Goal: Task Accomplishment & Management: Use online tool/utility

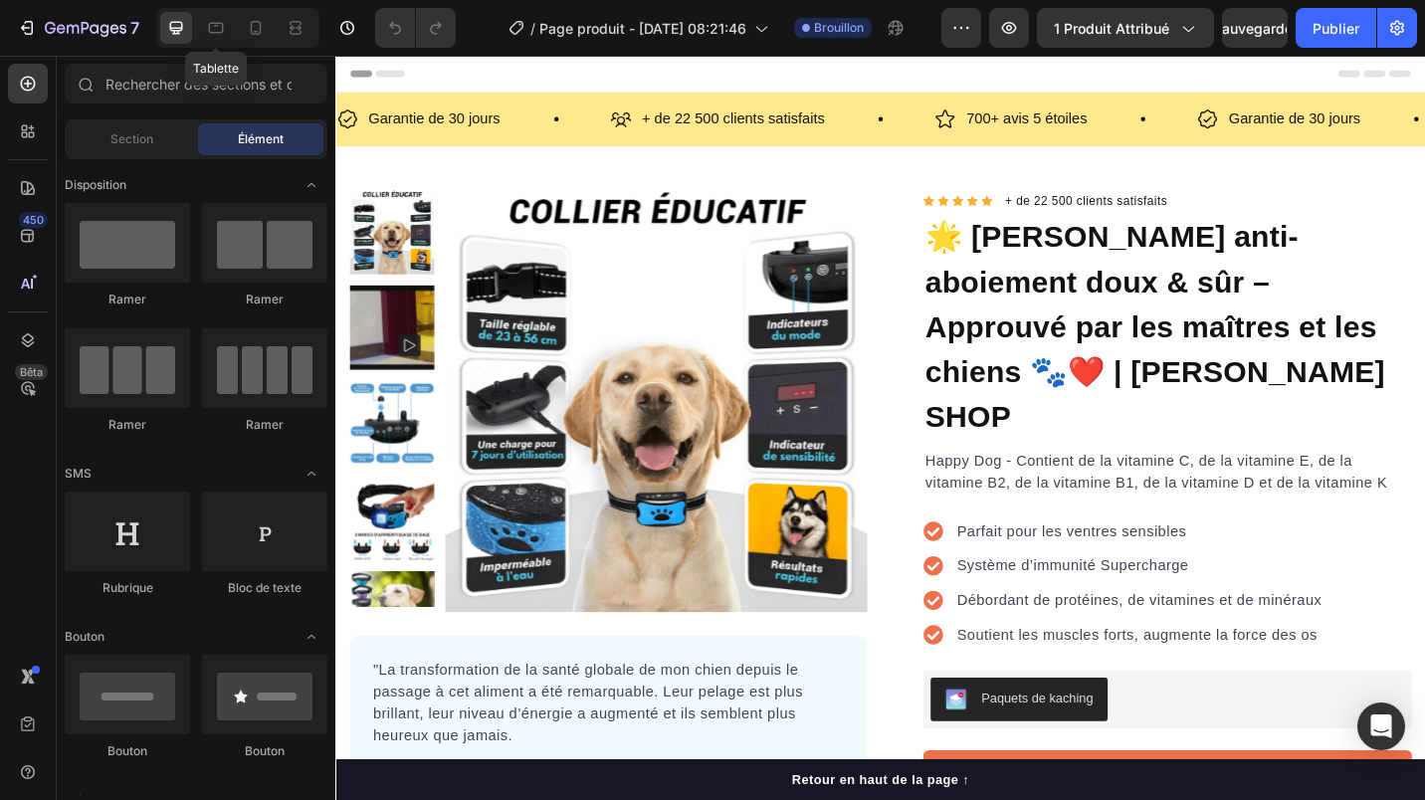
click at [216, 34] on icon at bounding box center [216, 28] width 20 height 20
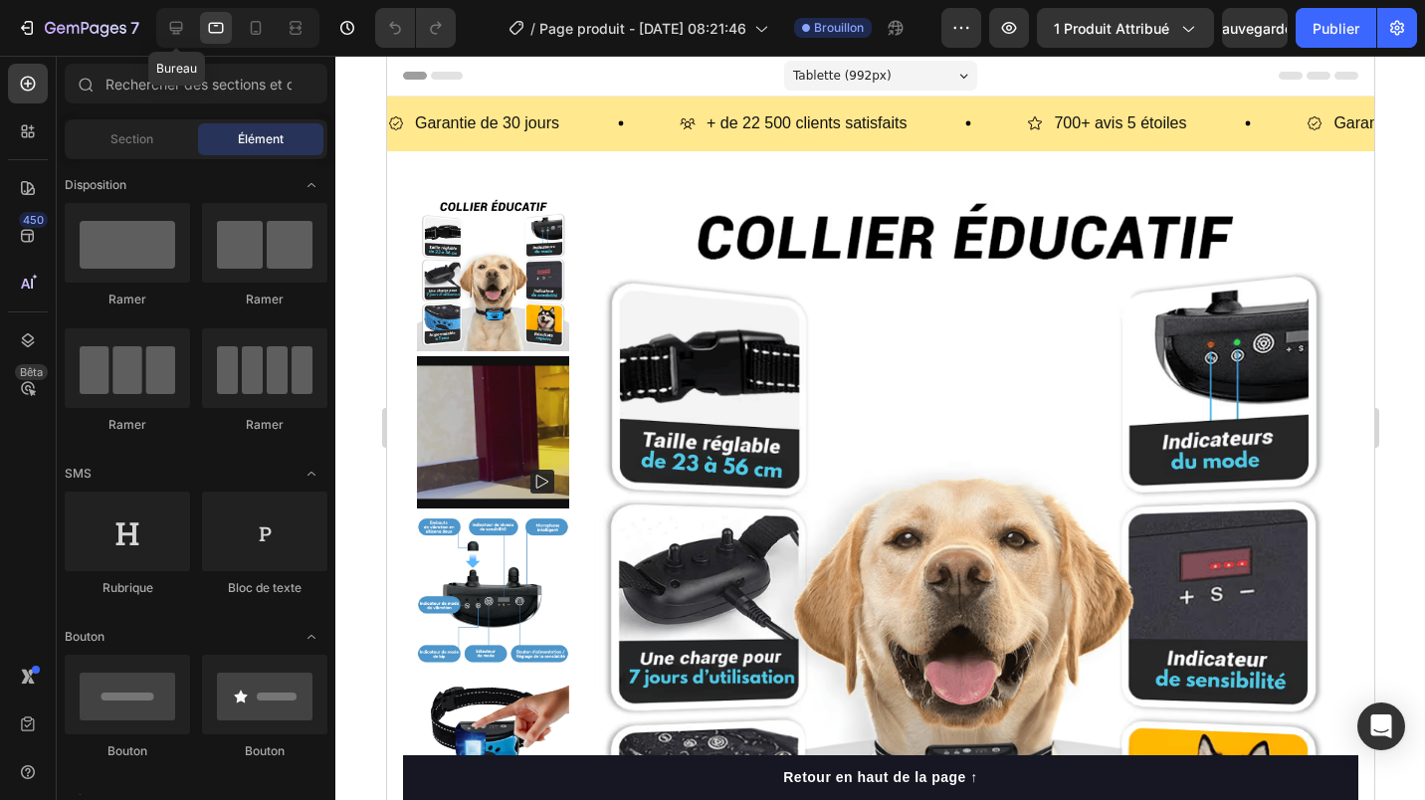
click at [173, 28] on icon at bounding box center [176, 28] width 13 height 13
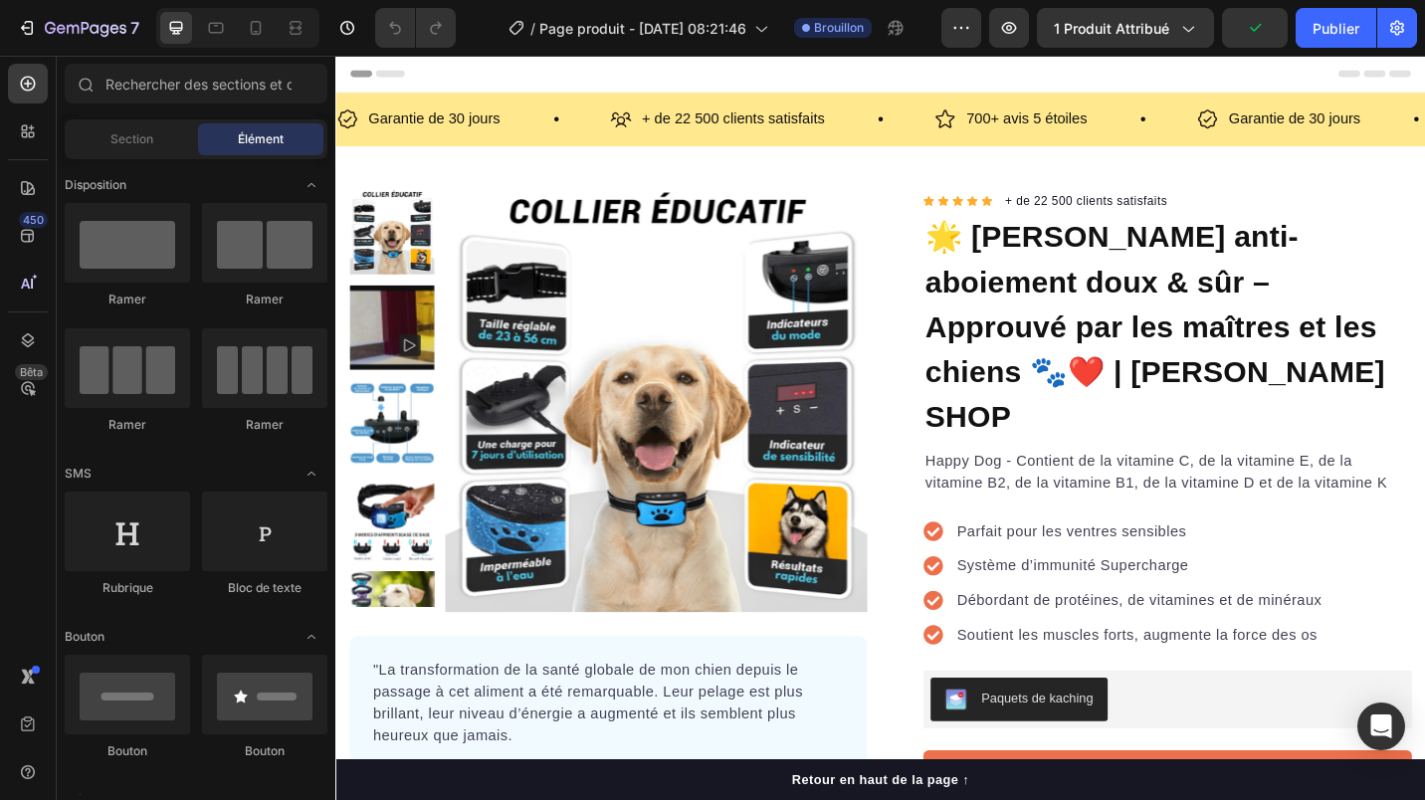
click at [1115, 35] on span "1 produit attribué" at bounding box center [1110, 28] width 115 height 21
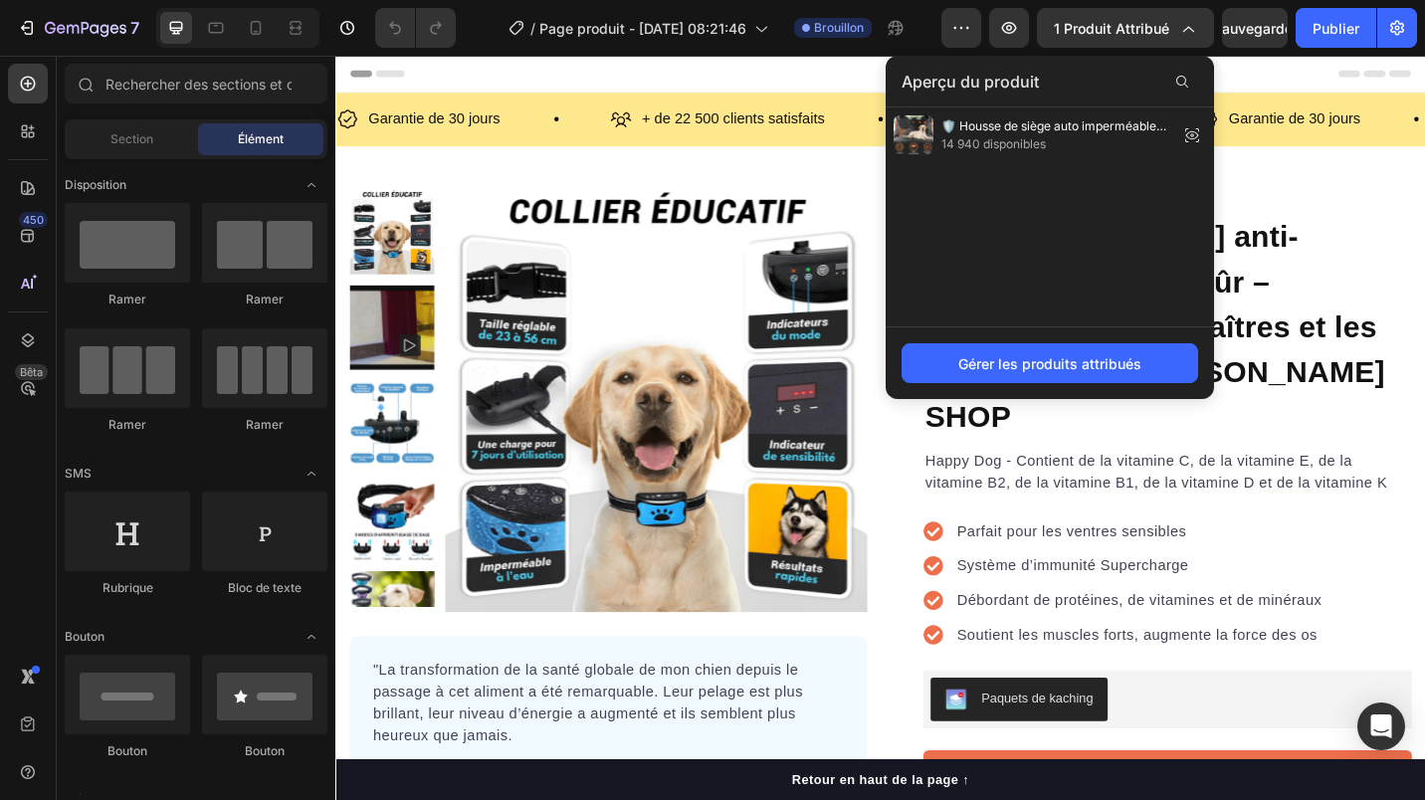
click at [1096, 128] on span "🛡️ Housse de siège auto imperméable pour chien – Orel Paw™" at bounding box center [1055, 126] width 229 height 18
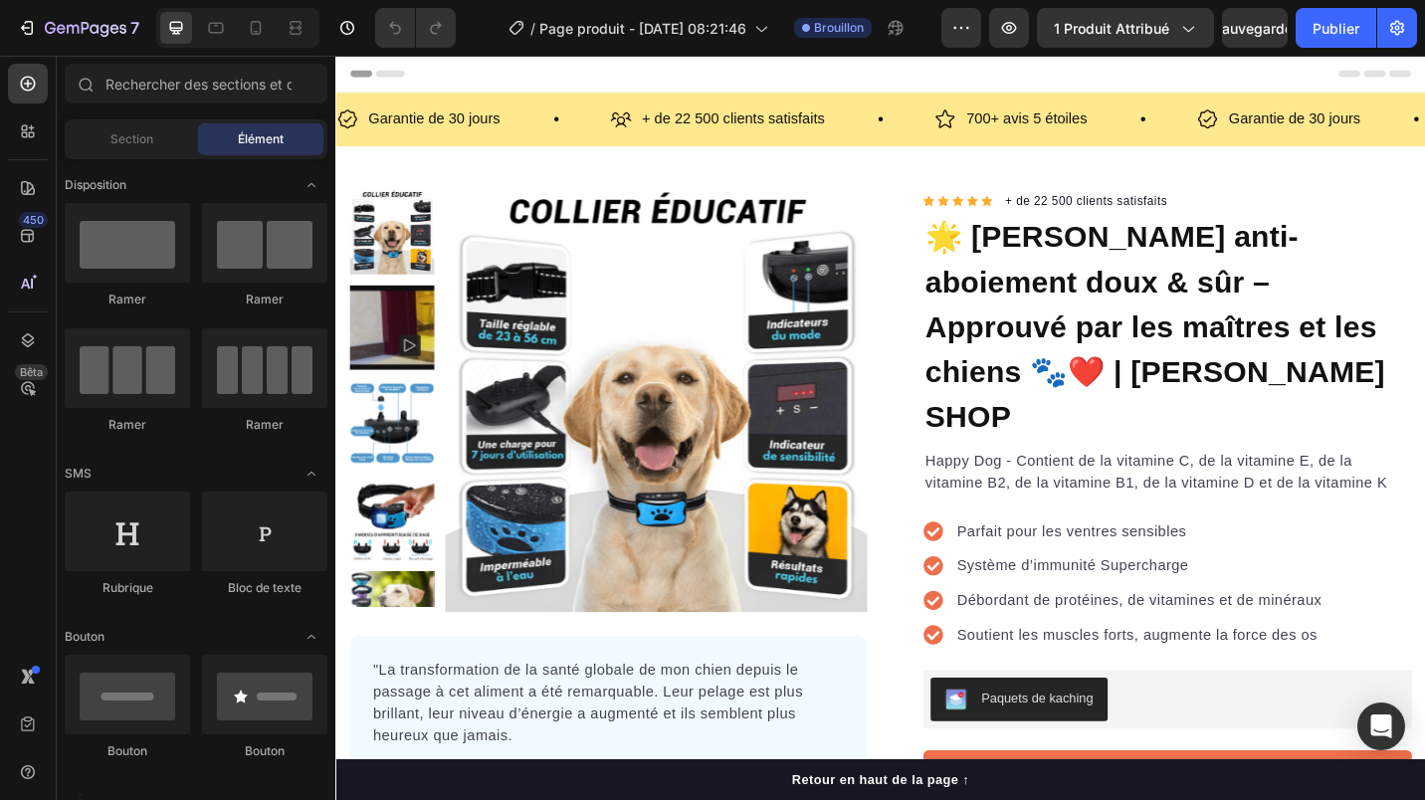
click at [1084, 50] on div "7 / Page produit - Sep 26, 08:21:46 Brouillon Preview 1 produit attribué Sauveg…" at bounding box center [712, 28] width 1425 height 57
click at [1082, 29] on span "1 produit attribué" at bounding box center [1110, 28] width 115 height 21
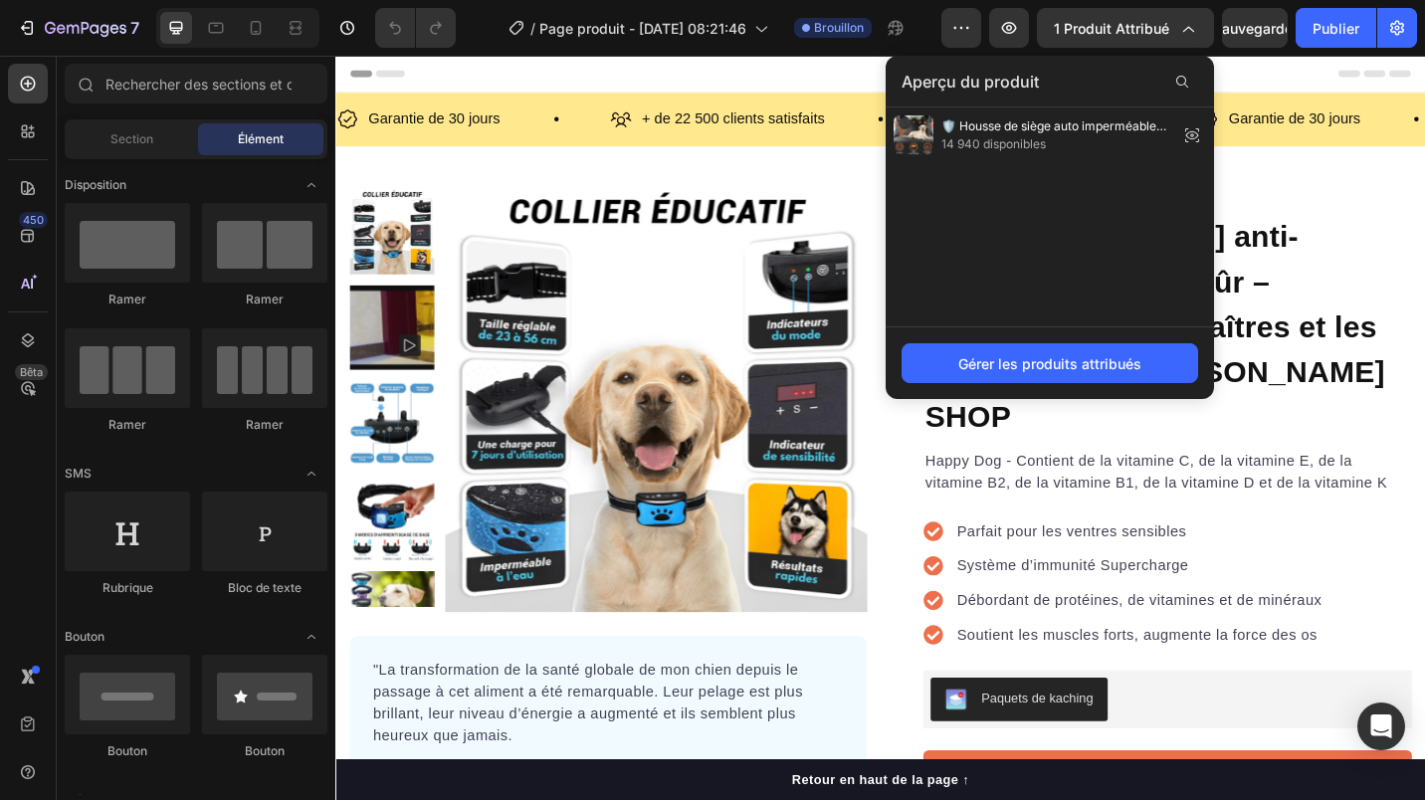
click at [982, 137] on span "14 940 disponibles" at bounding box center [1055, 144] width 229 height 18
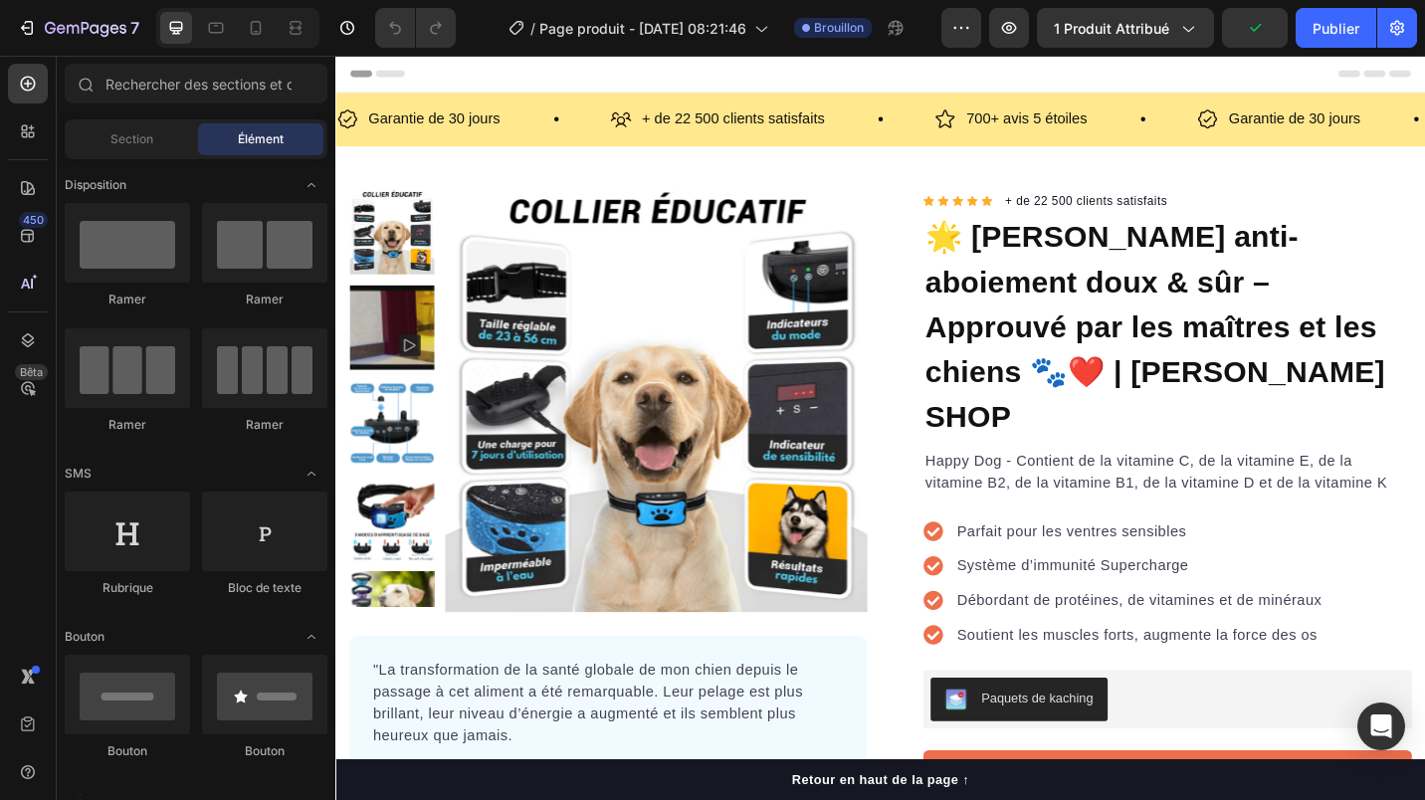
click at [148, 136] on span "Section" at bounding box center [131, 139] width 43 height 18
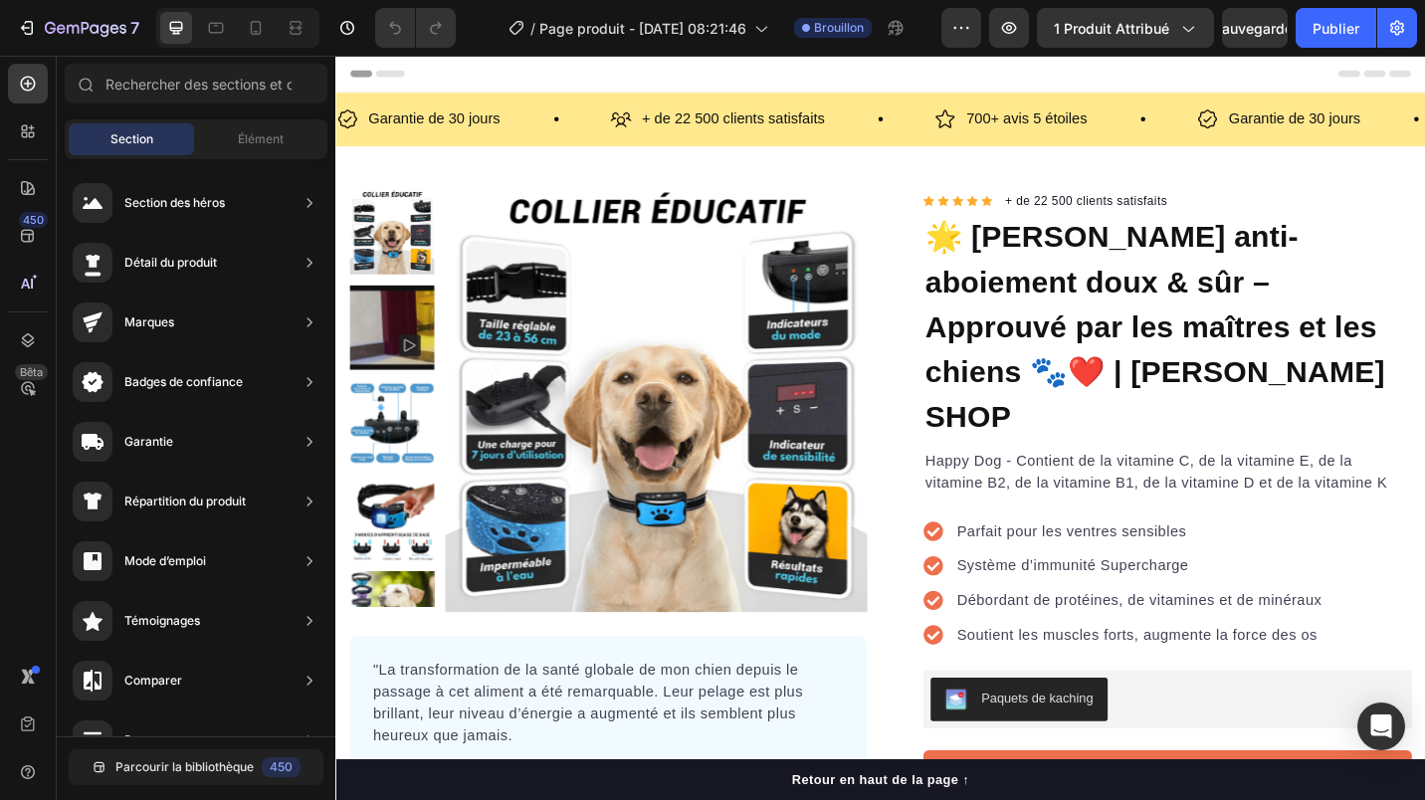
click at [238, 138] on span "Élément" at bounding box center [261, 139] width 46 height 18
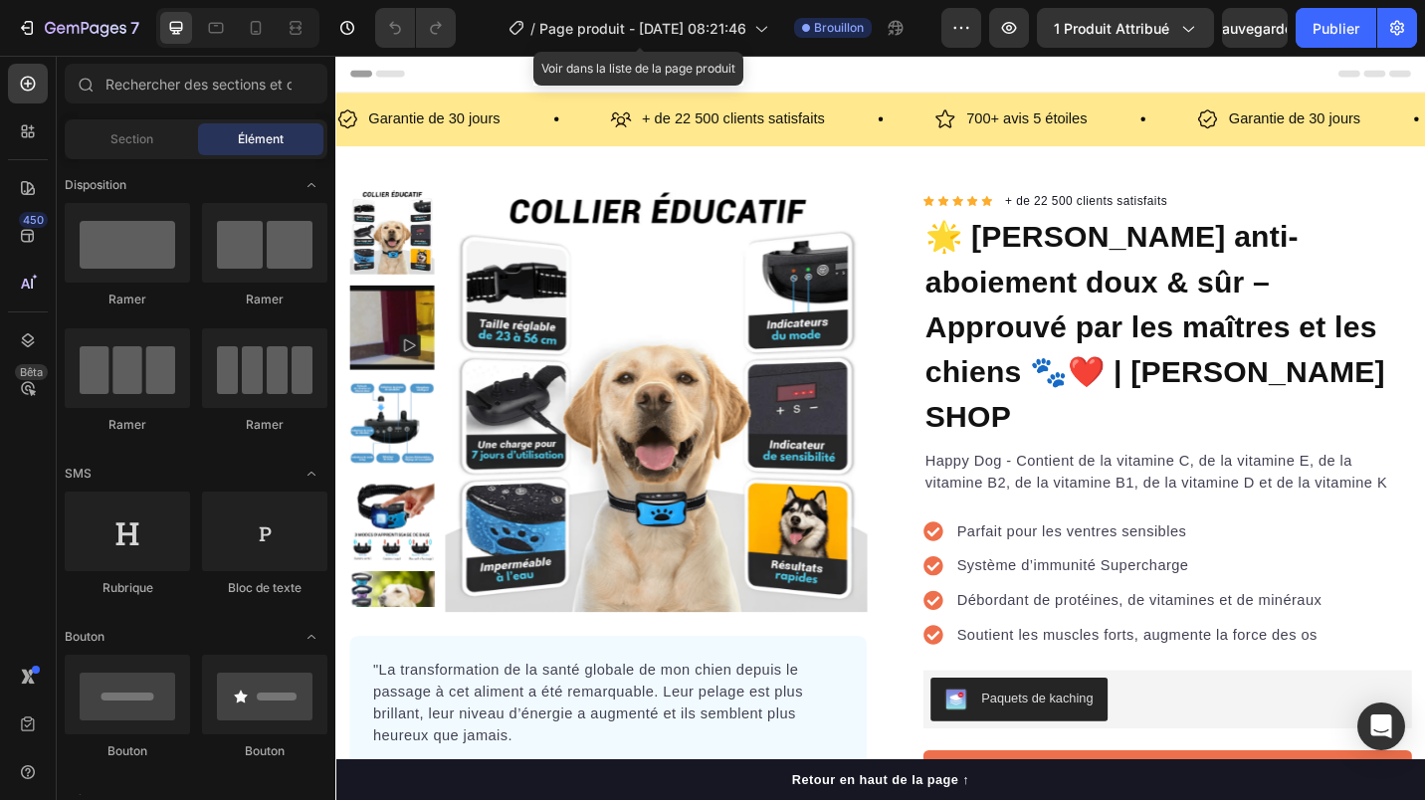
click at [714, 33] on span "Page produit - Sep 26, 08:21:46" at bounding box center [642, 28] width 207 height 21
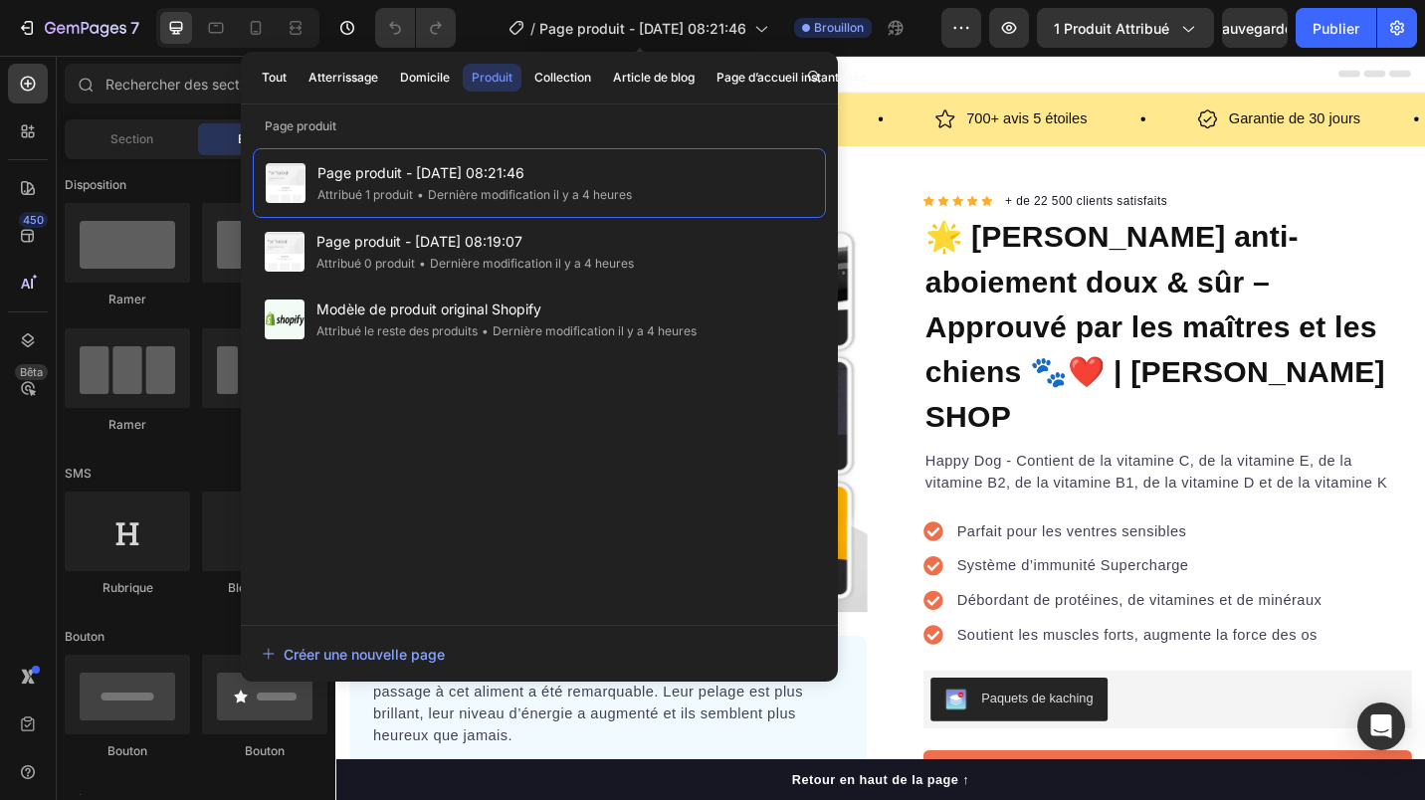
click at [646, 29] on span "Page produit - Sep 26, 08:21:46" at bounding box center [642, 28] width 207 height 21
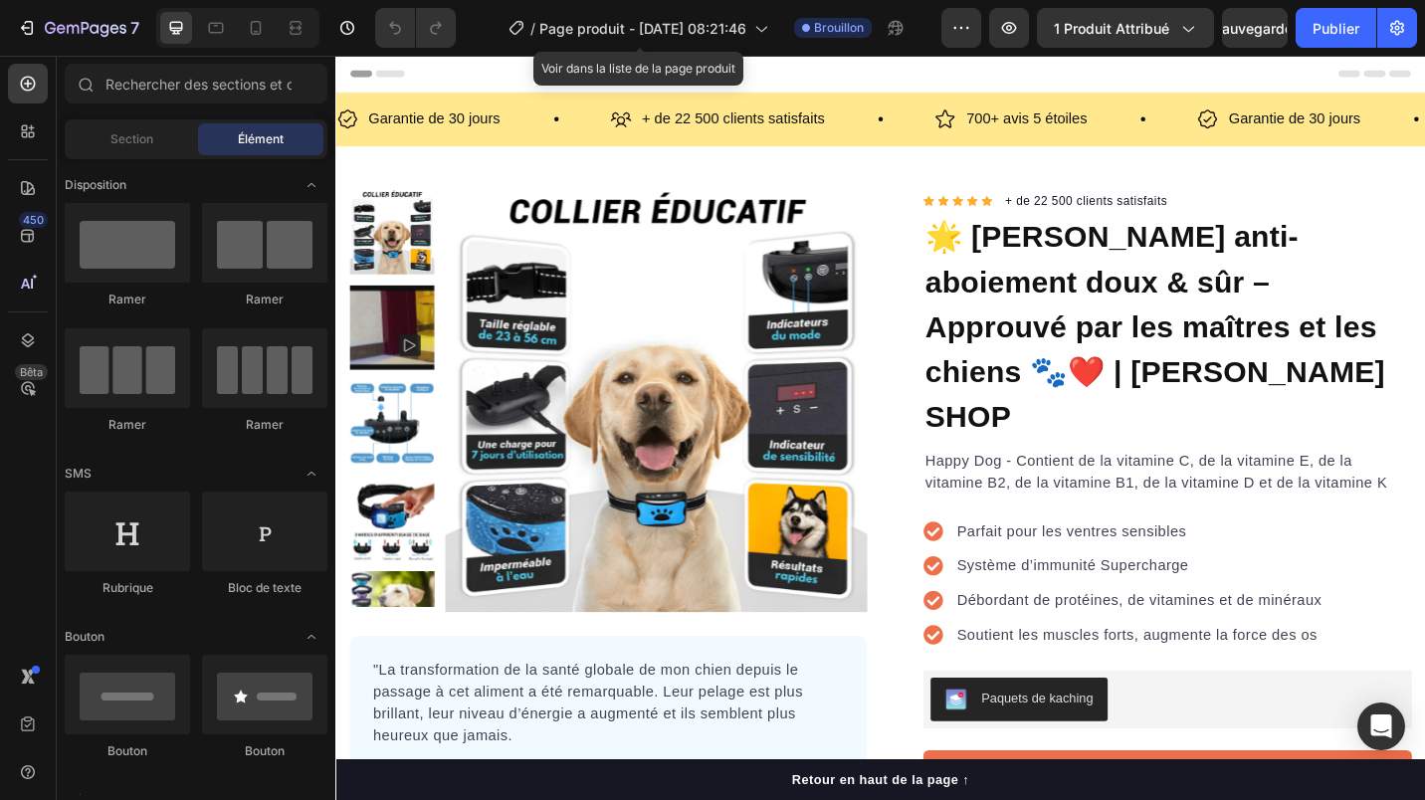
click at [624, 37] on span "Page produit - Sep 26, 08:21:46" at bounding box center [642, 28] width 207 height 21
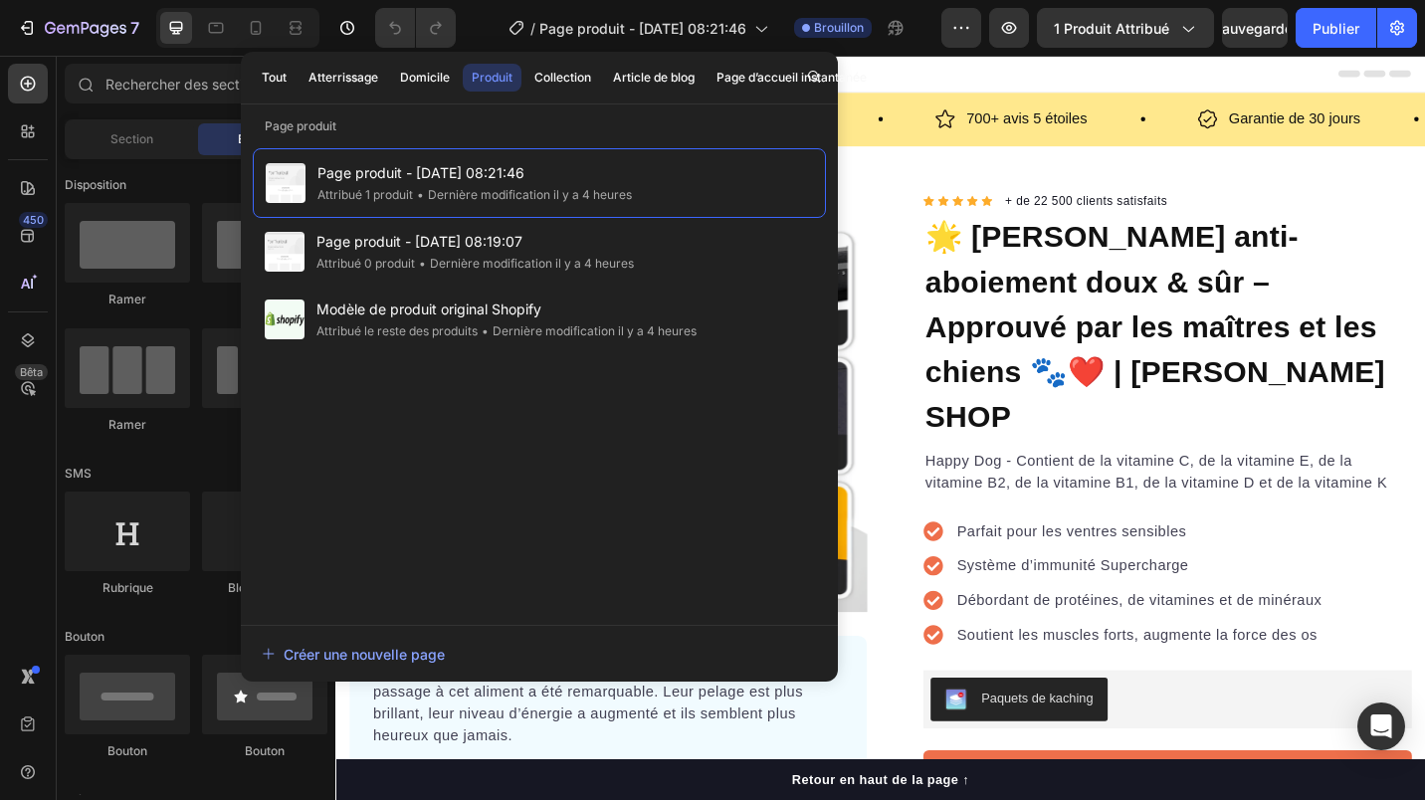
click at [277, 73] on font "Tout" at bounding box center [274, 78] width 25 height 18
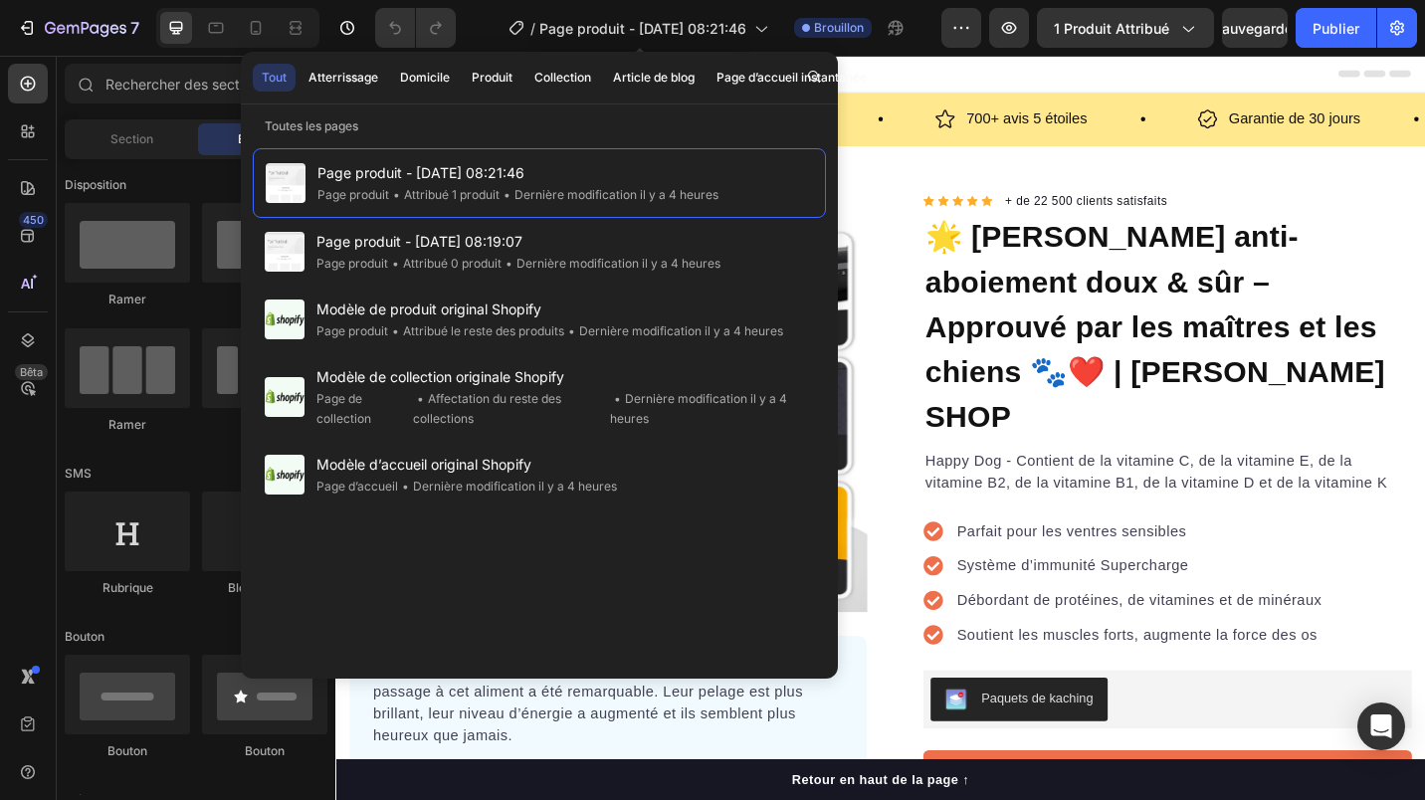
click at [570, 25] on span "Page produit - Sep 26, 08:21:46" at bounding box center [642, 28] width 207 height 21
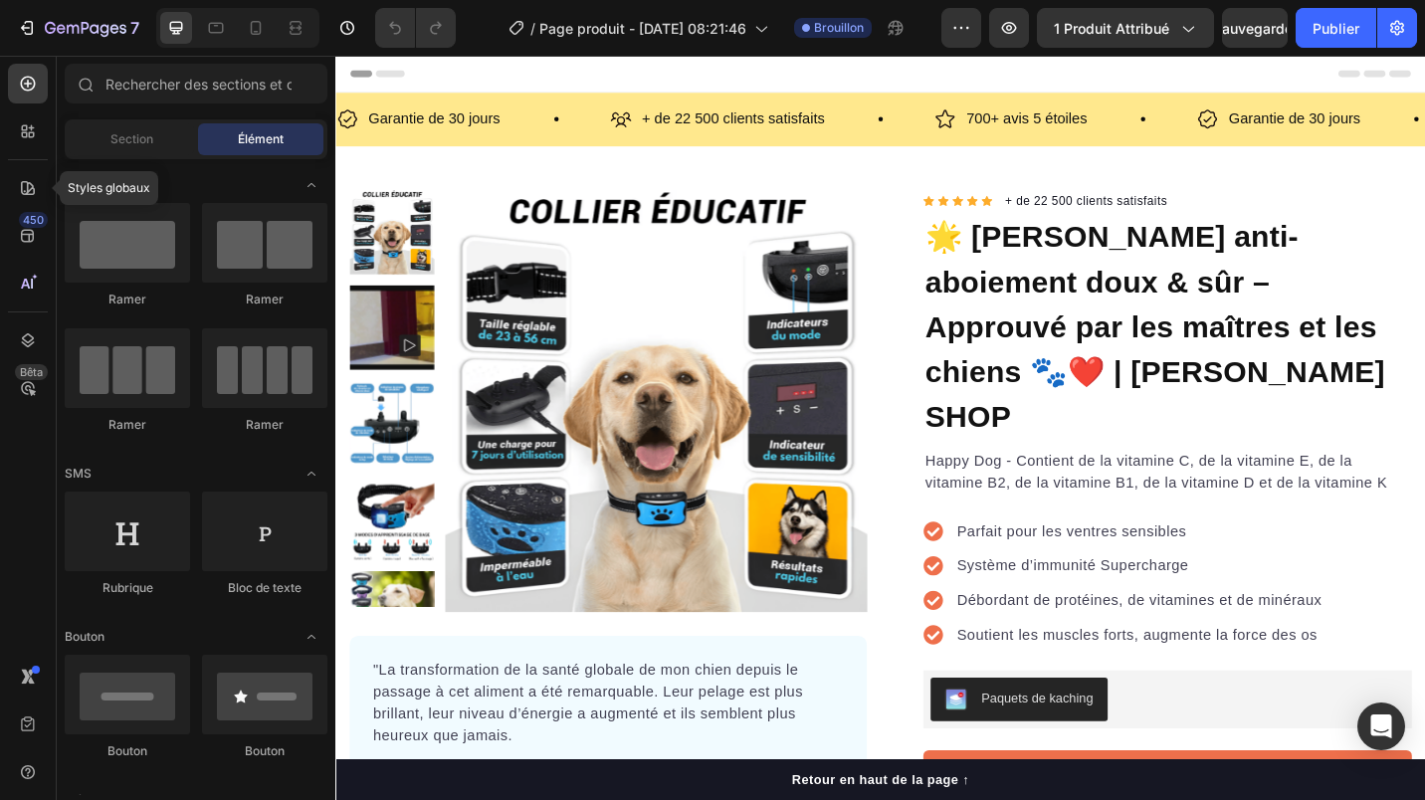
click at [20, 176] on div at bounding box center [28, 188] width 40 height 40
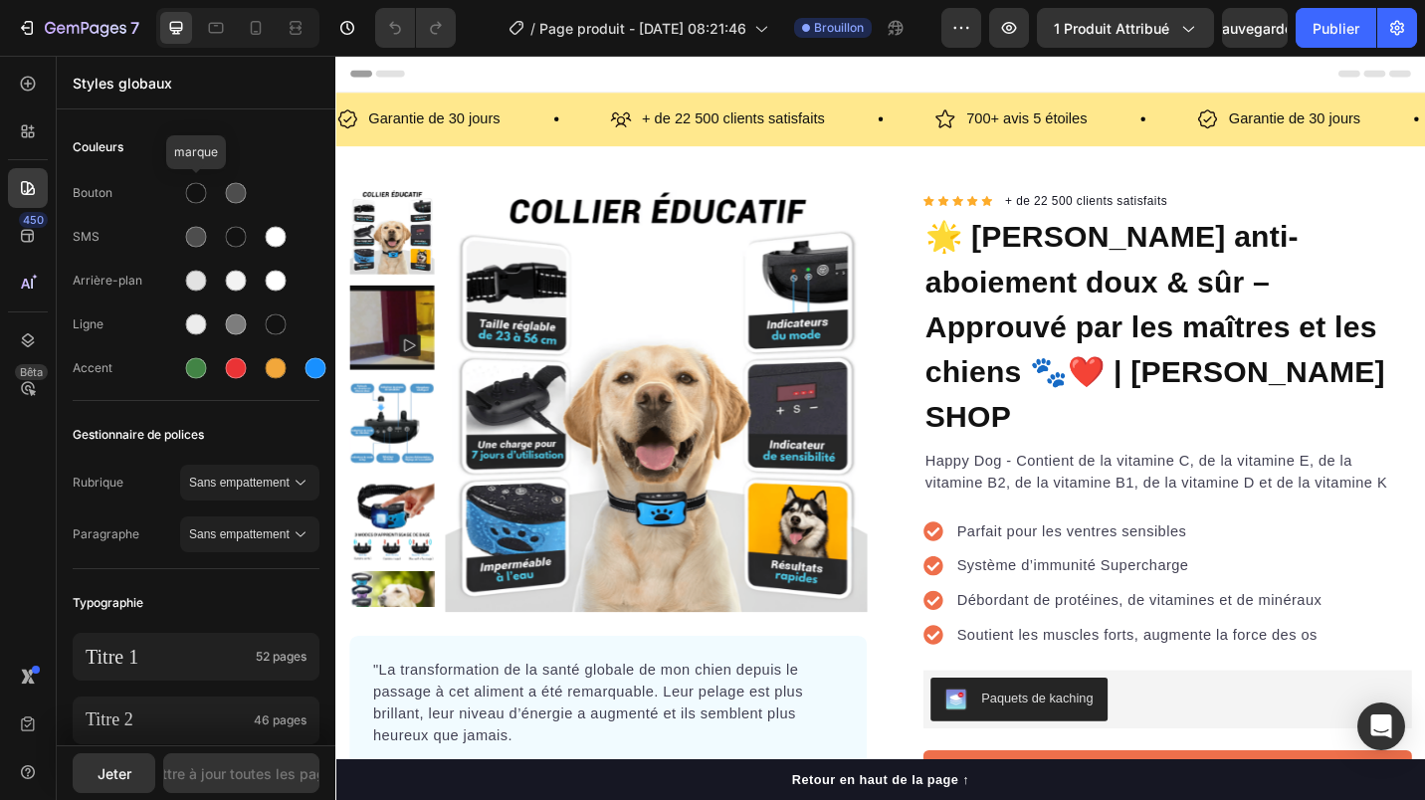
click at [193, 197] on div at bounding box center [196, 193] width 21 height 21
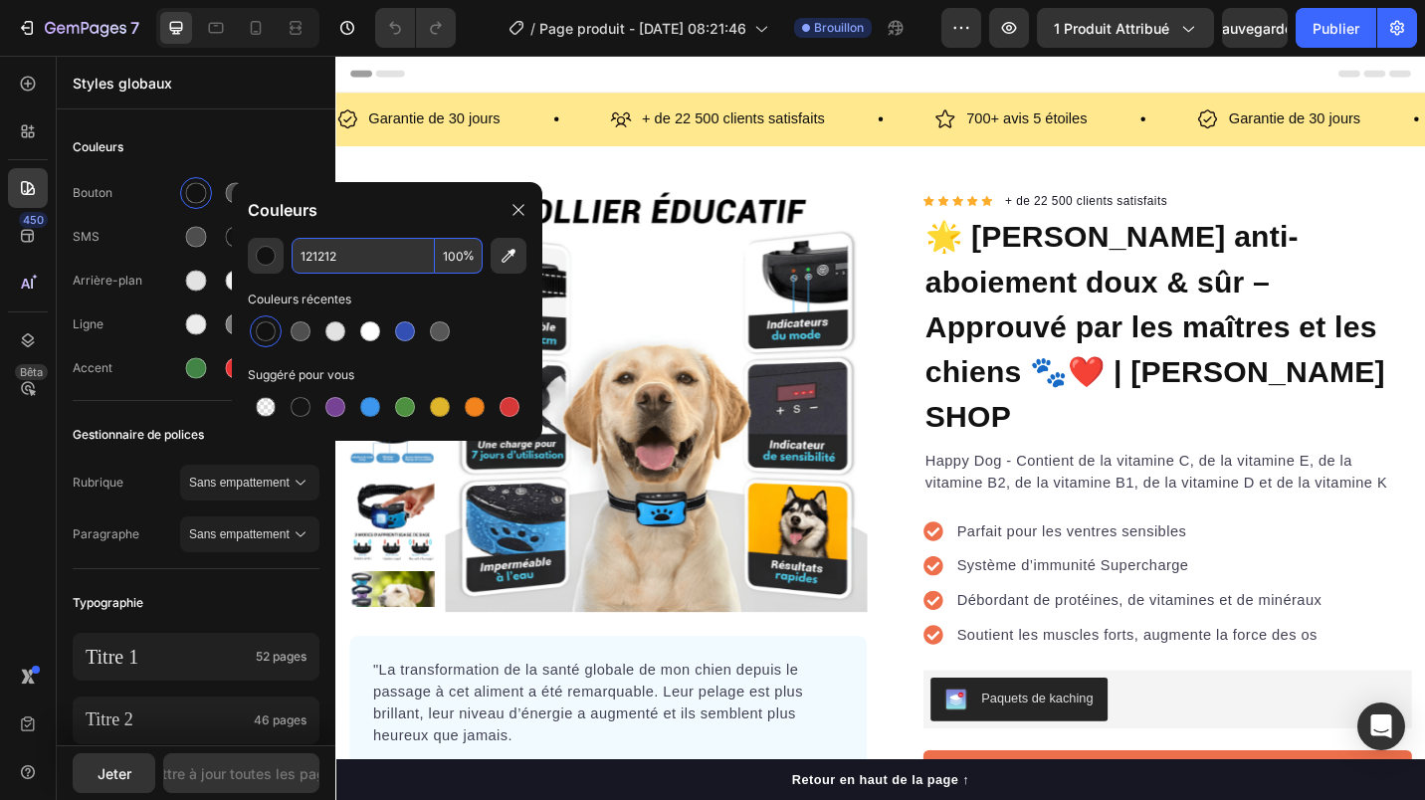
click at [319, 255] on input "121212" at bounding box center [362, 256] width 143 height 36
type input "2E8B8B"
click at [124, 171] on div "Bouton SMS Arrière-plan Ligne Accent" at bounding box center [196, 282] width 247 height 235
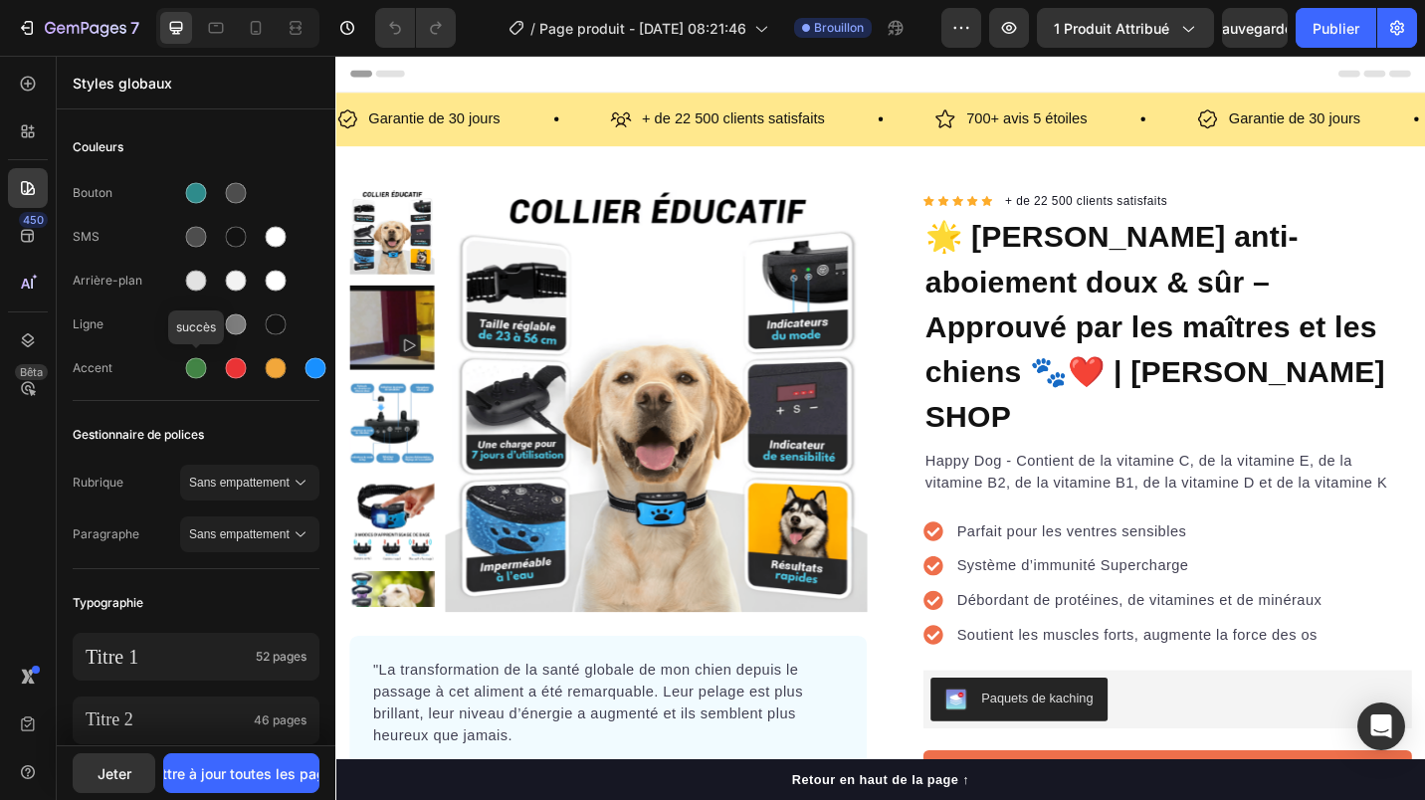
click at [196, 372] on div at bounding box center [196, 368] width 21 height 21
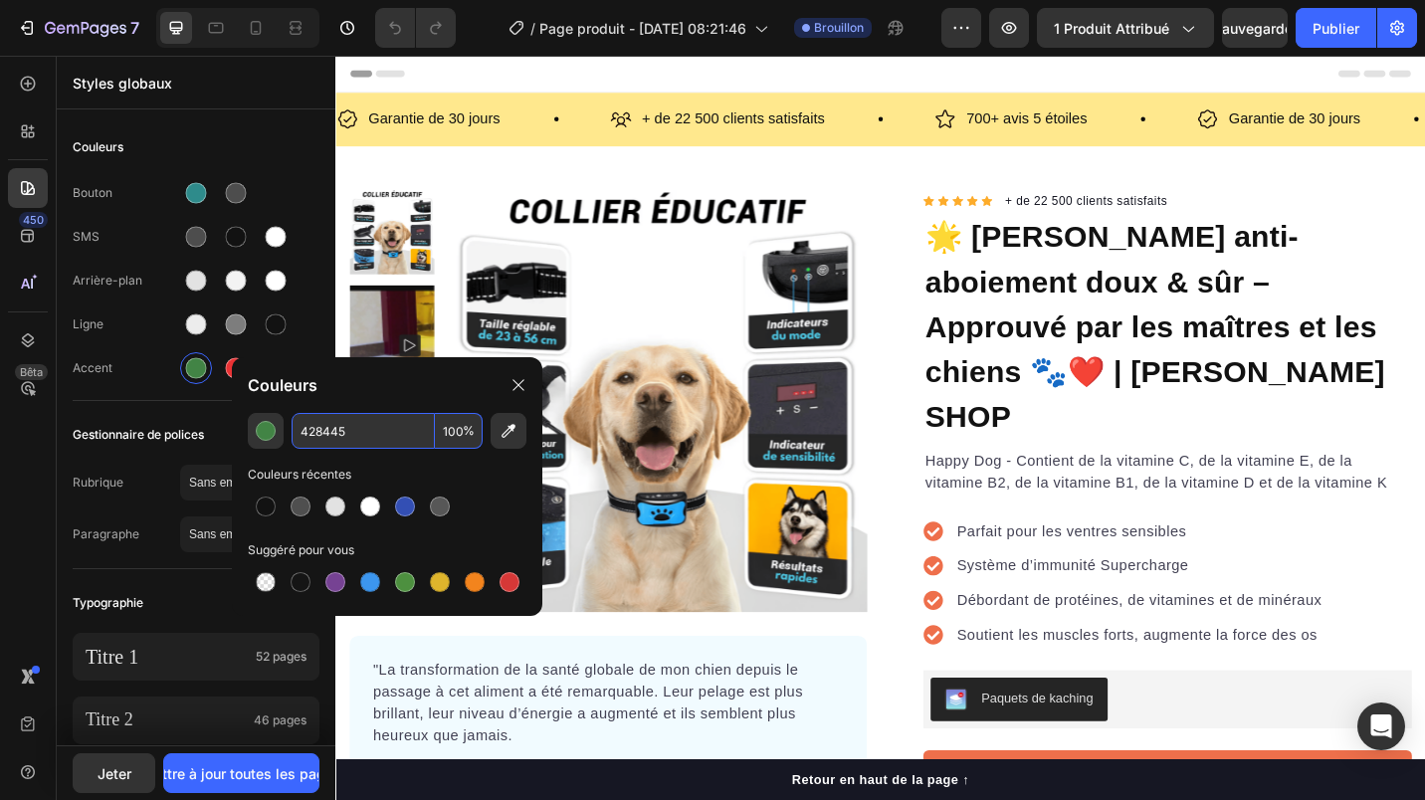
click at [336, 436] on input "428445" at bounding box center [362, 431] width 143 height 36
type input "FFD369"
click at [200, 162] on div "Couleurs" at bounding box center [196, 147] width 247 height 36
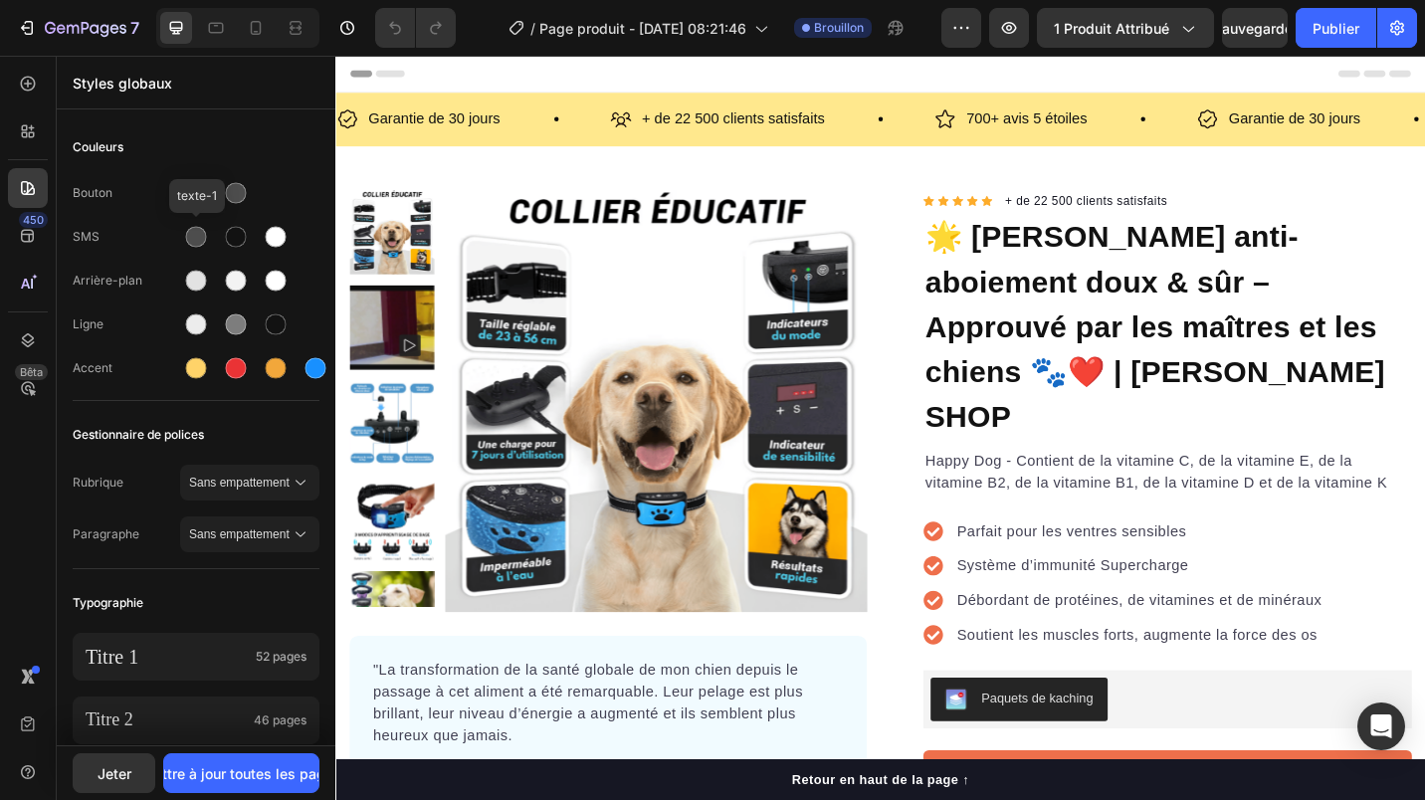
click at [195, 236] on div at bounding box center [196, 237] width 21 height 21
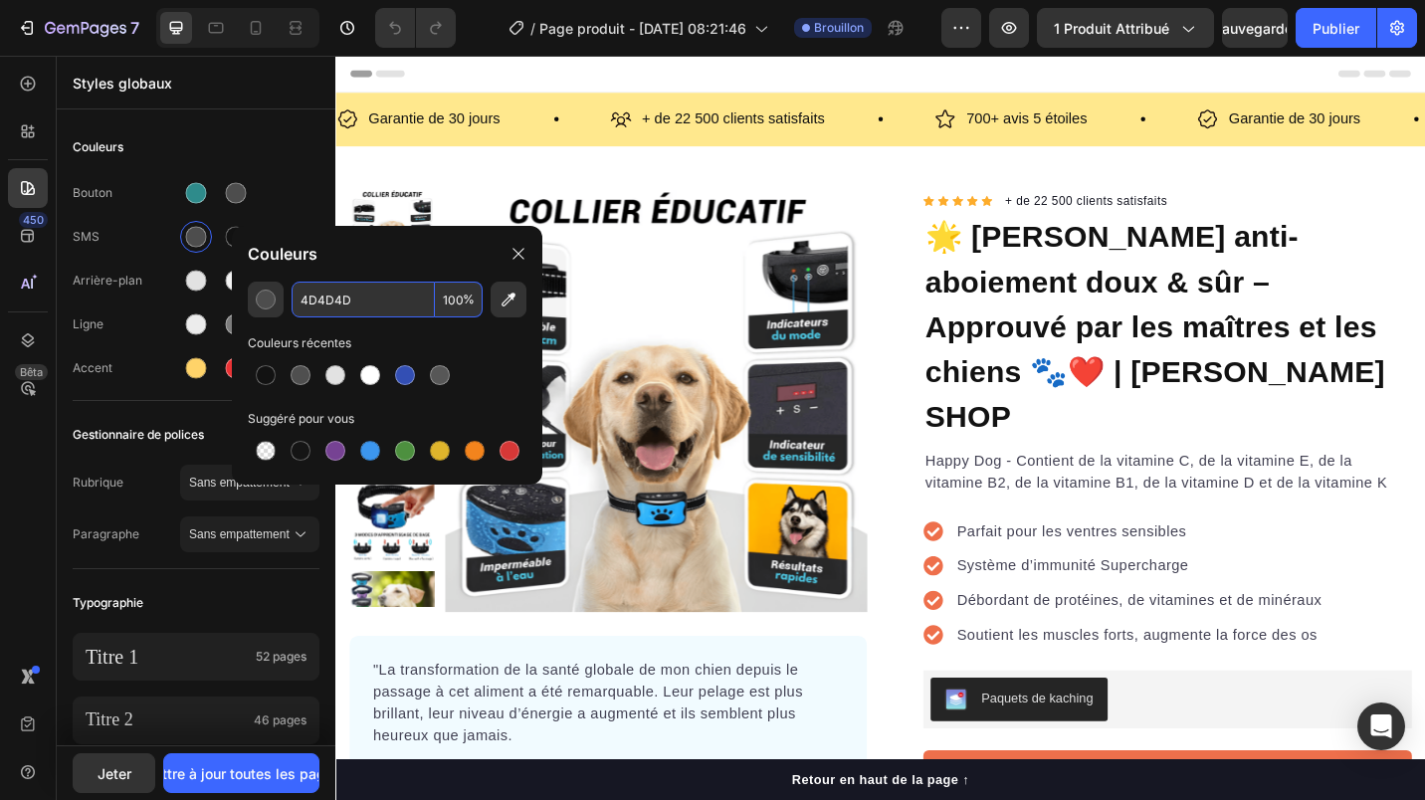
click at [333, 298] on input "4D4D4D" at bounding box center [362, 300] width 143 height 36
type input "FFFFFF"
click at [283, 180] on div "Bouton" at bounding box center [196, 193] width 247 height 32
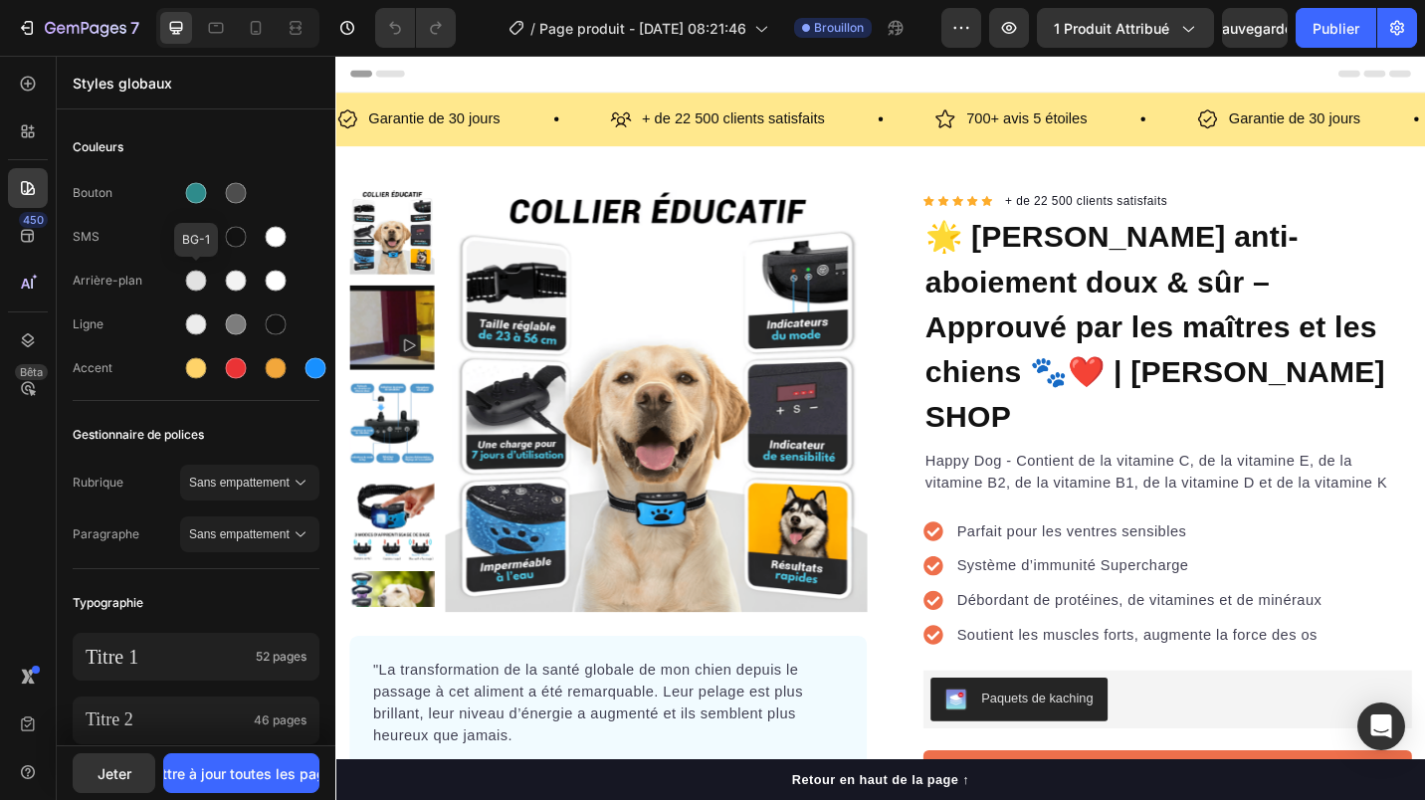
click at [190, 285] on div at bounding box center [196, 281] width 21 height 21
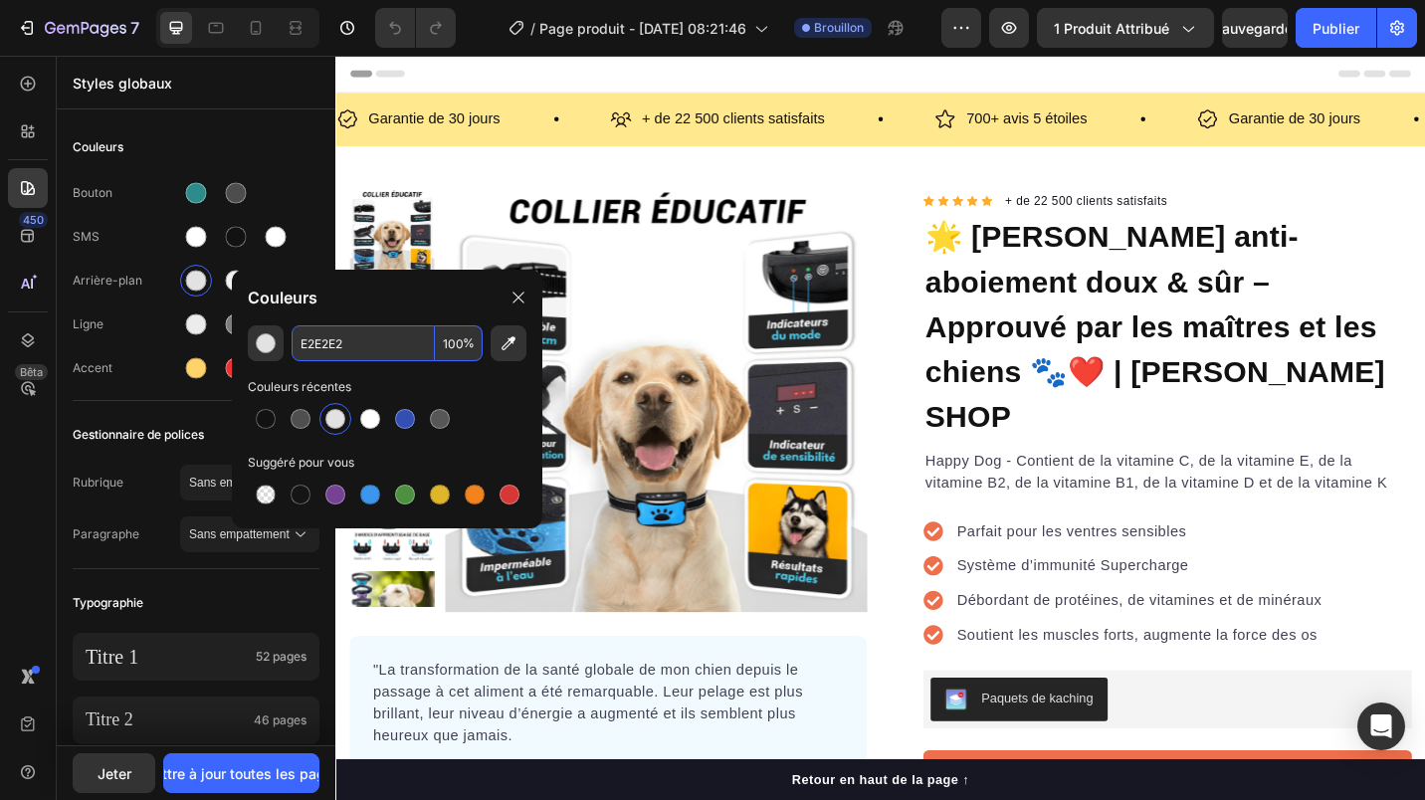
click at [326, 349] on input "E2E2E2" at bounding box center [362, 343] width 143 height 36
type input "FFFFFF"
click at [136, 249] on div "SMS" at bounding box center [196, 237] width 247 height 32
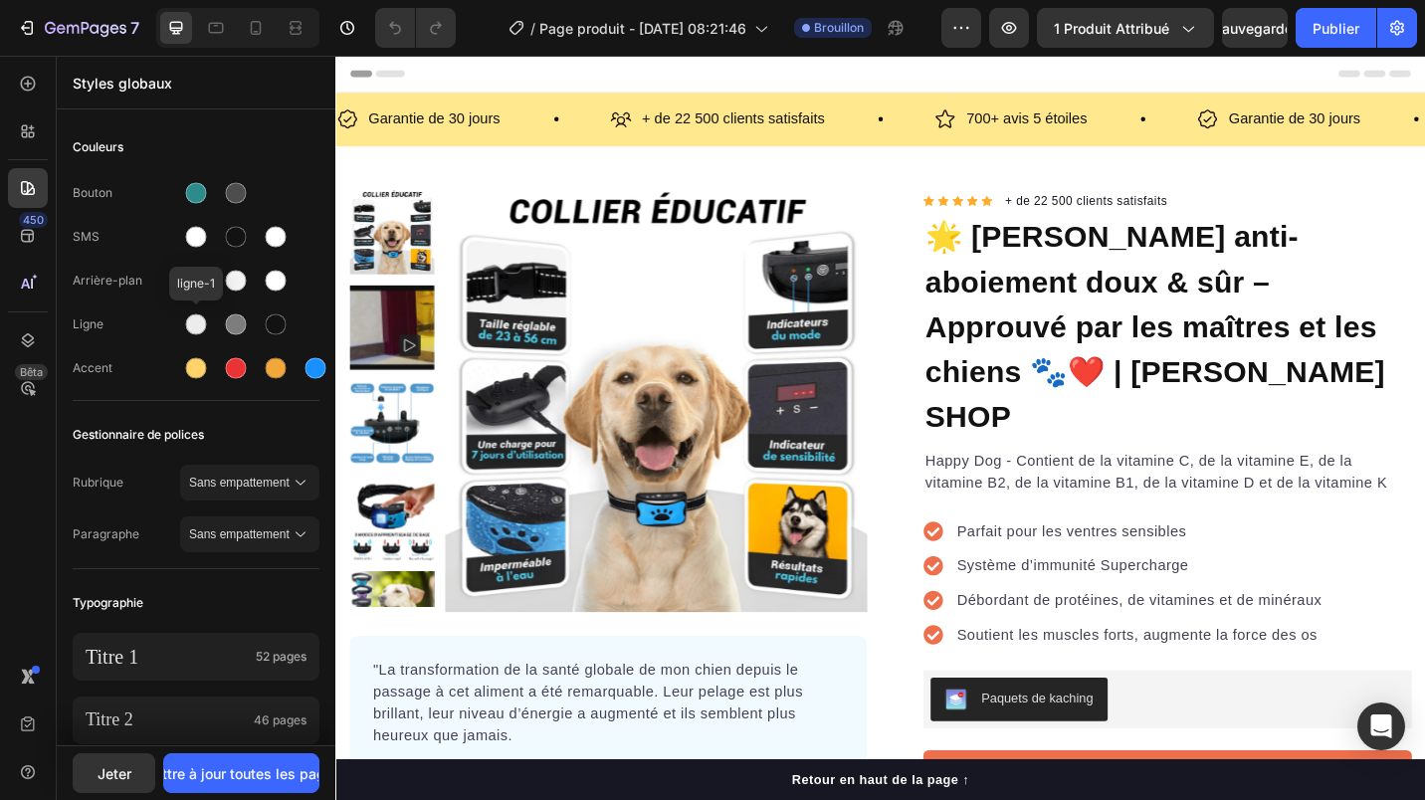
click at [200, 322] on div at bounding box center [196, 324] width 21 height 21
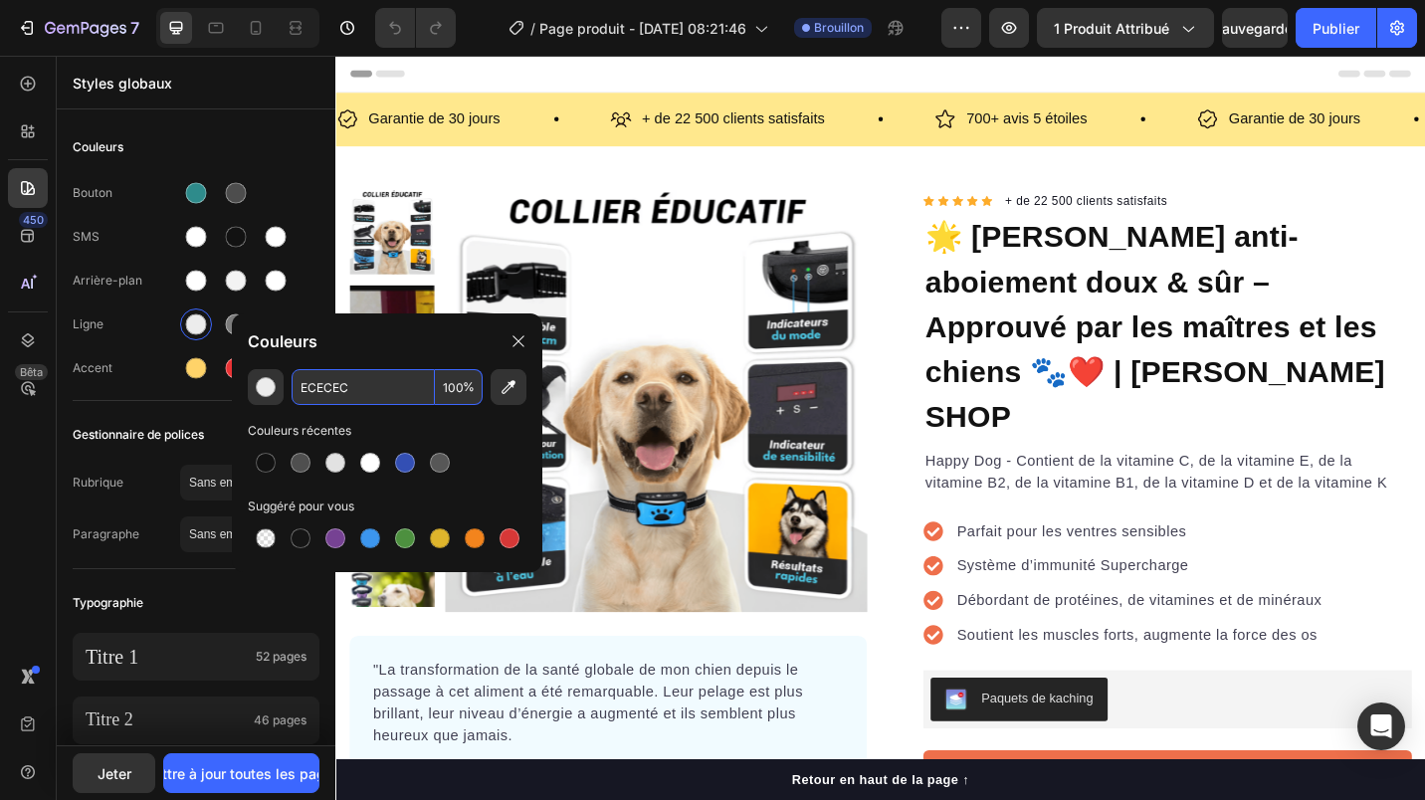
click at [323, 386] on input "ECECEC" at bounding box center [362, 387] width 143 height 36
type input "FFFFFF"
click at [298, 137] on div "Couleurs" at bounding box center [196, 147] width 247 height 36
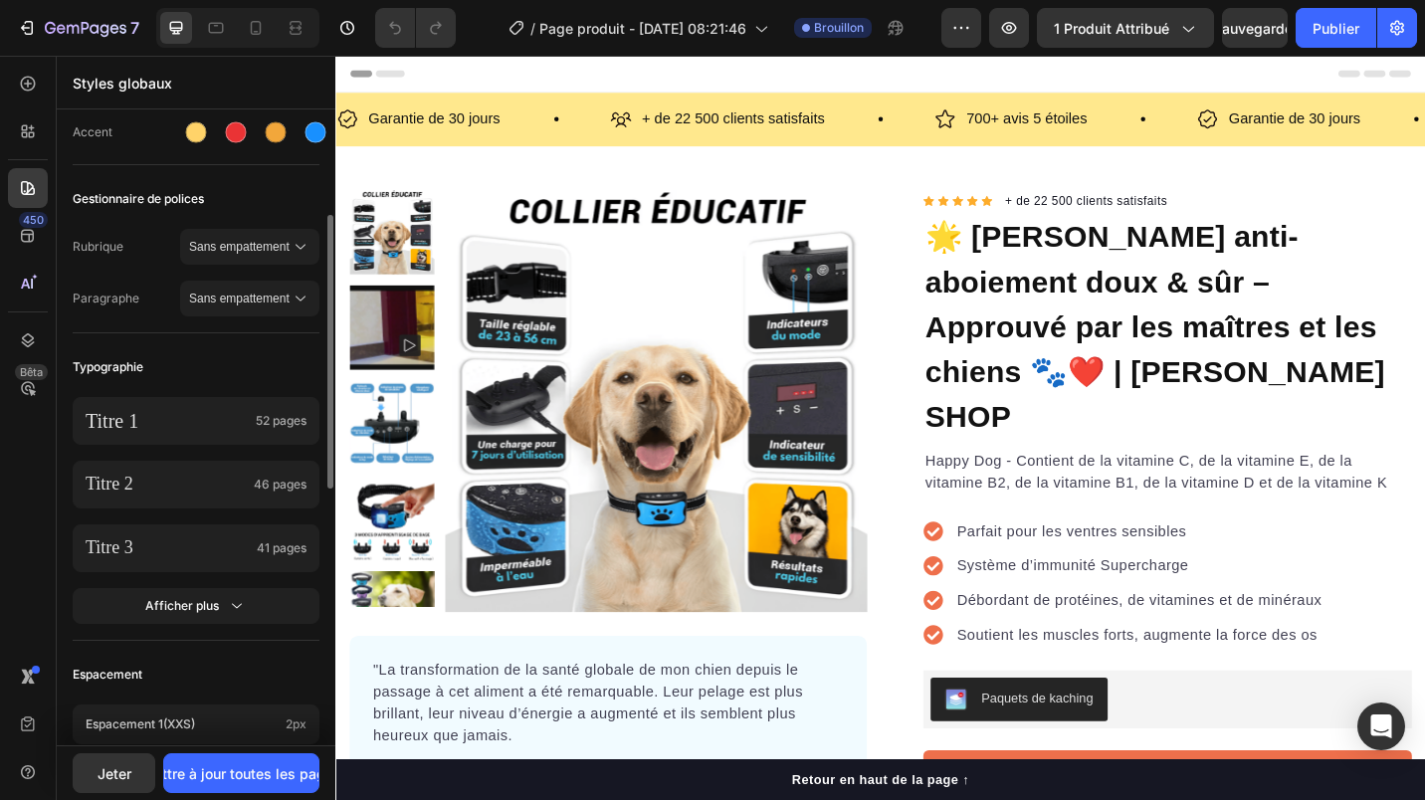
scroll to position [236, 0]
click at [248, 413] on div "Titre 1 52 pages" at bounding box center [196, 421] width 247 height 48
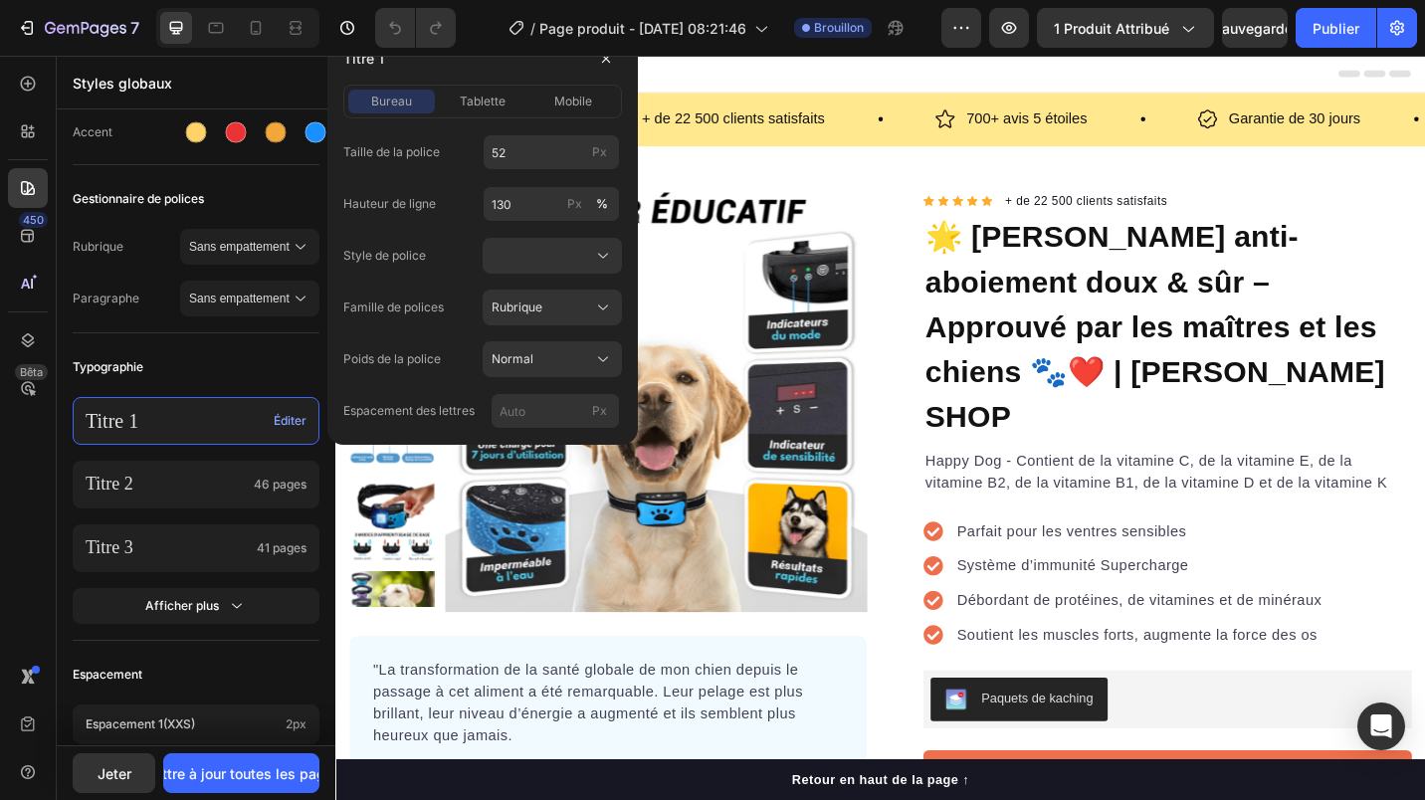
click at [478, 98] on span "tablette" at bounding box center [483, 102] width 46 height 18
click at [557, 105] on span "mobile" at bounding box center [573, 102] width 38 height 18
click at [392, 103] on span "bureau" at bounding box center [391, 102] width 41 height 18
click at [508, 259] on div at bounding box center [551, 256] width 121 height 20
click at [521, 293] on div "Normal" at bounding box center [534, 304] width 159 height 36
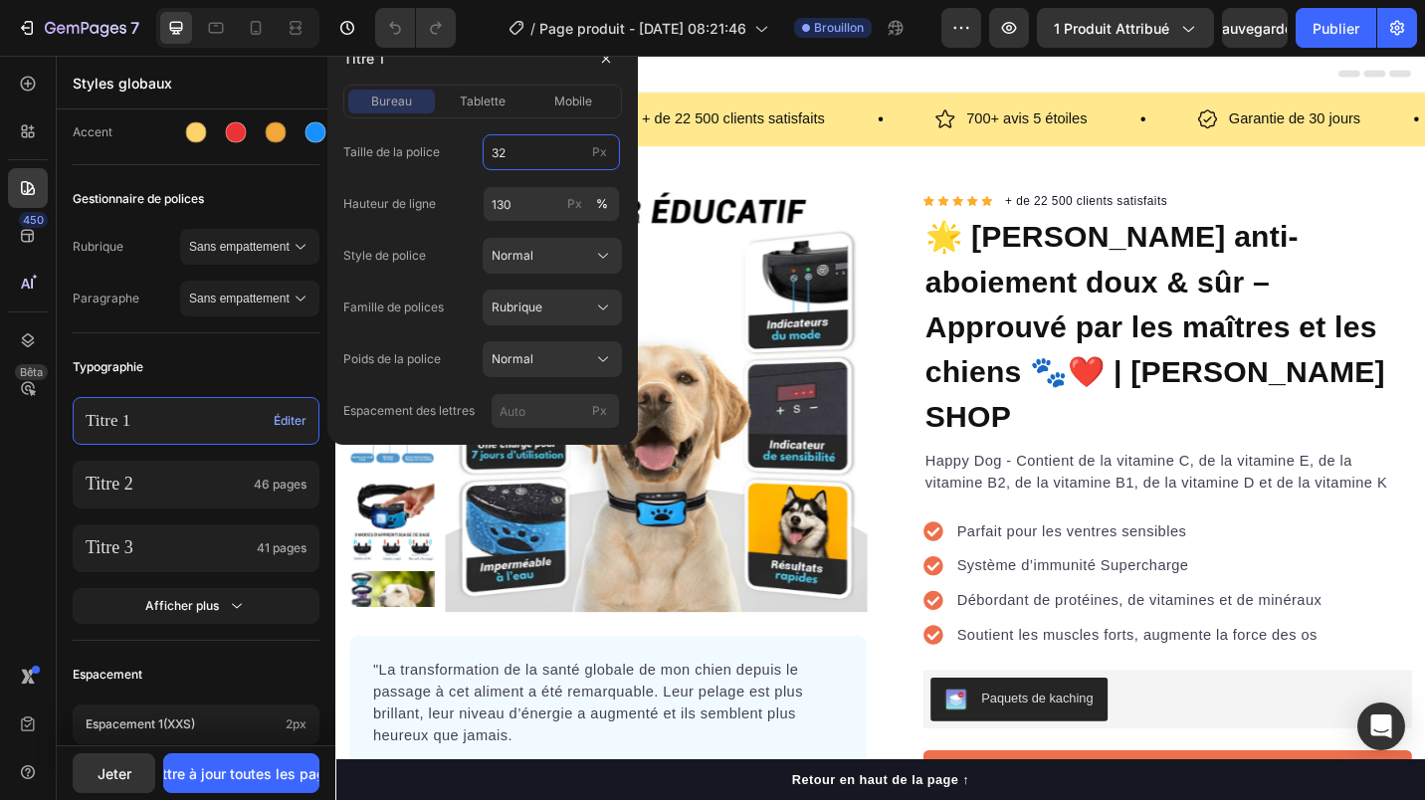
type input "32"
click at [386, 195] on label "Hauteur de ligne" at bounding box center [389, 204] width 93 height 18
click at [528, 251] on span "Normal" at bounding box center [512, 256] width 42 height 18
click at [432, 268] on div "Style de police Normal Normal Italique" at bounding box center [482, 256] width 279 height 36
click at [516, 303] on span "Rubrique" at bounding box center [516, 307] width 51 height 18
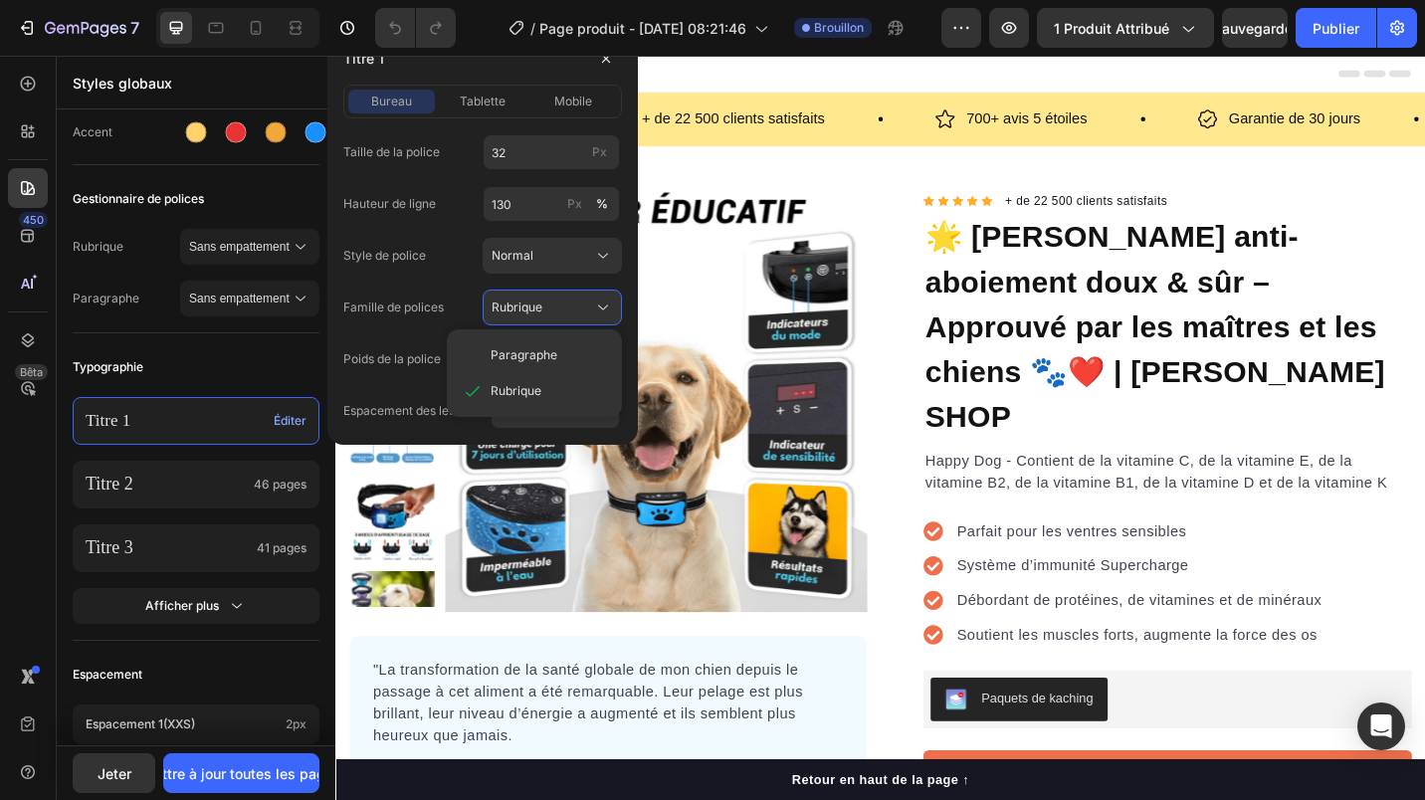
click at [427, 273] on div "Style de police Normal" at bounding box center [482, 256] width 279 height 36
click at [547, 364] on div "Normal" at bounding box center [539, 359] width 97 height 18
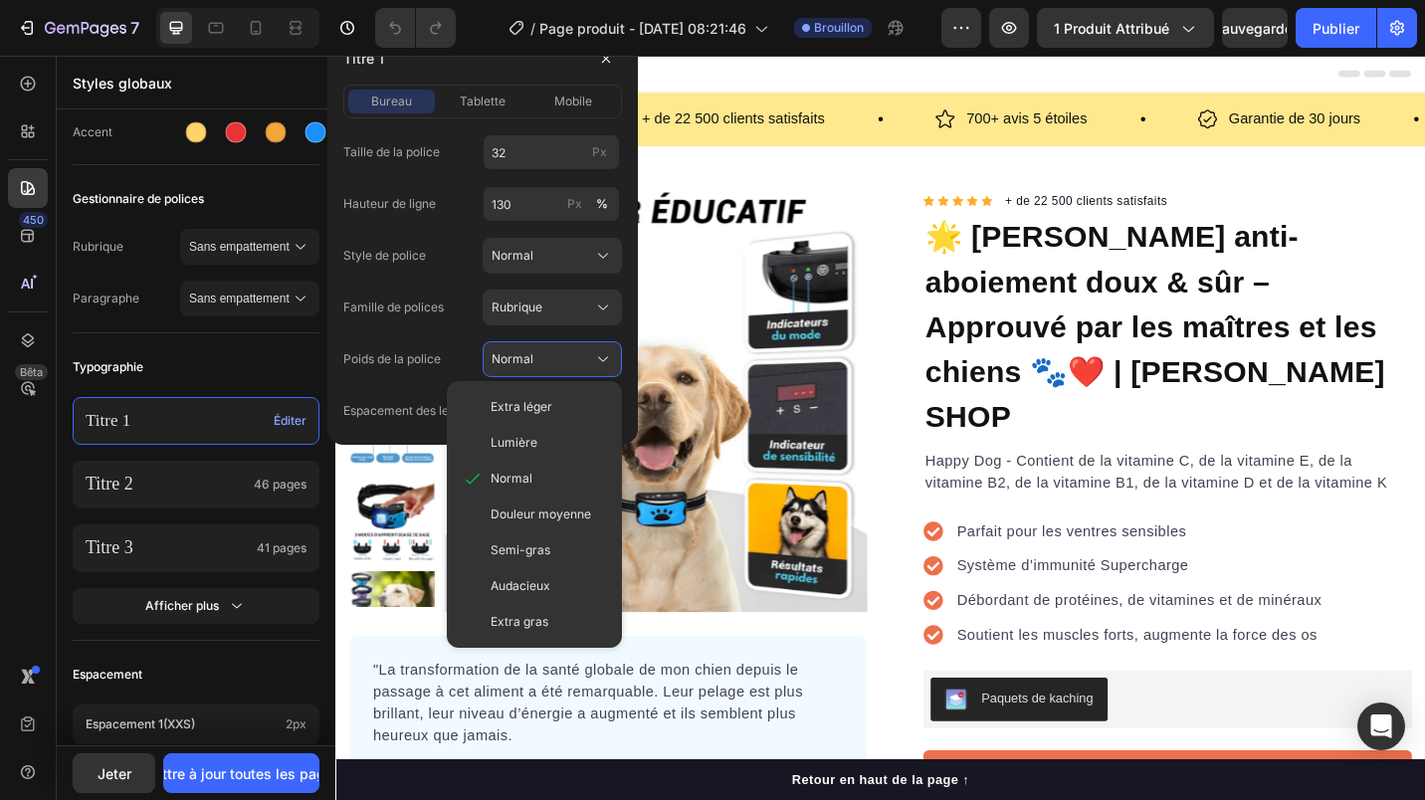
click at [403, 328] on div "Taille de la police 32 Px Hauteur de ligne 130 Px % Style de police Normal Fami…" at bounding box center [482, 281] width 279 height 294
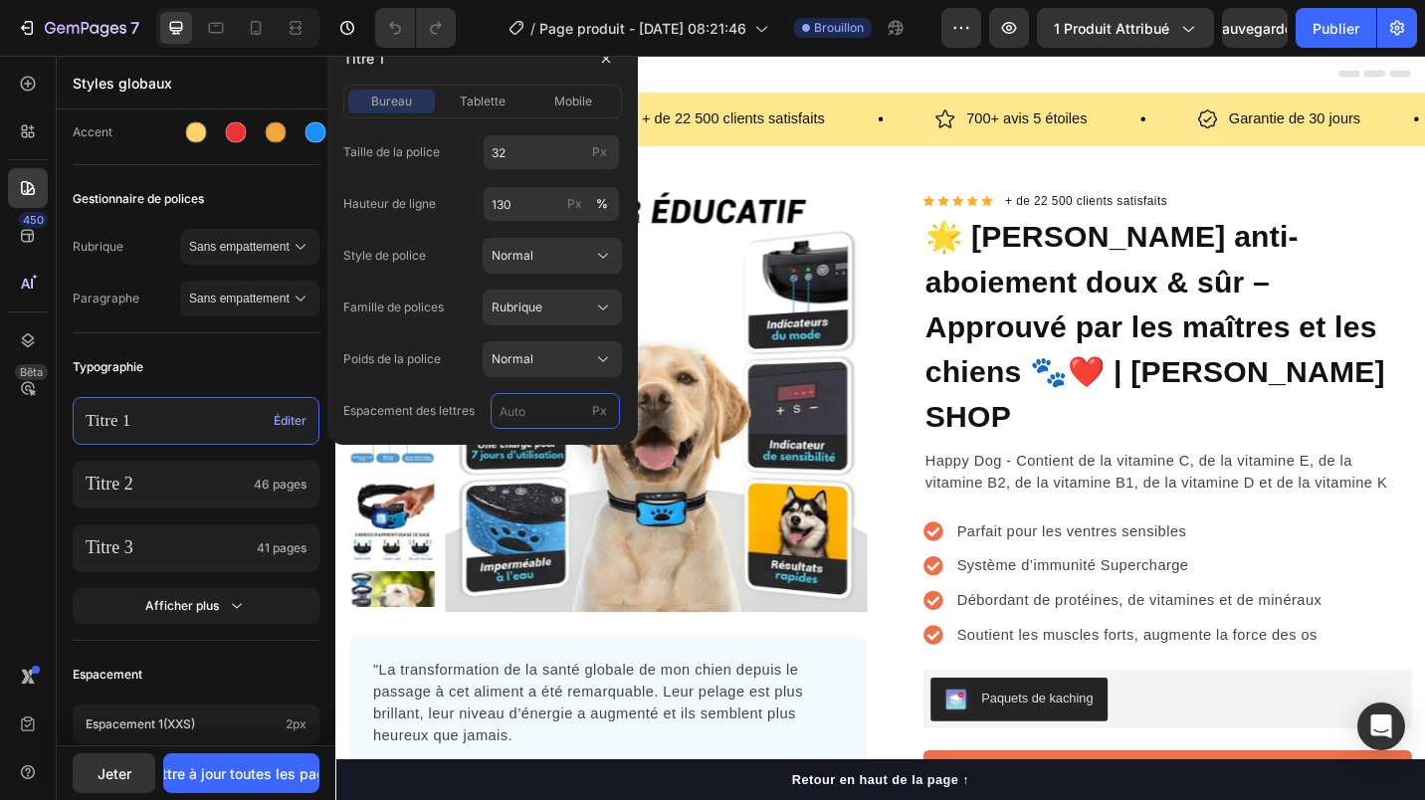
click at [555, 416] on input "Px" at bounding box center [554, 411] width 129 height 36
click at [394, 306] on label "Famille de polices" at bounding box center [393, 307] width 100 height 18
click at [180, 612] on font "Afficher plus" at bounding box center [182, 606] width 74 height 18
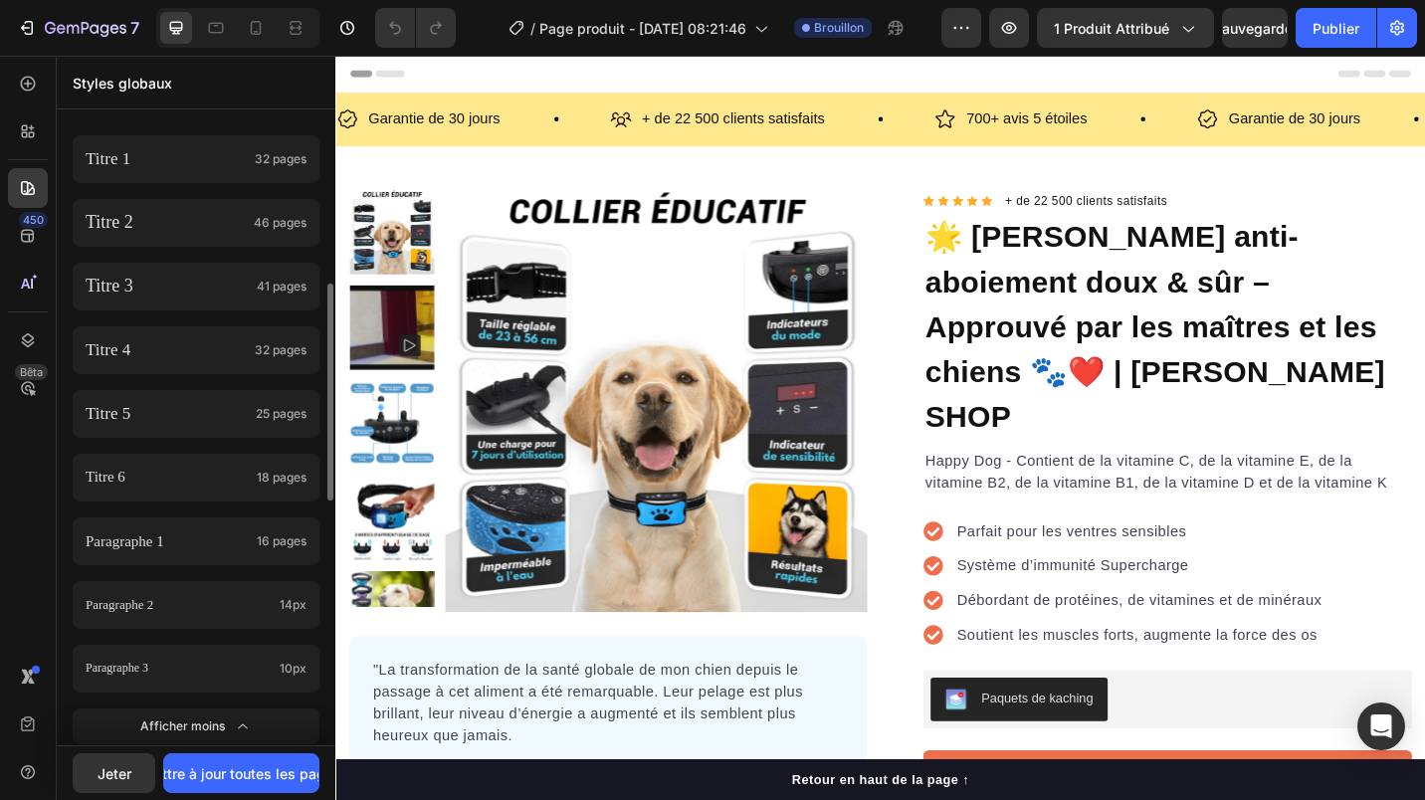
scroll to position [114, 0]
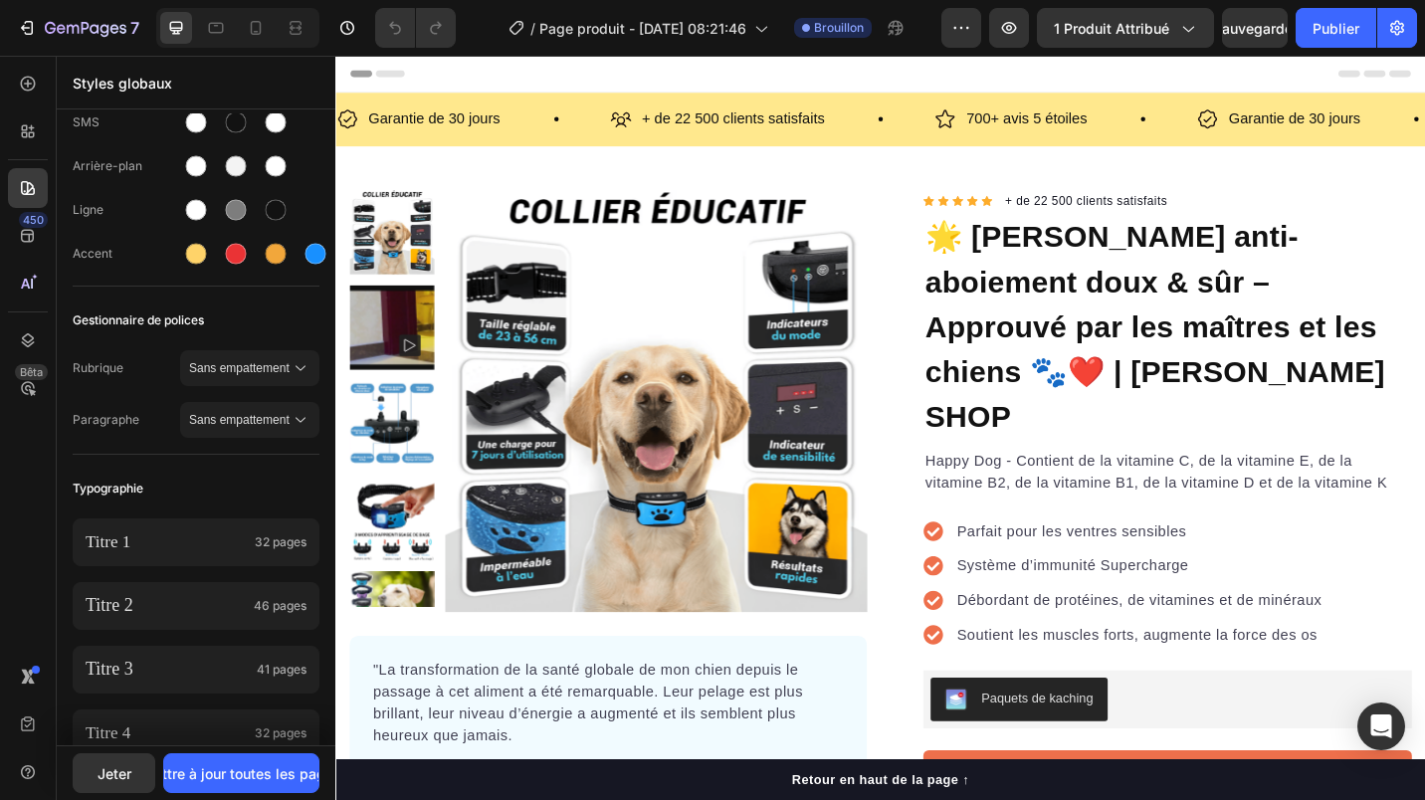
click at [167, 604] on p "Titre 2" at bounding box center [166, 605] width 160 height 23
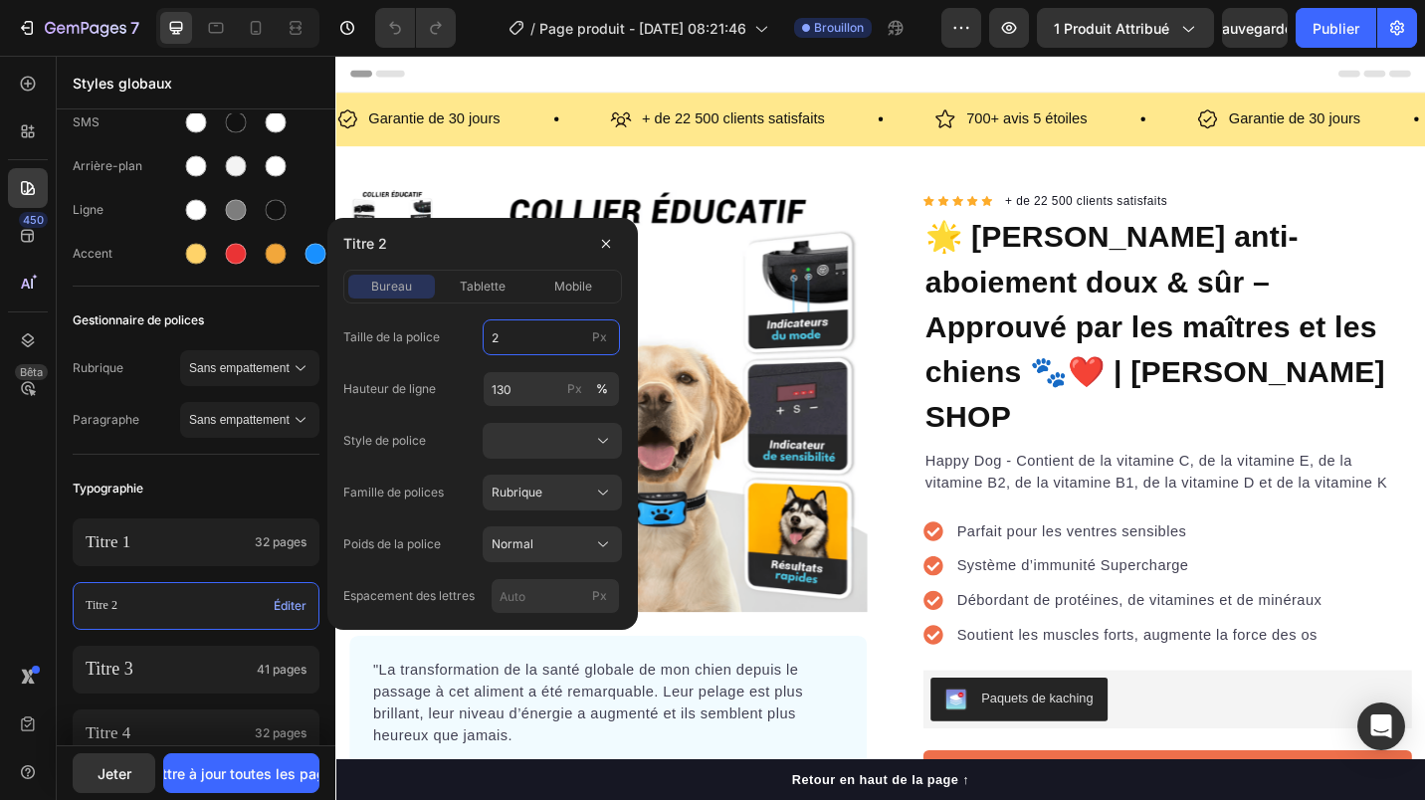
type input "24"
click at [482, 282] on span "tablette" at bounding box center [483, 287] width 46 height 18
type input "24"
click at [574, 296] on button "mobile" at bounding box center [573, 287] width 87 height 24
type input "24"
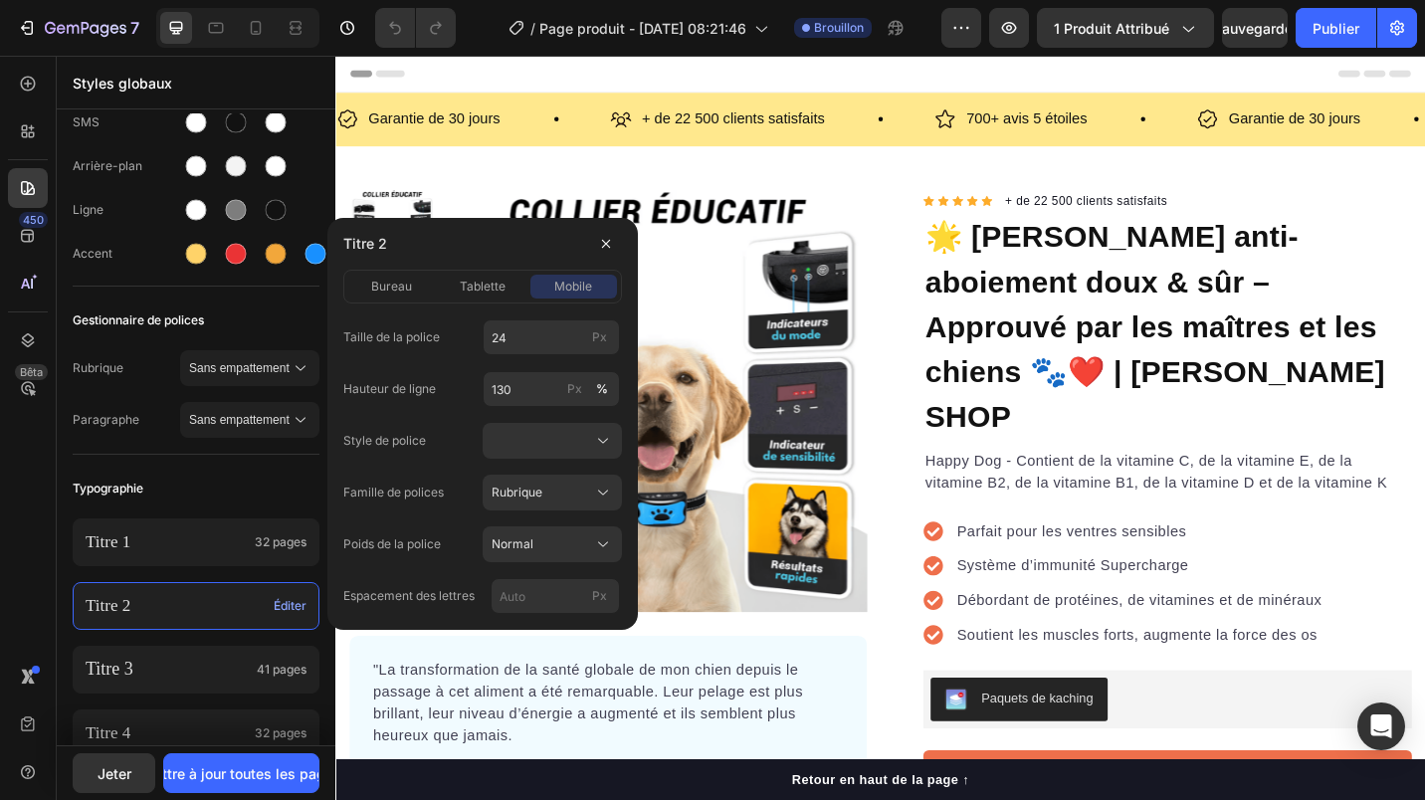
click at [185, 553] on div "Titre 1 32 pages" at bounding box center [196, 542] width 247 height 48
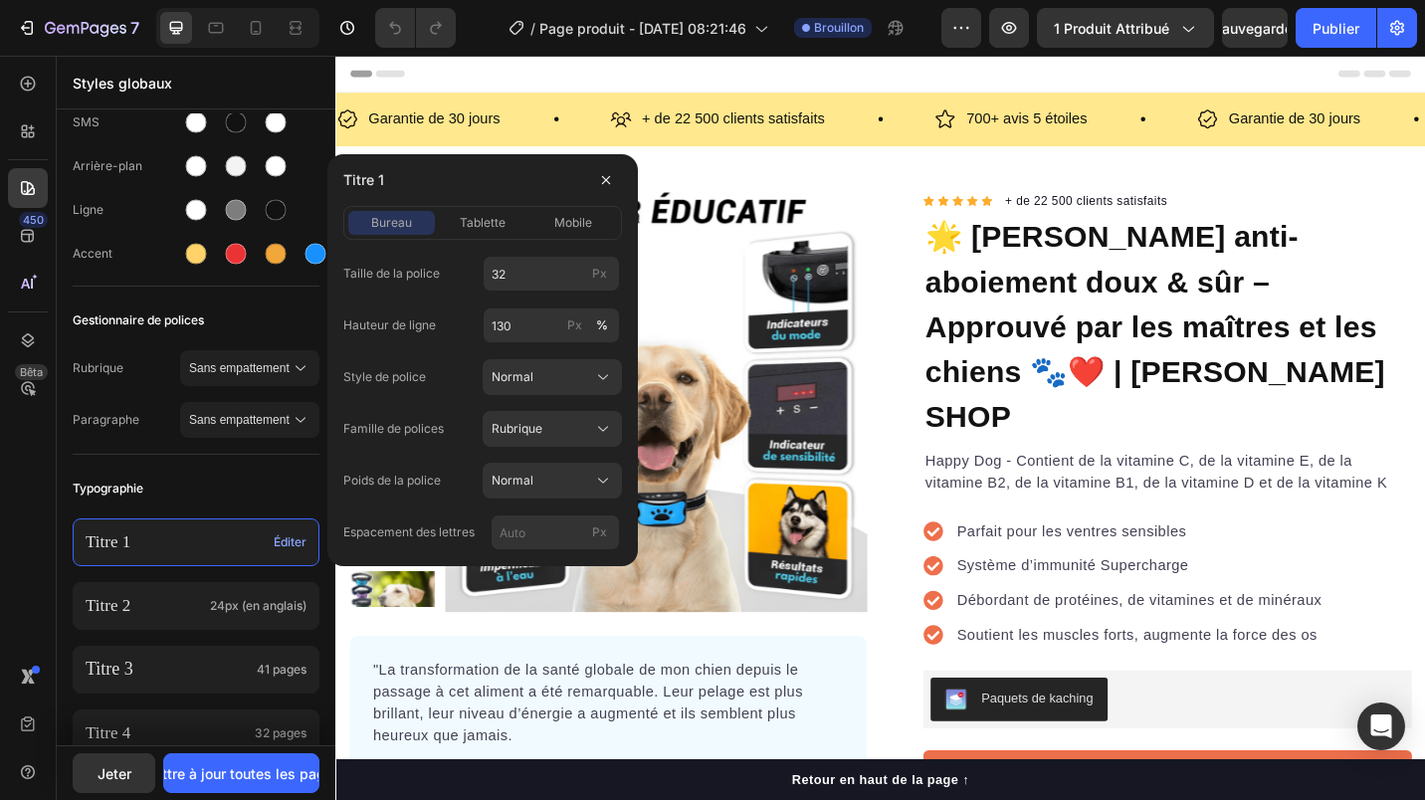
click at [478, 236] on div "bureau tablette mobile" at bounding box center [482, 223] width 279 height 34
click at [481, 228] on span "tablette" at bounding box center [483, 223] width 46 height 18
type input "32"
click at [589, 222] on span "mobile" at bounding box center [573, 223] width 38 height 18
type input "32"
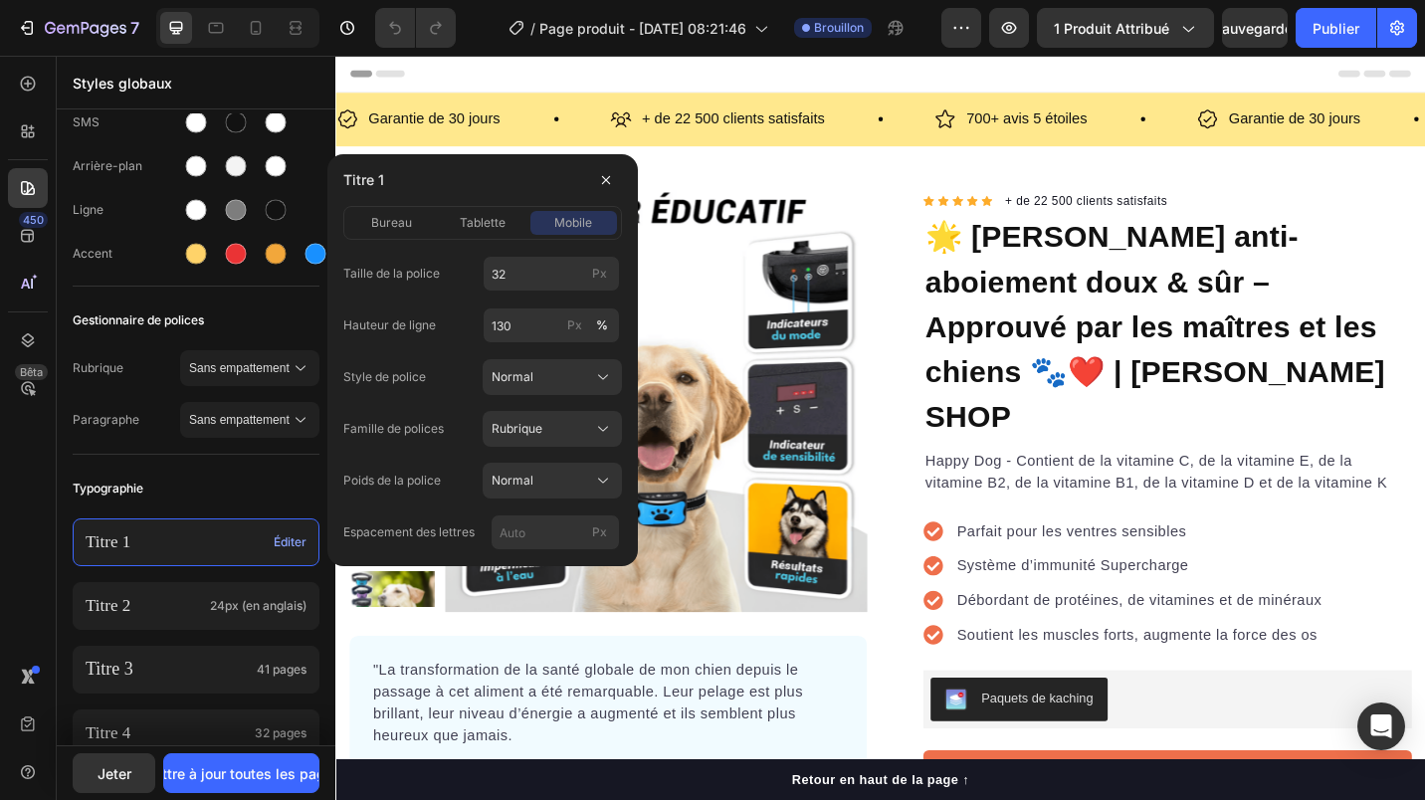
click at [167, 598] on p "Titre 2" at bounding box center [144, 606] width 116 height 22
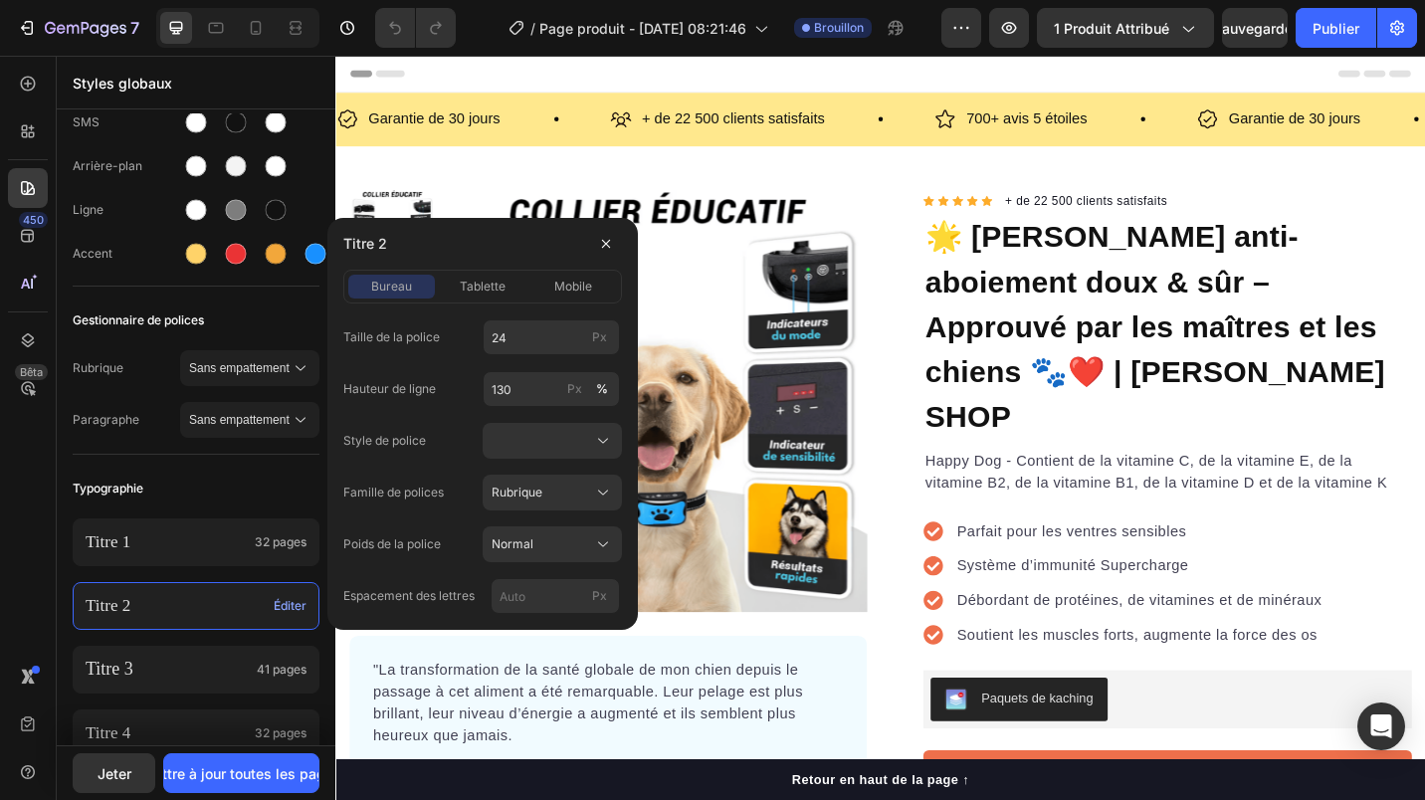
click at [530, 538] on span "Normal" at bounding box center [512, 544] width 42 height 18
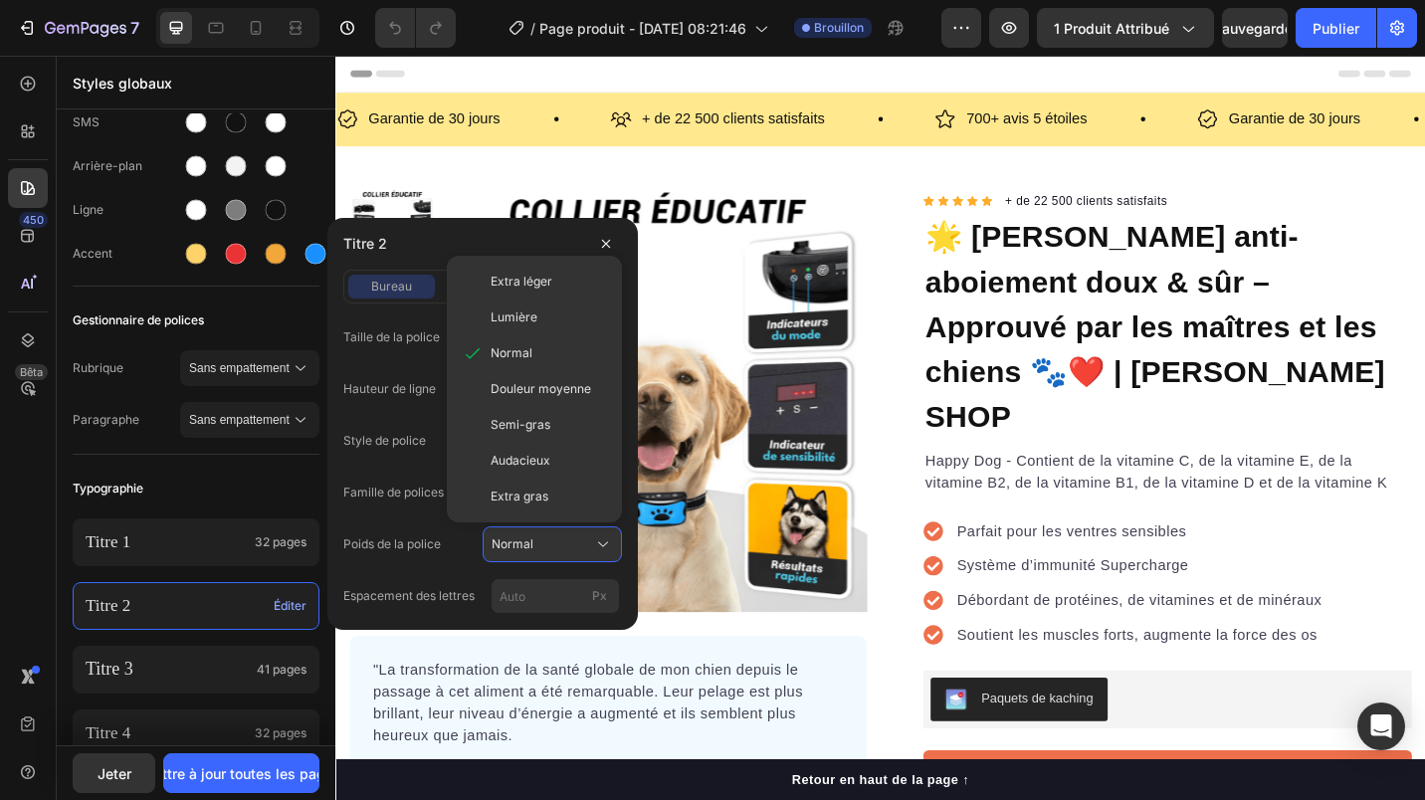
click at [409, 435] on label "Style de police" at bounding box center [384, 441] width 83 height 18
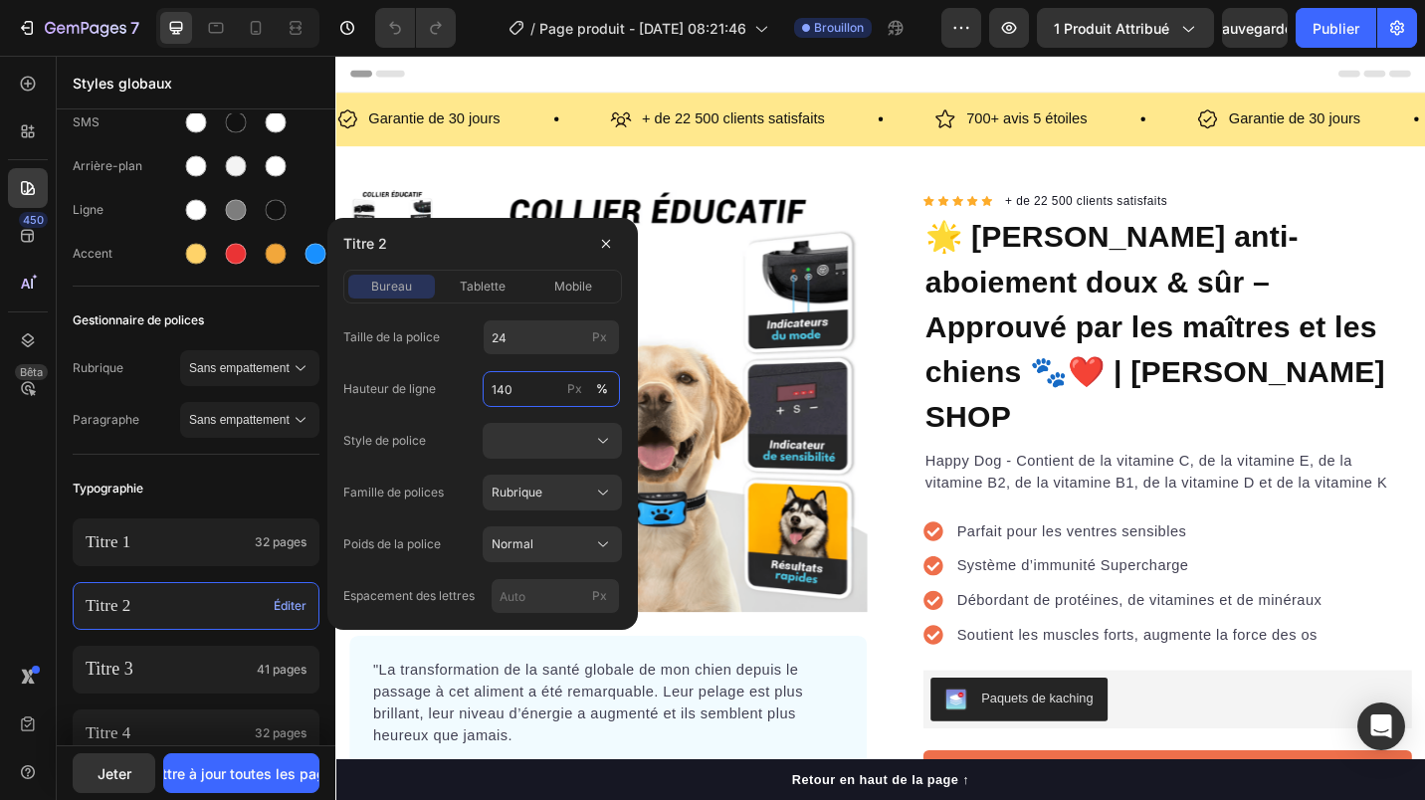
type input "140"
click at [256, 527] on div "Titre 1 32 pages" at bounding box center [196, 542] width 247 height 48
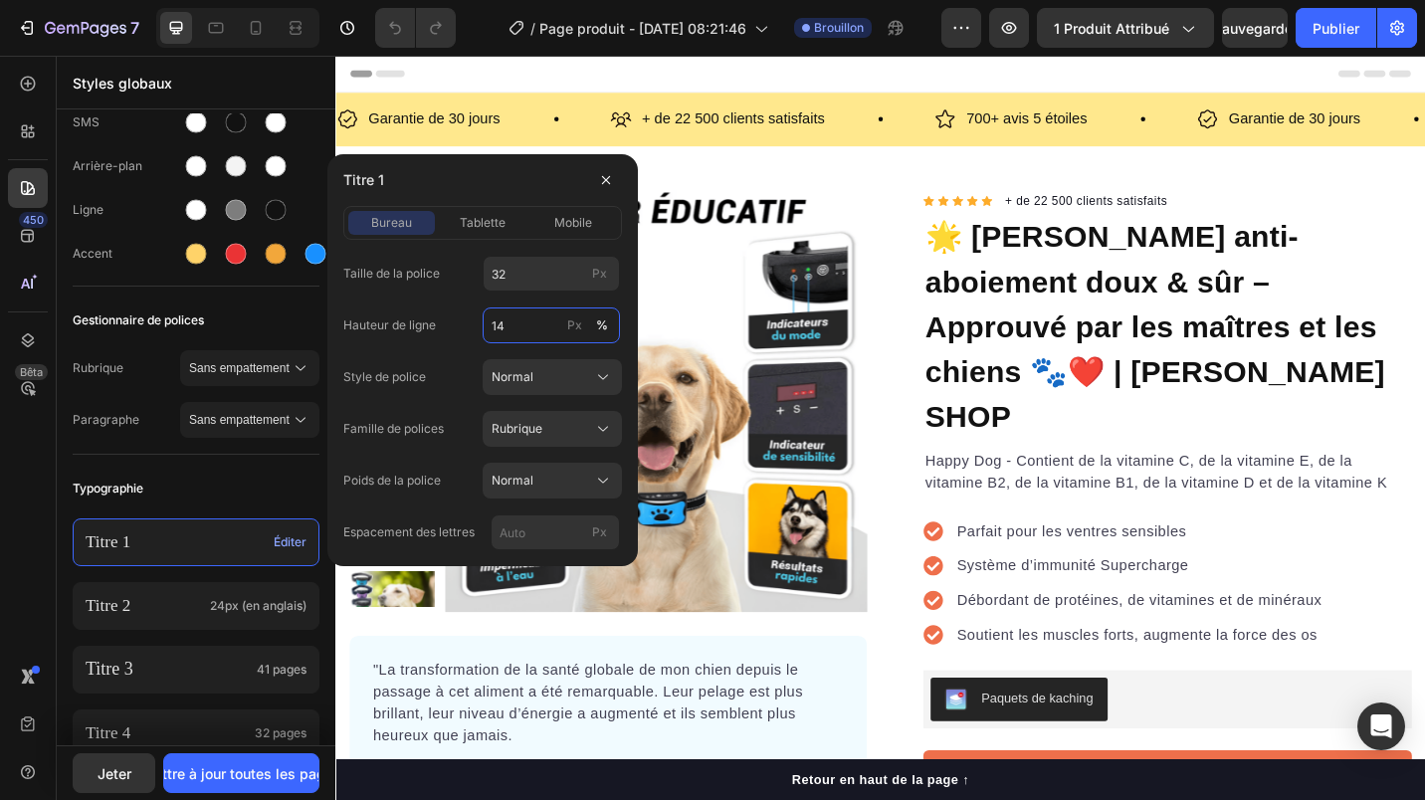
type input "140"
click at [488, 227] on span "tablette" at bounding box center [483, 223] width 46 height 18
type input "140"
click at [566, 236] on div "bureau tablette mobile" at bounding box center [482, 223] width 279 height 34
click at [572, 224] on span "mobile" at bounding box center [573, 223] width 38 height 18
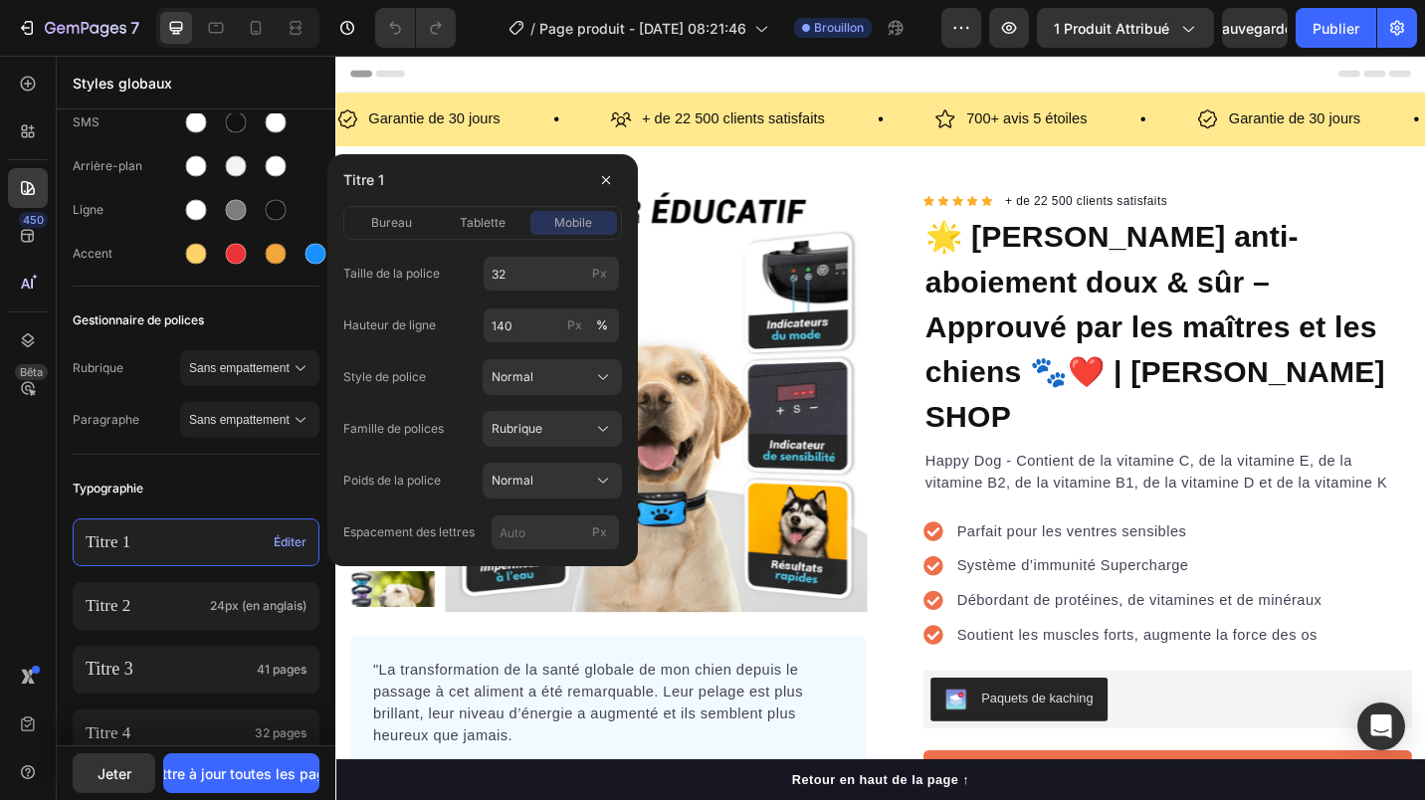
click at [238, 589] on div "Titre 2 24px (en anglais)" at bounding box center [196, 606] width 247 height 48
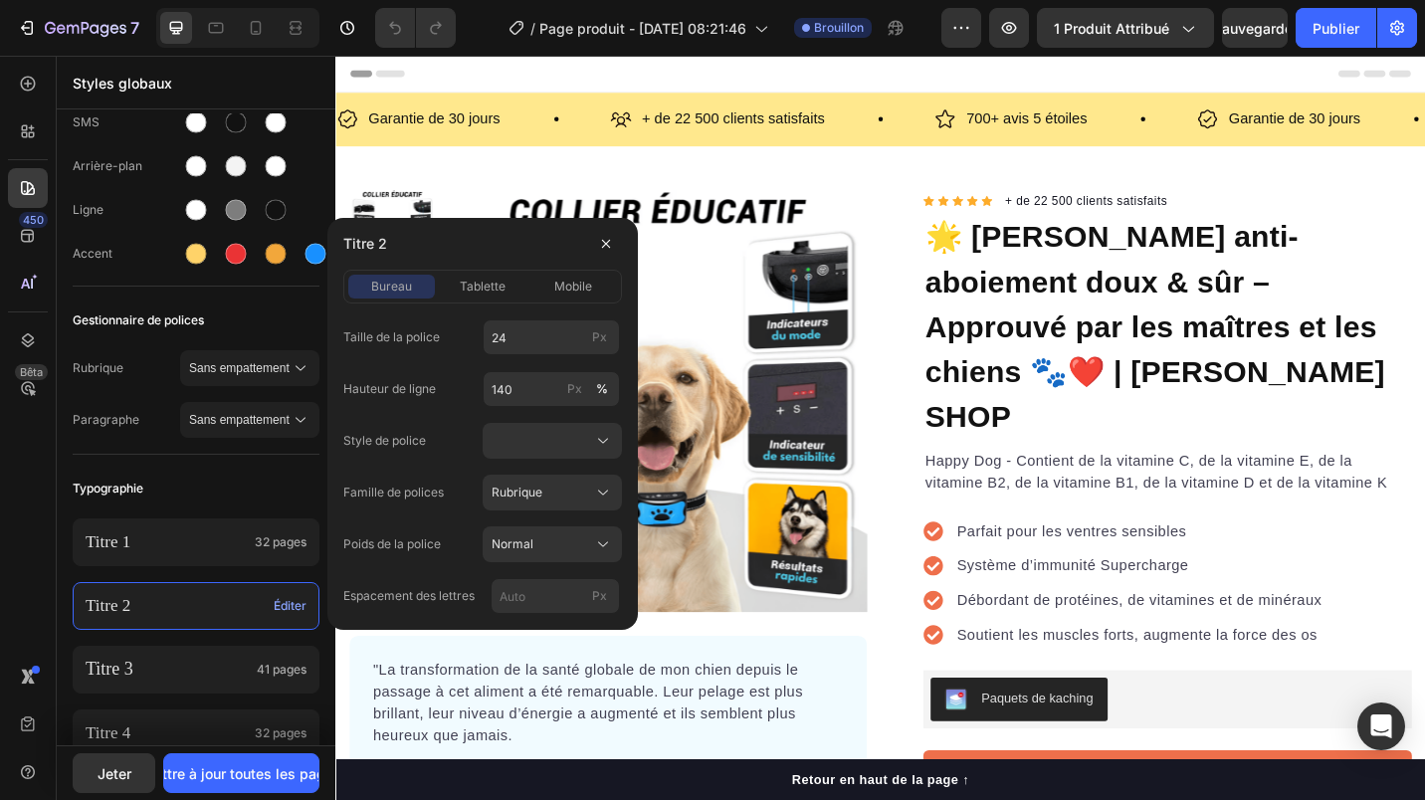
click at [479, 283] on span "tablette" at bounding box center [483, 287] width 46 height 18
click at [574, 286] on span "mobile" at bounding box center [573, 287] width 38 height 18
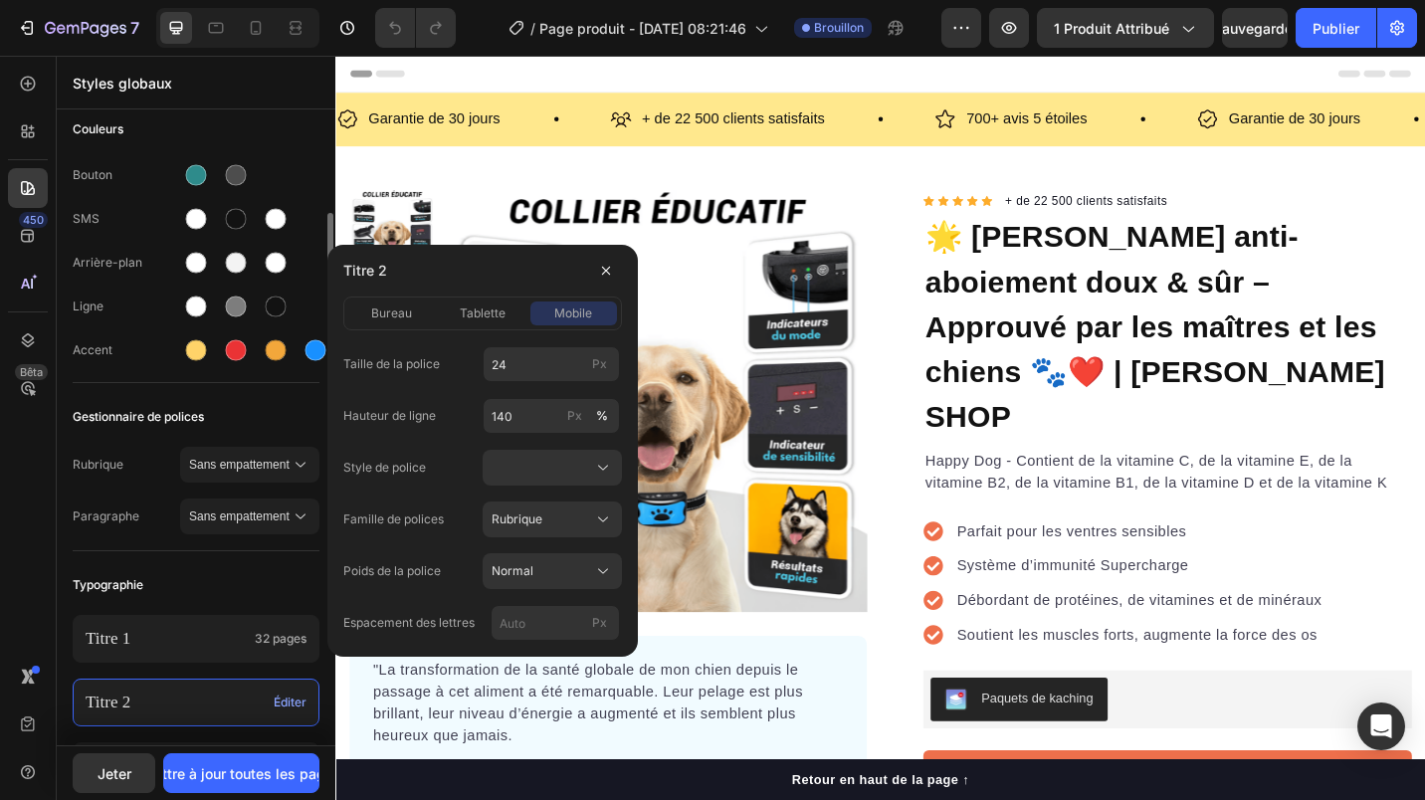
scroll to position [255, 0]
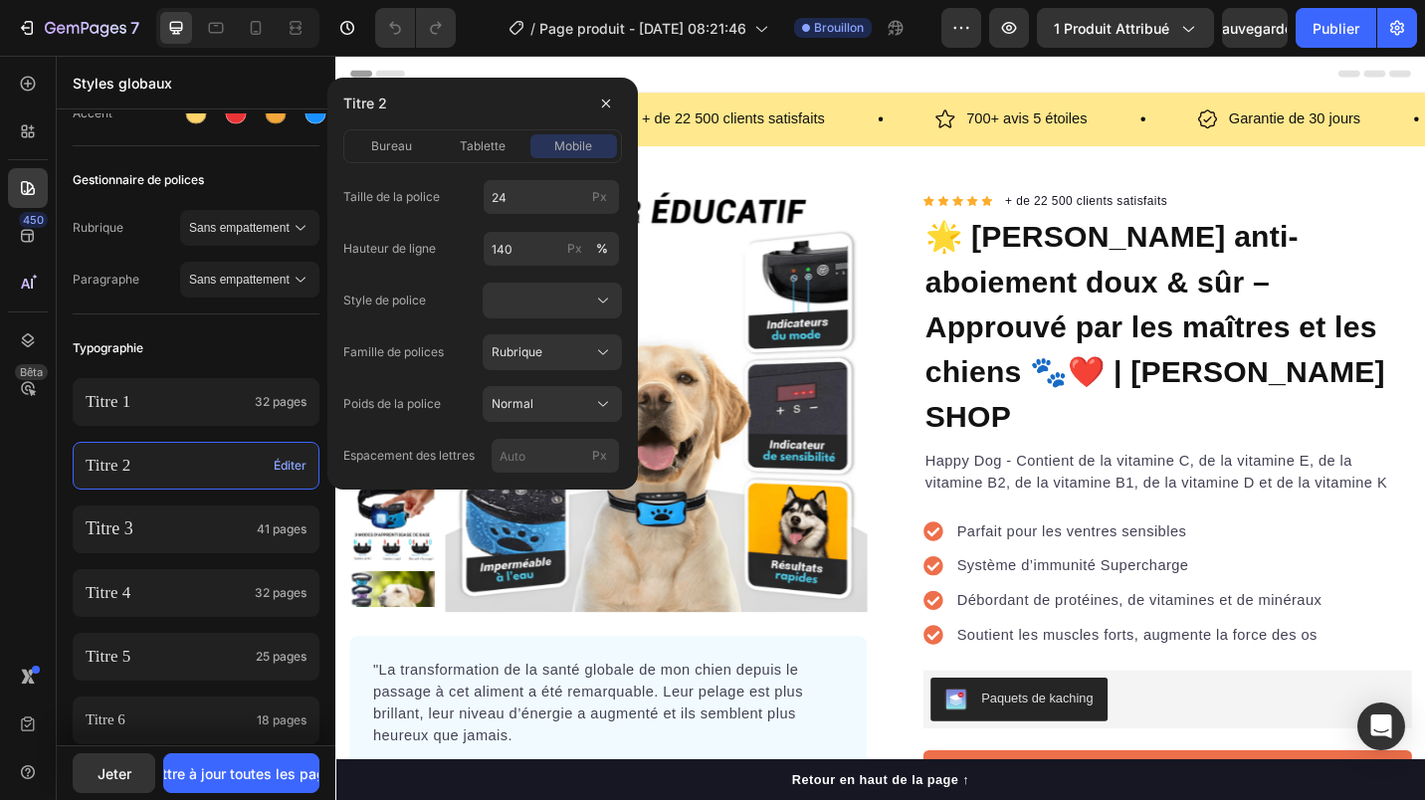
click at [198, 519] on p "Titre 3" at bounding box center [167, 528] width 163 height 23
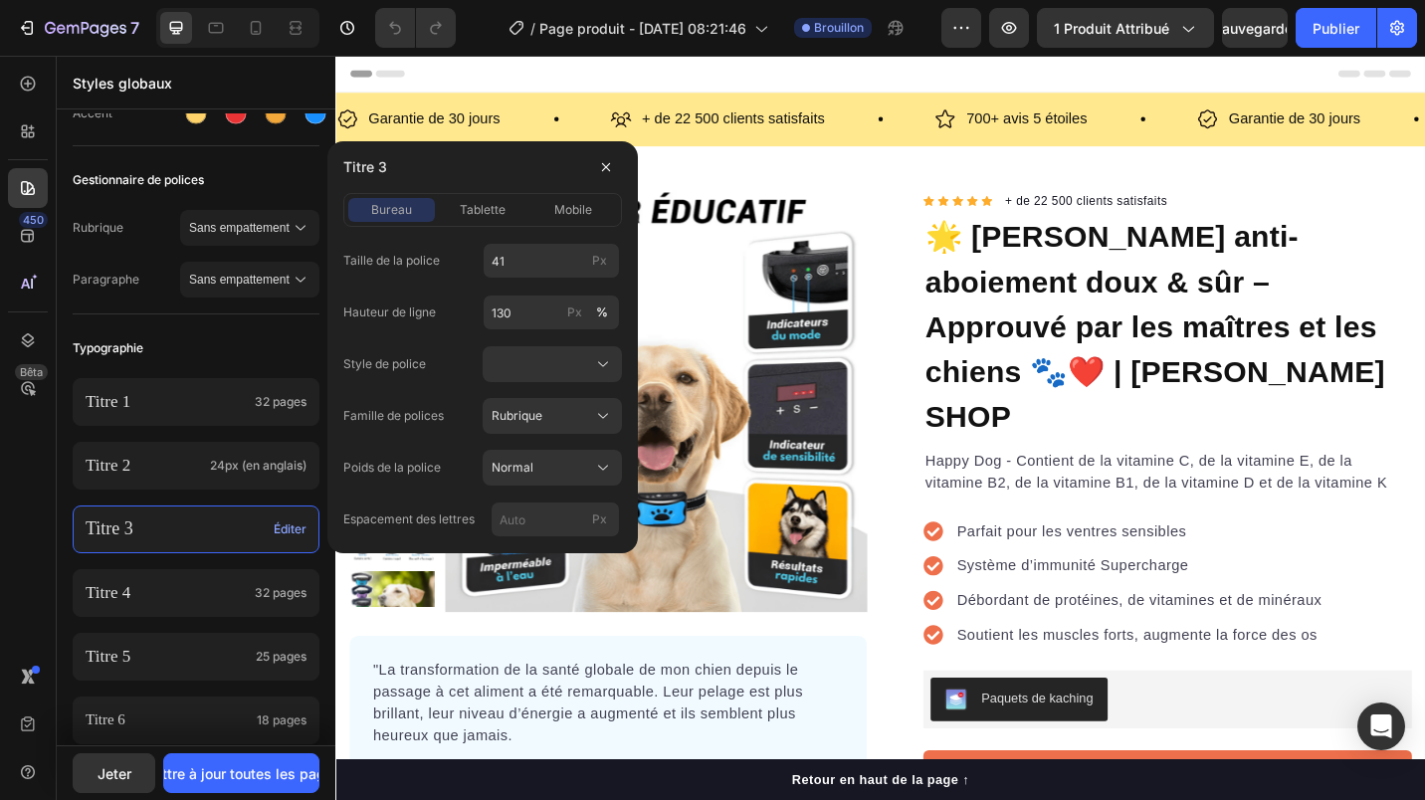
click at [182, 535] on p "Titre 3" at bounding box center [176, 528] width 180 height 23
type input "17"
click at [486, 216] on span "tablette" at bounding box center [483, 210] width 46 height 18
type input "17"
click at [578, 213] on span "mobile" at bounding box center [573, 210] width 38 height 18
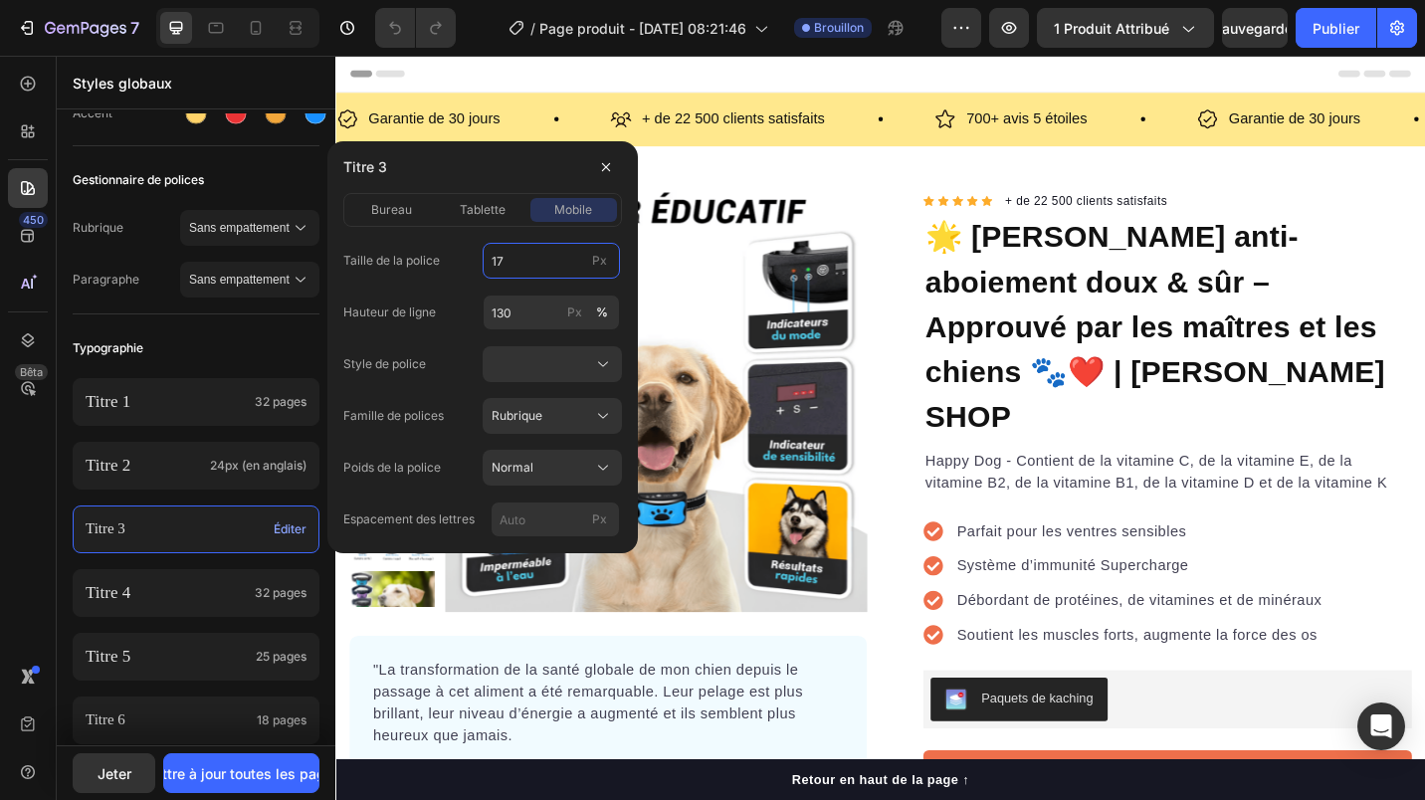
type input "17"
click at [426, 347] on div "Style de police" at bounding box center [482, 364] width 279 height 36
type input "140"
click at [481, 208] on span "tablette" at bounding box center [483, 210] width 46 height 18
click at [575, 214] on span "mobile" at bounding box center [573, 210] width 38 height 18
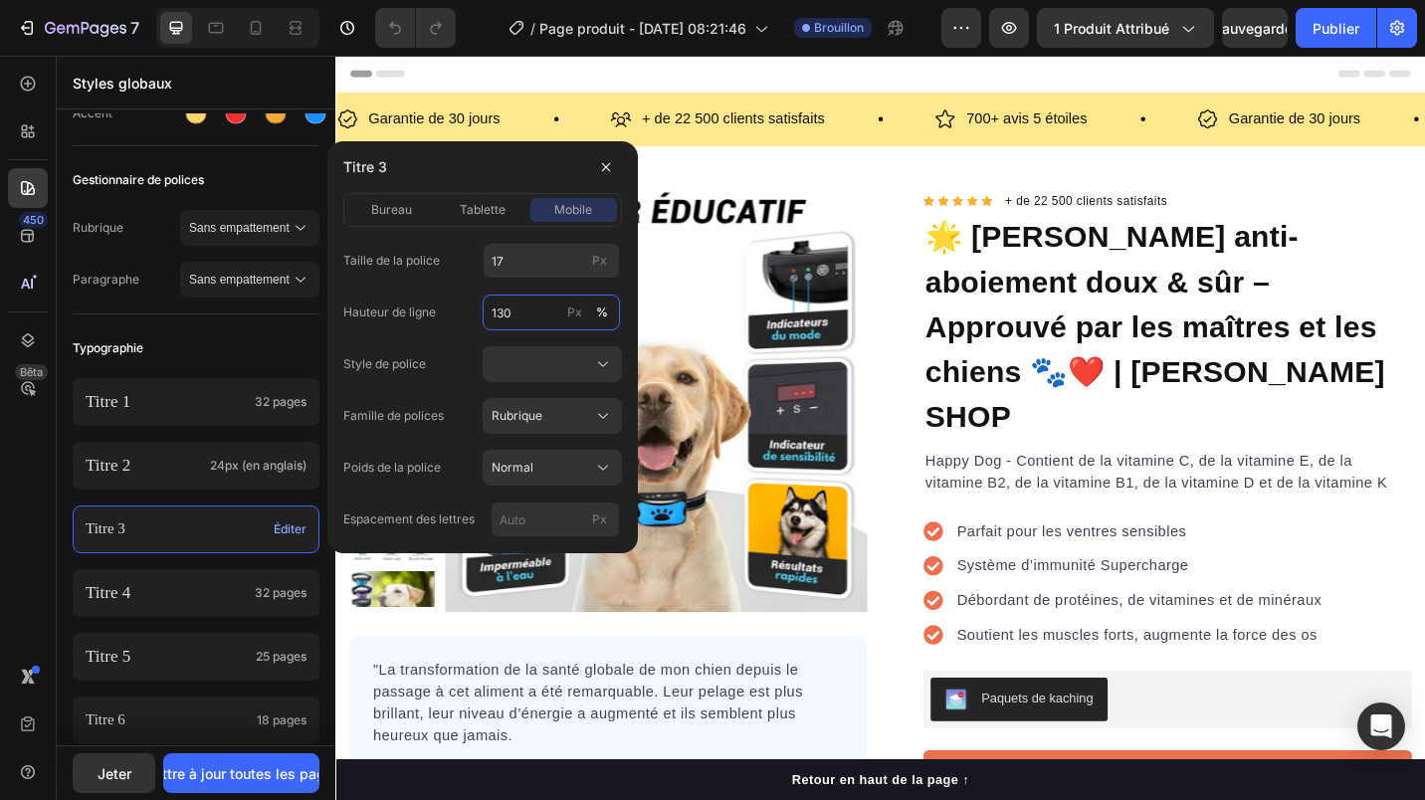
drag, startPoint x: 531, startPoint y: 316, endPoint x: 487, endPoint y: 318, distance: 43.8
click at [487, 318] on input "130" at bounding box center [550, 312] width 137 height 36
type input "160"
click at [496, 208] on span "tablette" at bounding box center [483, 210] width 46 height 18
click at [506, 309] on input "130" at bounding box center [550, 312] width 137 height 36
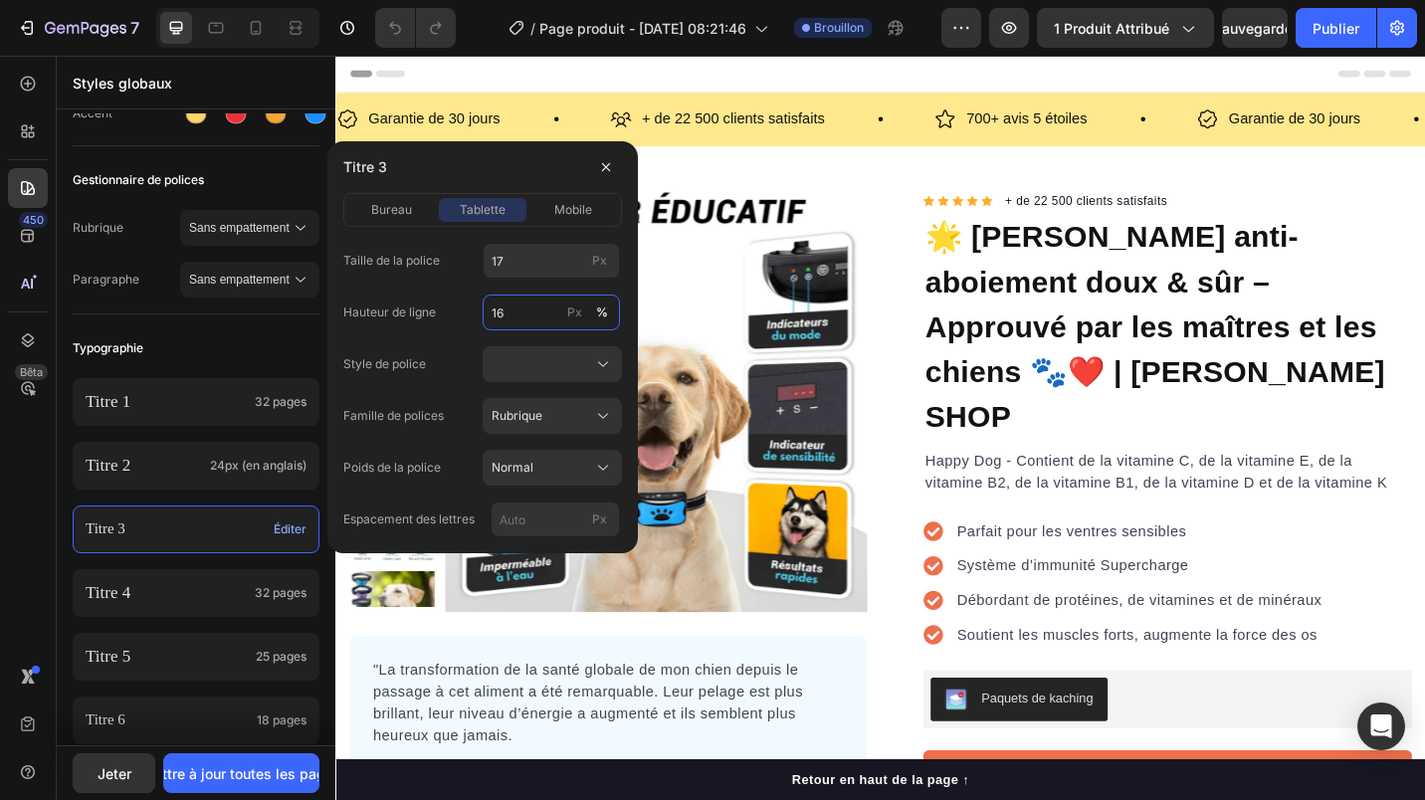
type input "160"
click at [395, 209] on span "bureau" at bounding box center [391, 210] width 41 height 18
click at [502, 308] on input "130" at bounding box center [550, 312] width 137 height 36
type input "160"
click at [435, 329] on div "Hauteur de ligne 160 Px %" at bounding box center [482, 312] width 279 height 36
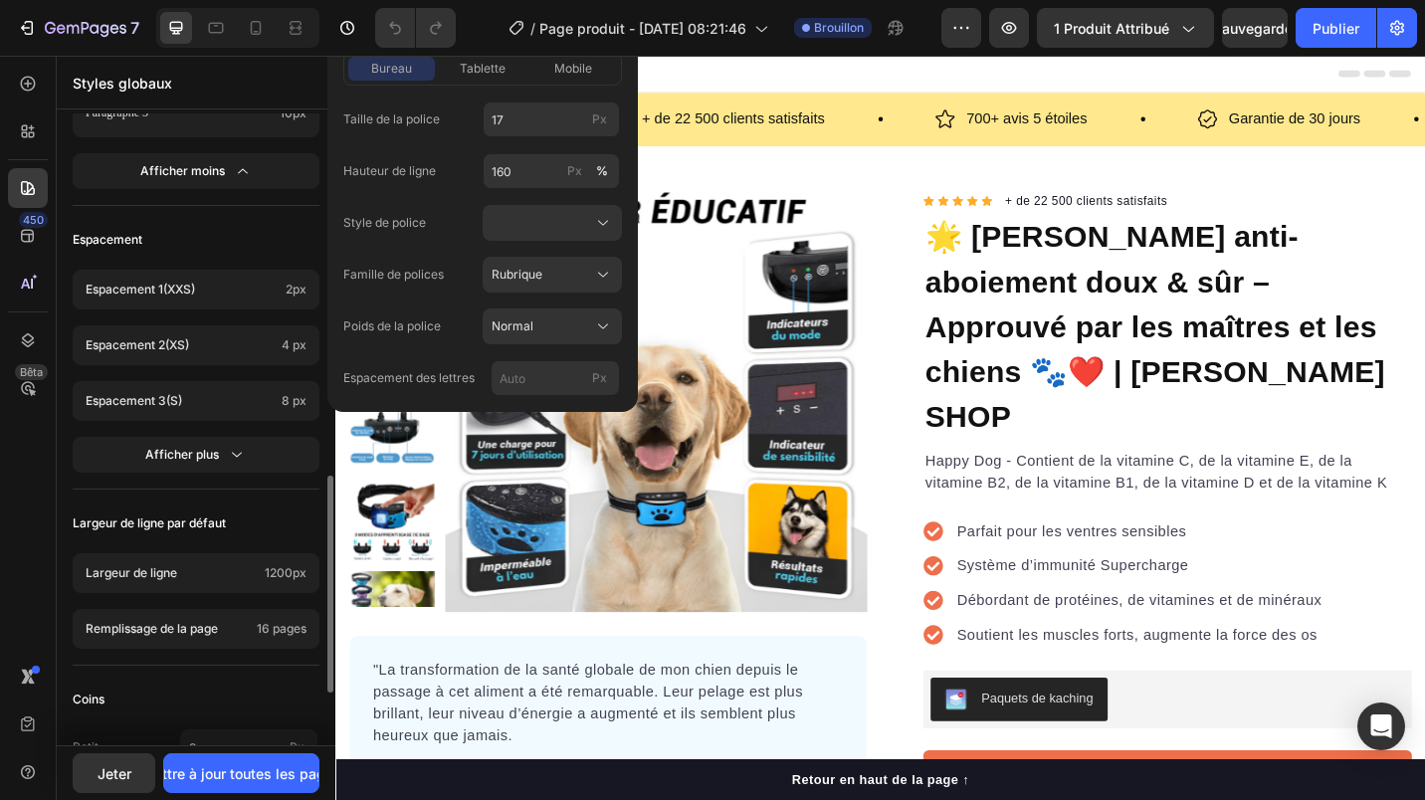
scroll to position [1053, 0]
click at [205, 282] on p "Espacement 1 (xxs)" at bounding box center [182, 289] width 192 height 18
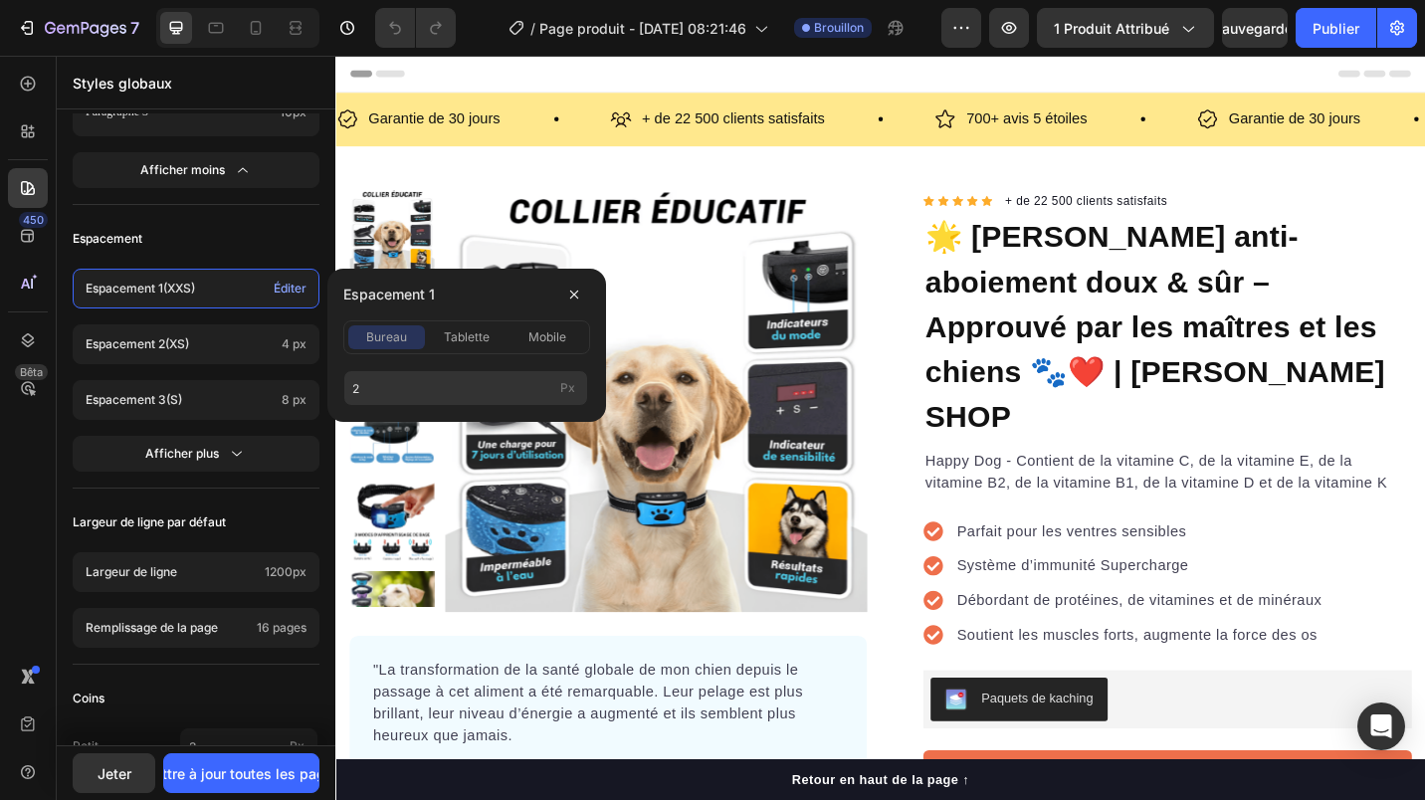
click at [206, 277] on div "Espacement 1 (xxs) Éditer" at bounding box center [196, 289] width 247 height 40
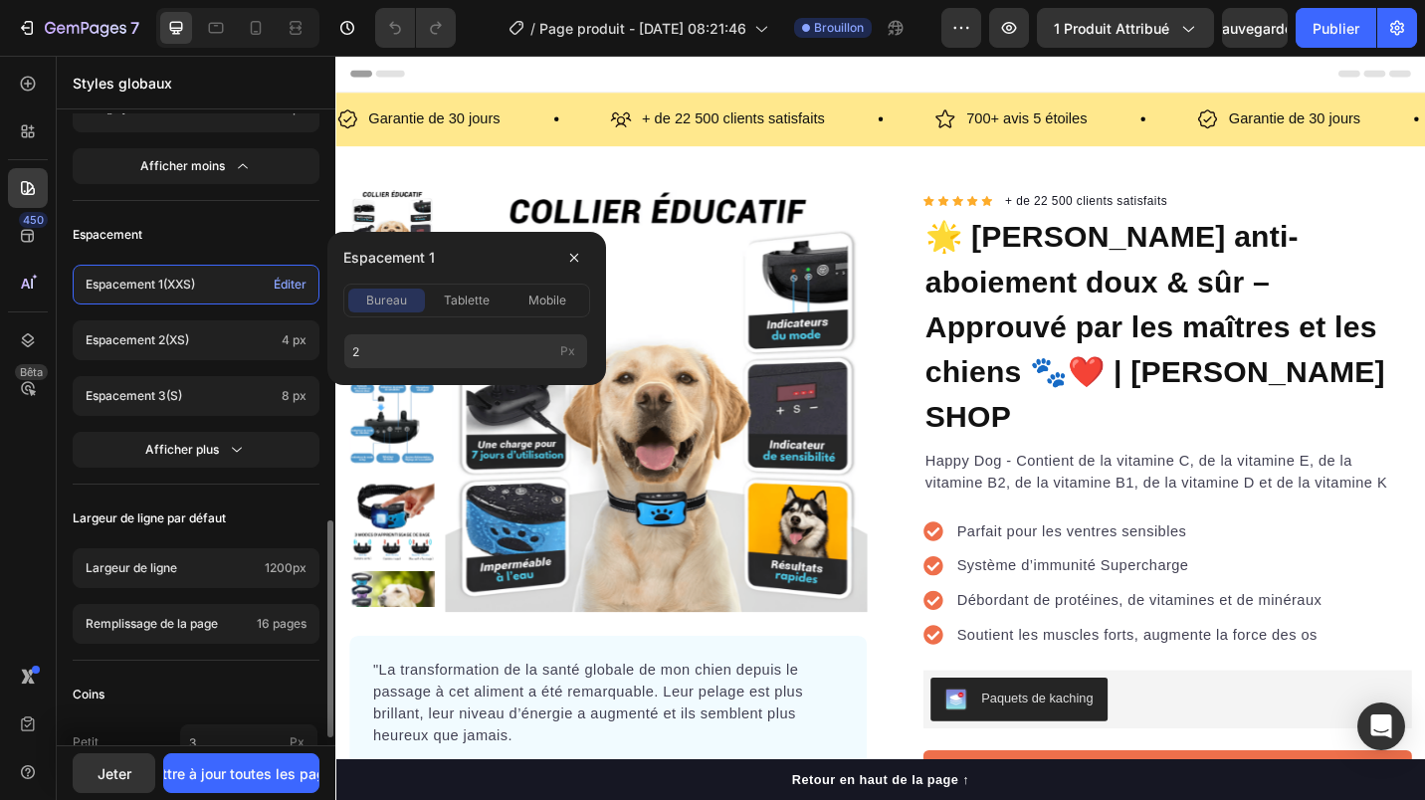
scroll to position [1090, 0]
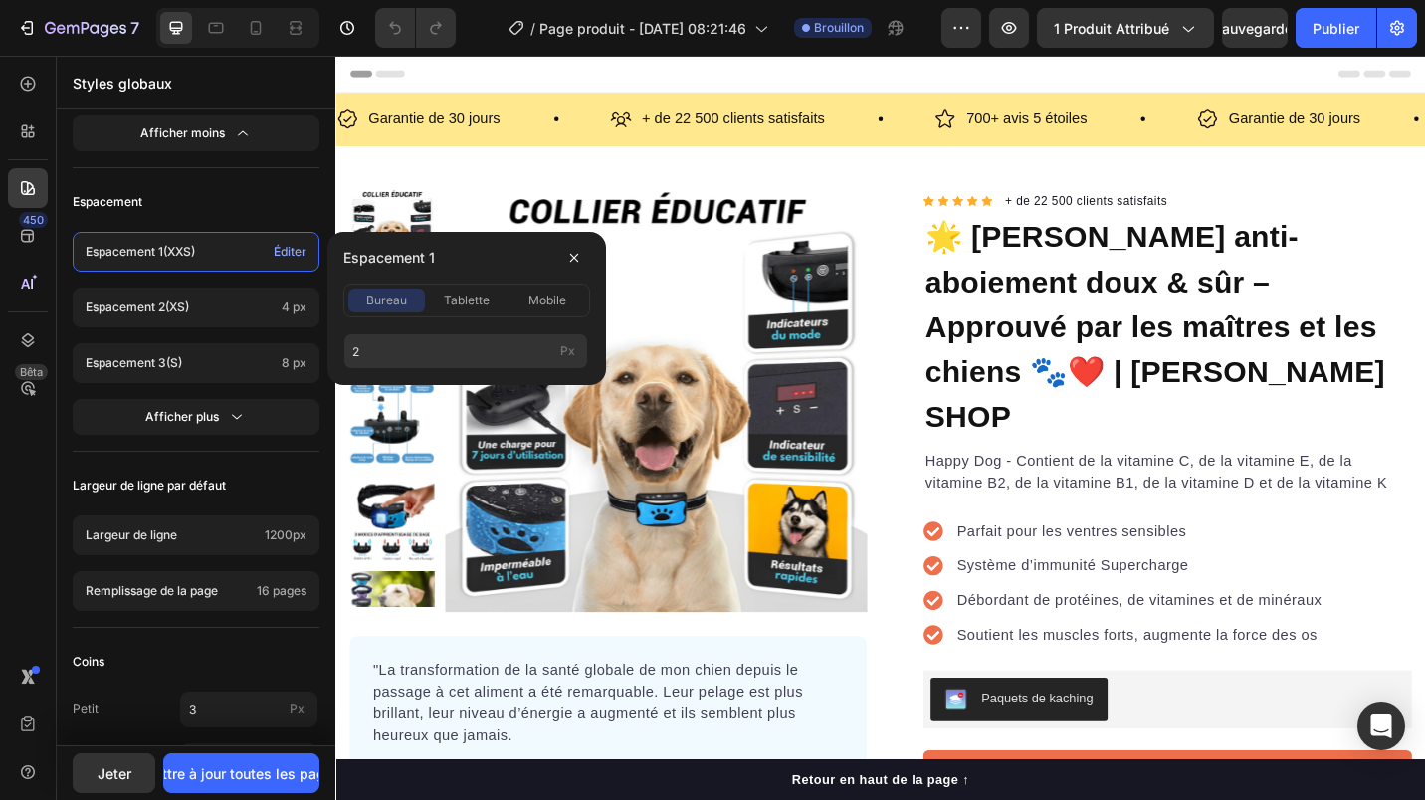
click at [211, 256] on p "Espacement 1 (xxs)" at bounding box center [176, 252] width 180 height 18
type input "4"
click at [461, 303] on span "tablette" at bounding box center [467, 300] width 46 height 18
click at [540, 301] on span "mobile" at bounding box center [547, 300] width 38 height 18
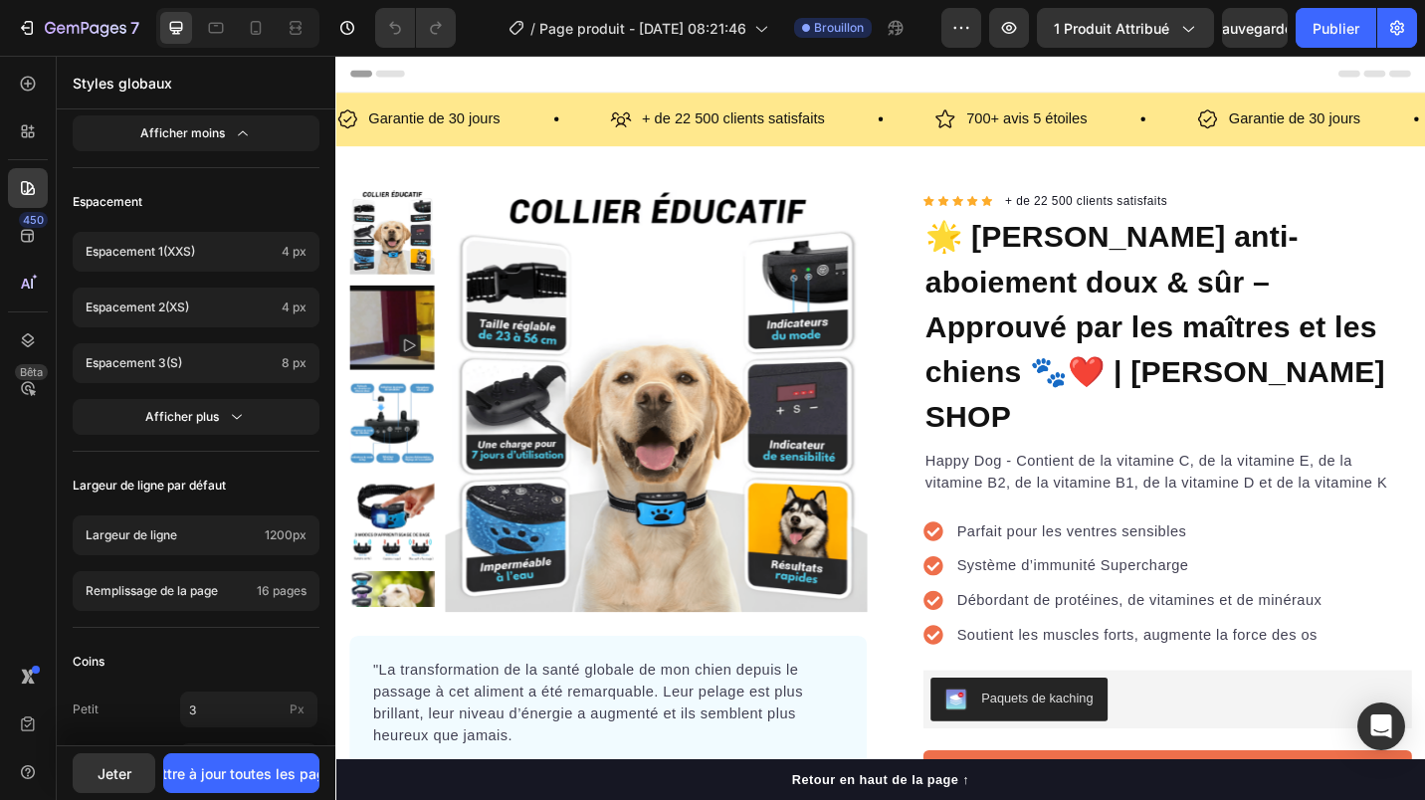
click at [184, 301] on span "(xs)" at bounding box center [177, 306] width 24 height 15
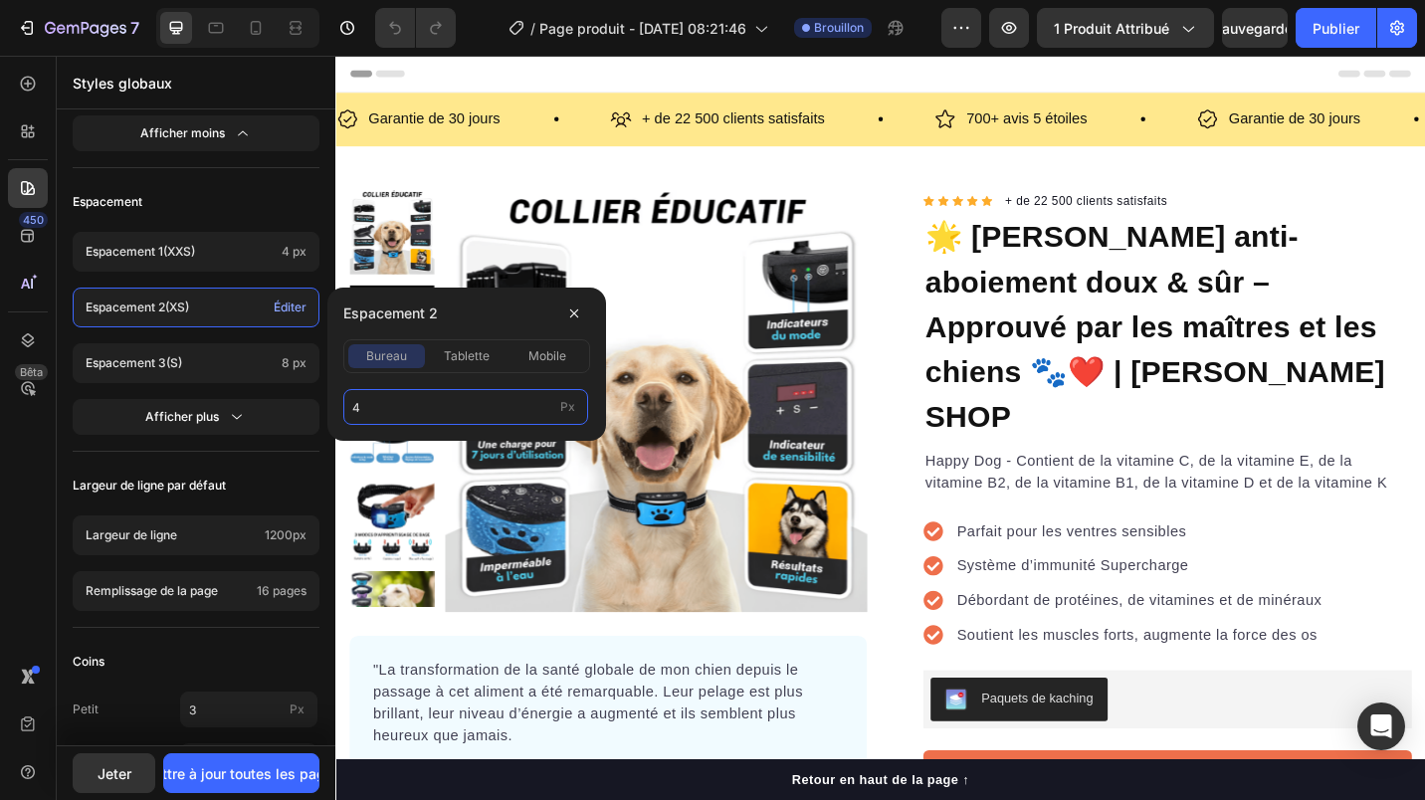
type input "8"
click at [453, 363] on span "tablette" at bounding box center [467, 356] width 46 height 18
click at [538, 363] on span "mobile" at bounding box center [547, 356] width 38 height 18
click at [225, 359] on p "Espacement 3 (s)" at bounding box center [180, 363] width 188 height 18
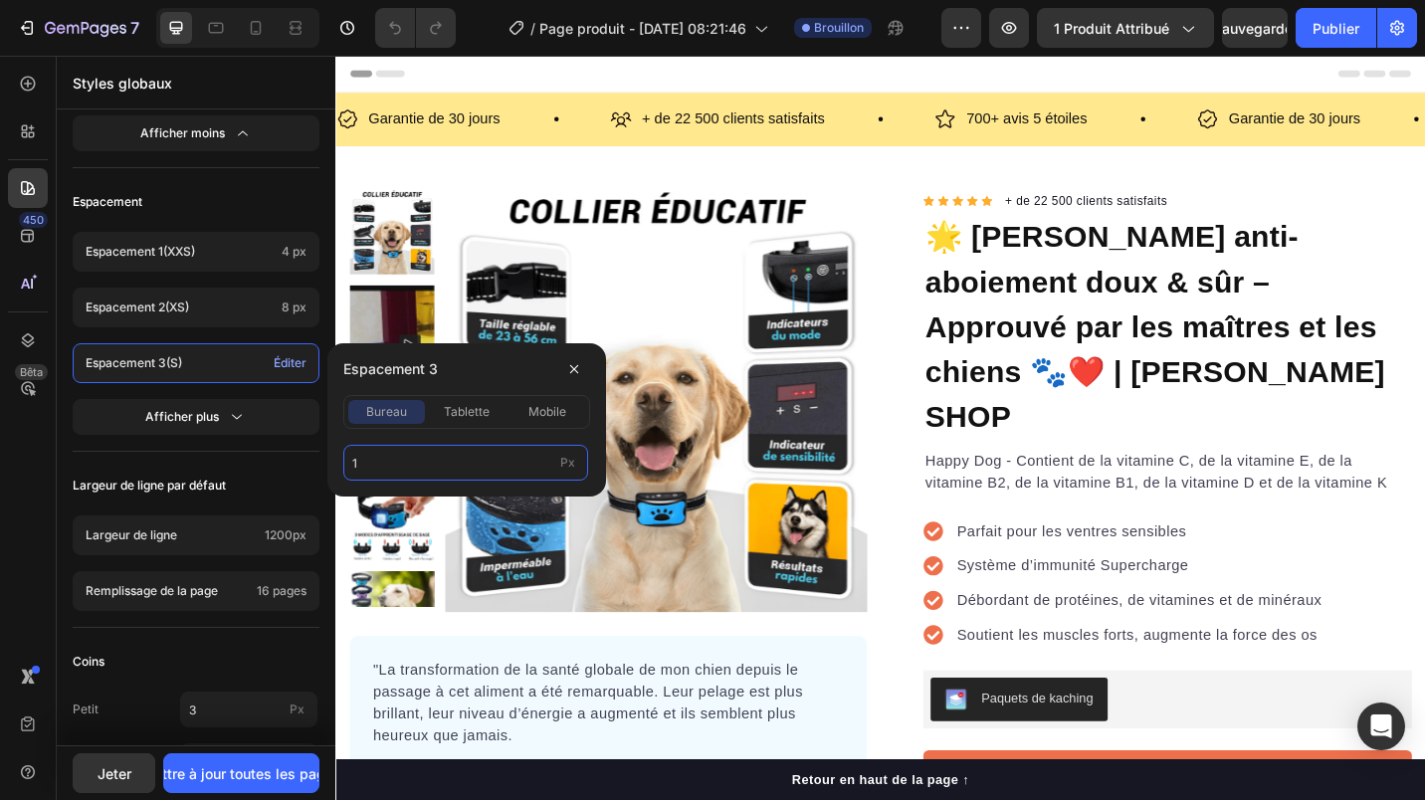
type input "12"
click at [468, 409] on span "tablette" at bounding box center [467, 412] width 46 height 18
click at [551, 421] on button "mobile" at bounding box center [546, 412] width 77 height 24
click at [223, 424] on div "Afficher plus" at bounding box center [195, 417] width 101 height 20
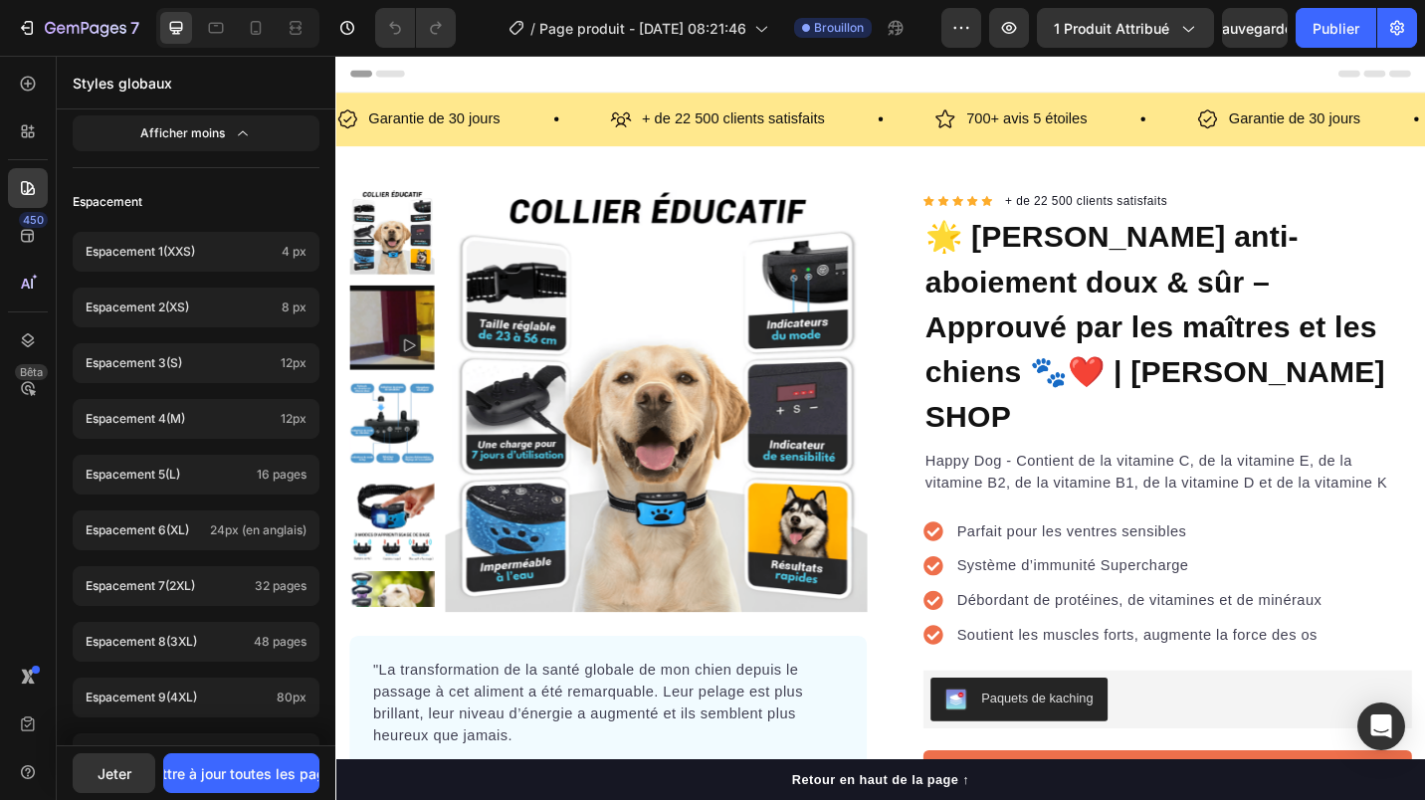
click at [188, 426] on p "Espacement 4 (m)" at bounding box center [179, 419] width 187 height 18
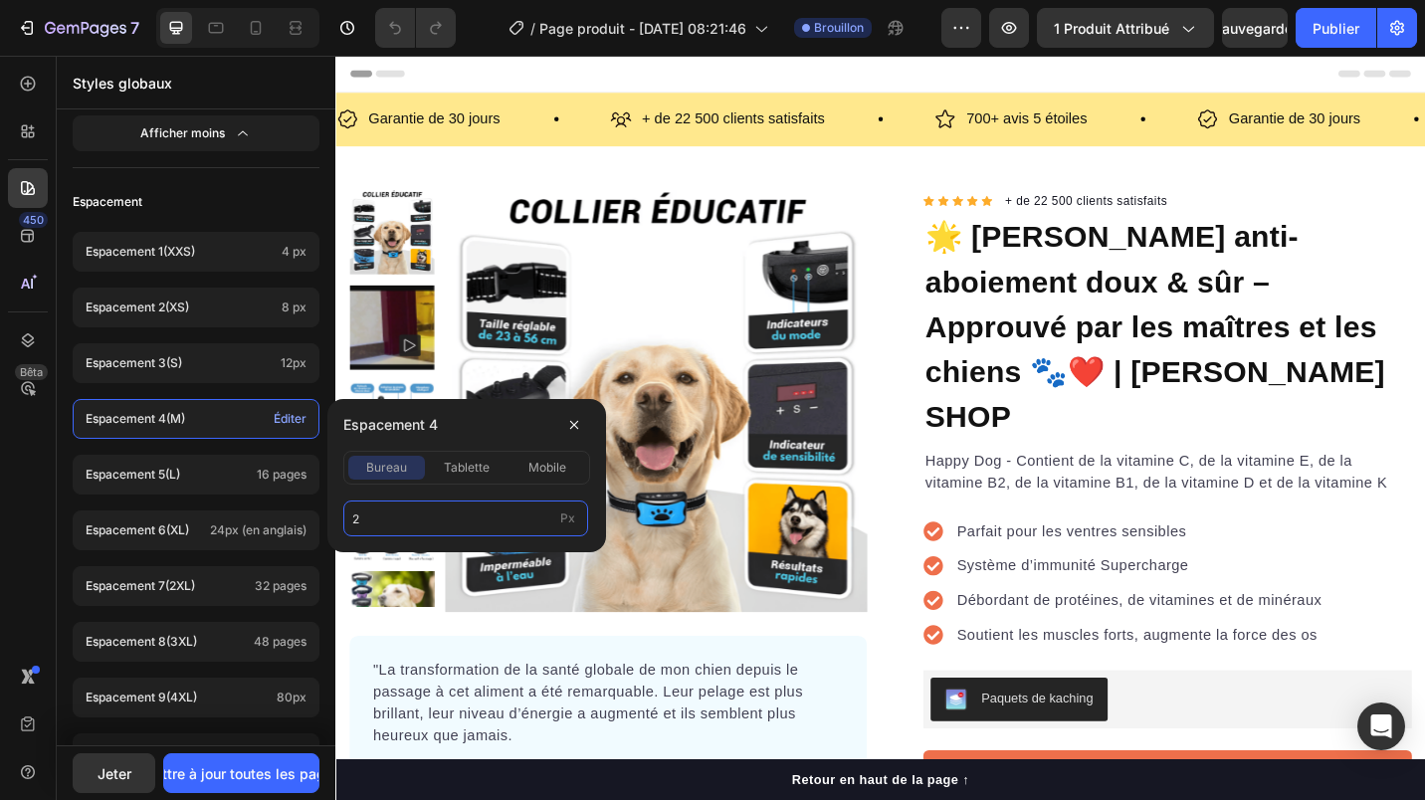
type input "20"
click at [480, 471] on span "tablette" at bounding box center [467, 468] width 46 height 18
click at [533, 471] on span "mobile" at bounding box center [547, 468] width 38 height 18
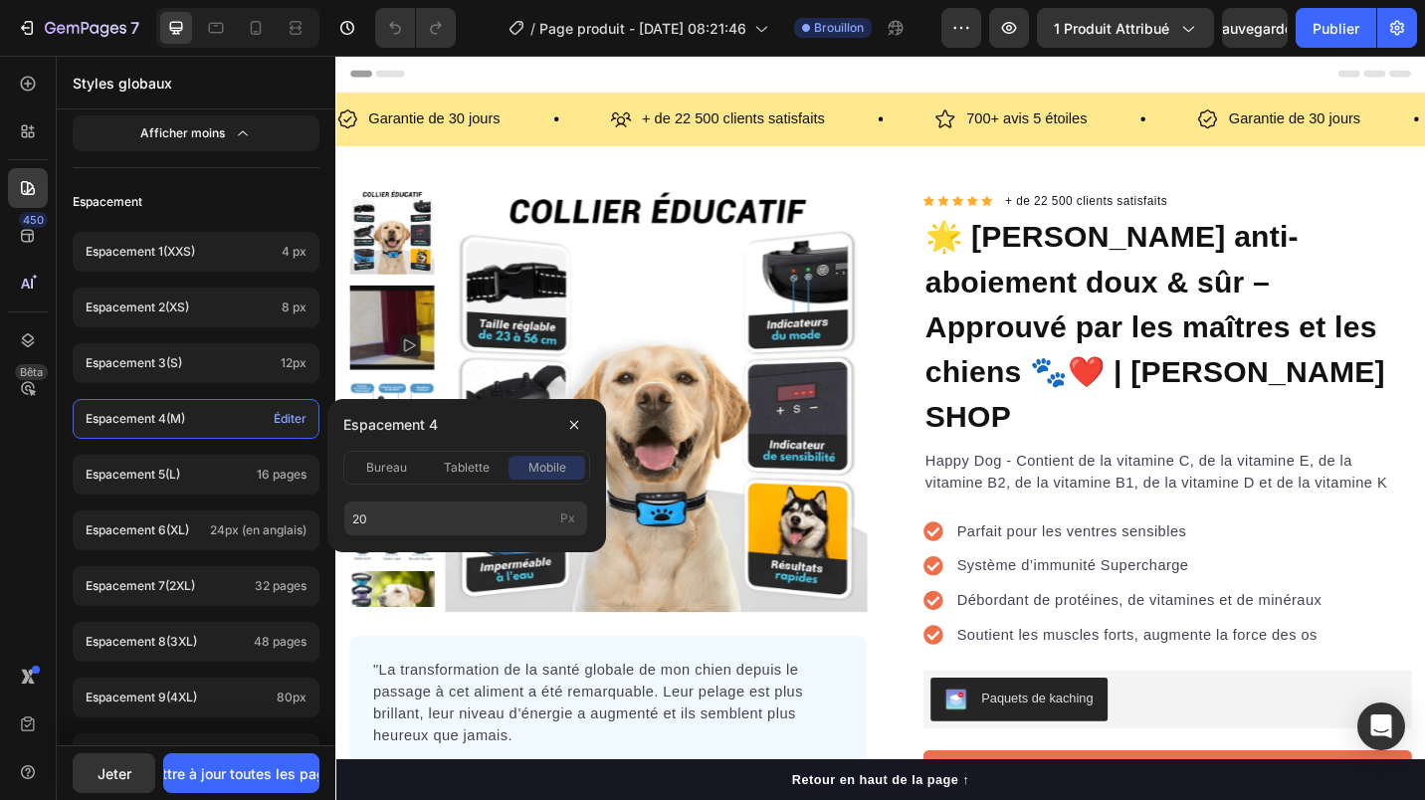
click at [214, 480] on p "Espacement 5 (l)" at bounding box center [167, 475] width 163 height 18
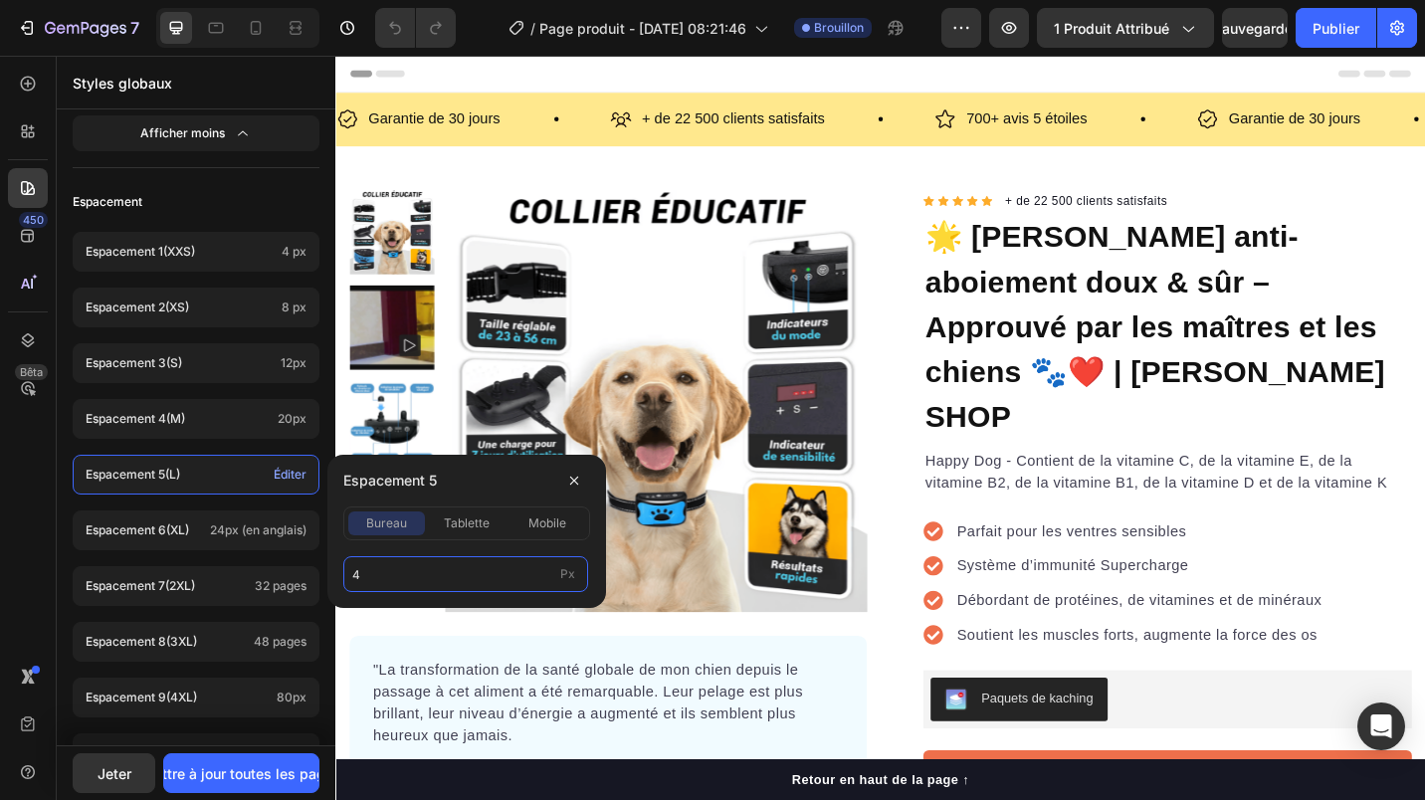
type input "40"
click at [471, 523] on span "tablette" at bounding box center [467, 523] width 46 height 18
click at [195, 526] on p "Espacement 6 (xl)" at bounding box center [144, 530] width 116 height 18
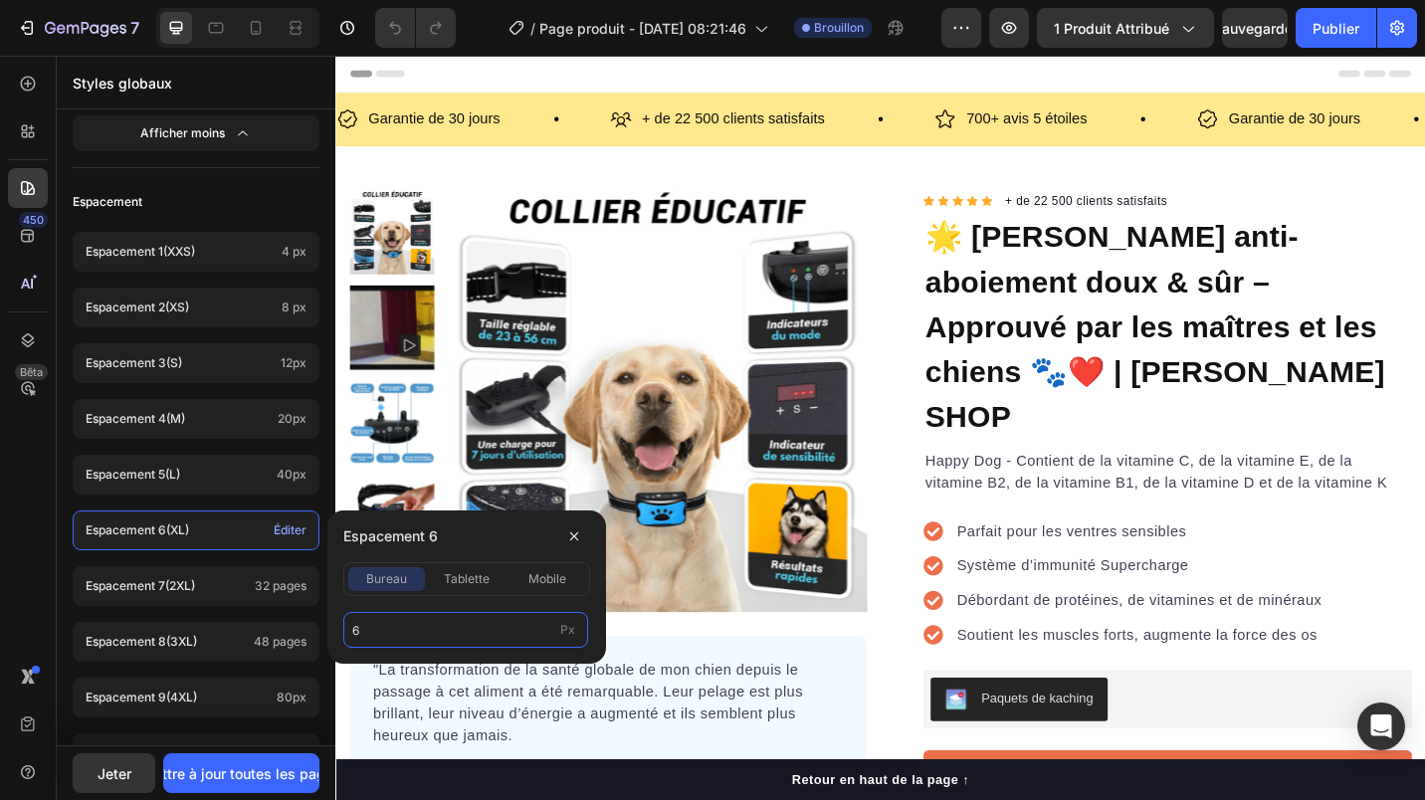
type input "60"
click at [464, 579] on span "tablette" at bounding box center [467, 579] width 46 height 18
click at [551, 573] on span "mobile" at bounding box center [547, 579] width 38 height 18
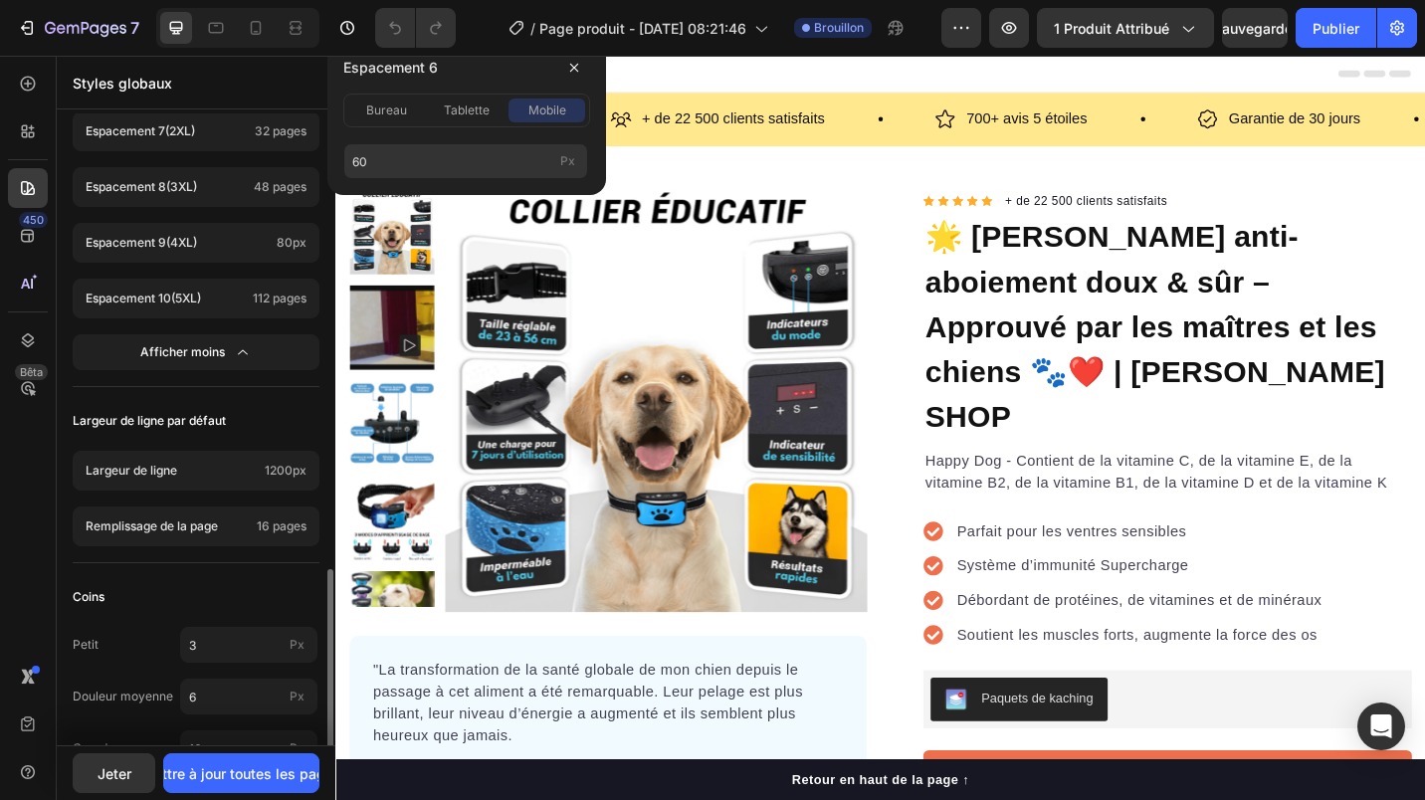
scroll to position [1597, 0]
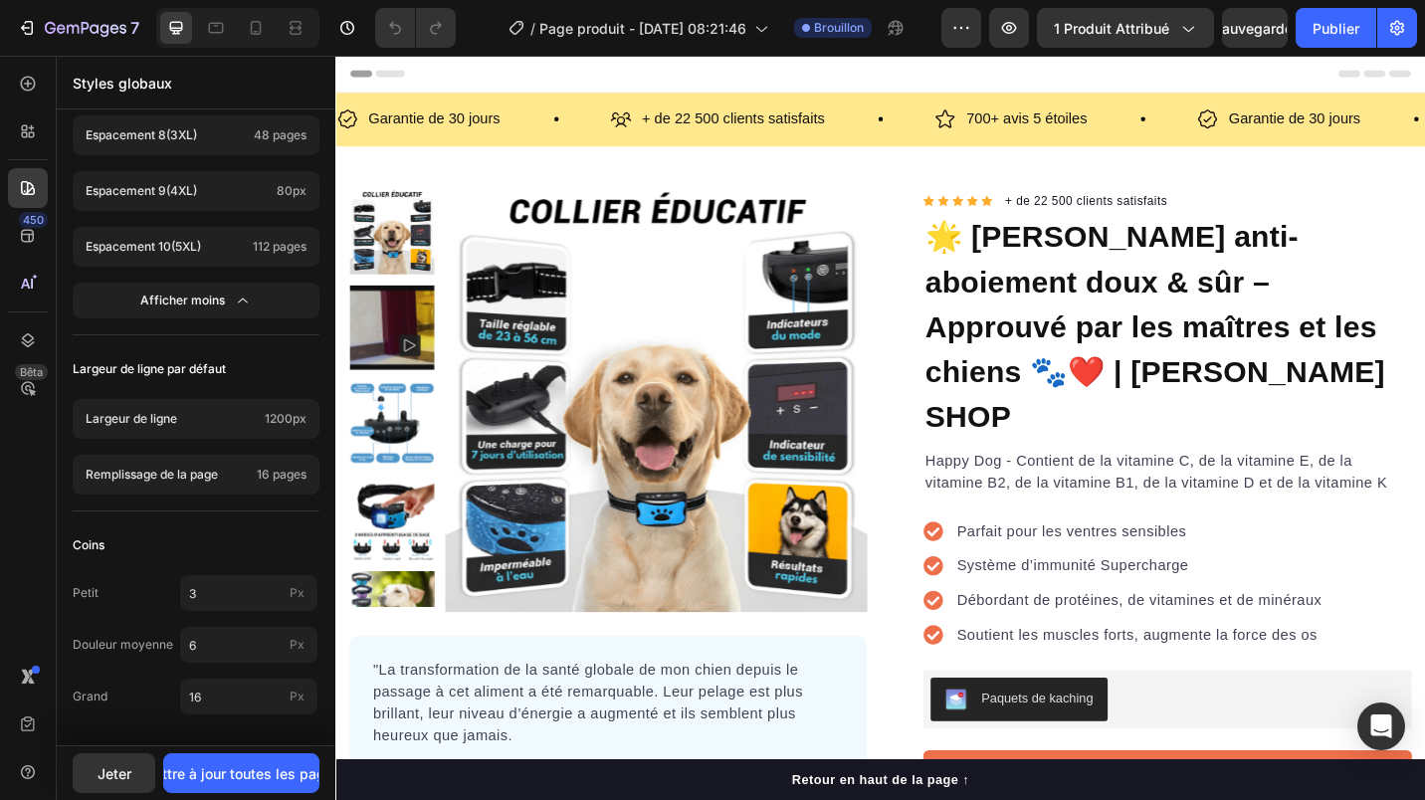
click at [213, 429] on div "Largeur de ligne 1200px" at bounding box center [196, 419] width 247 height 40
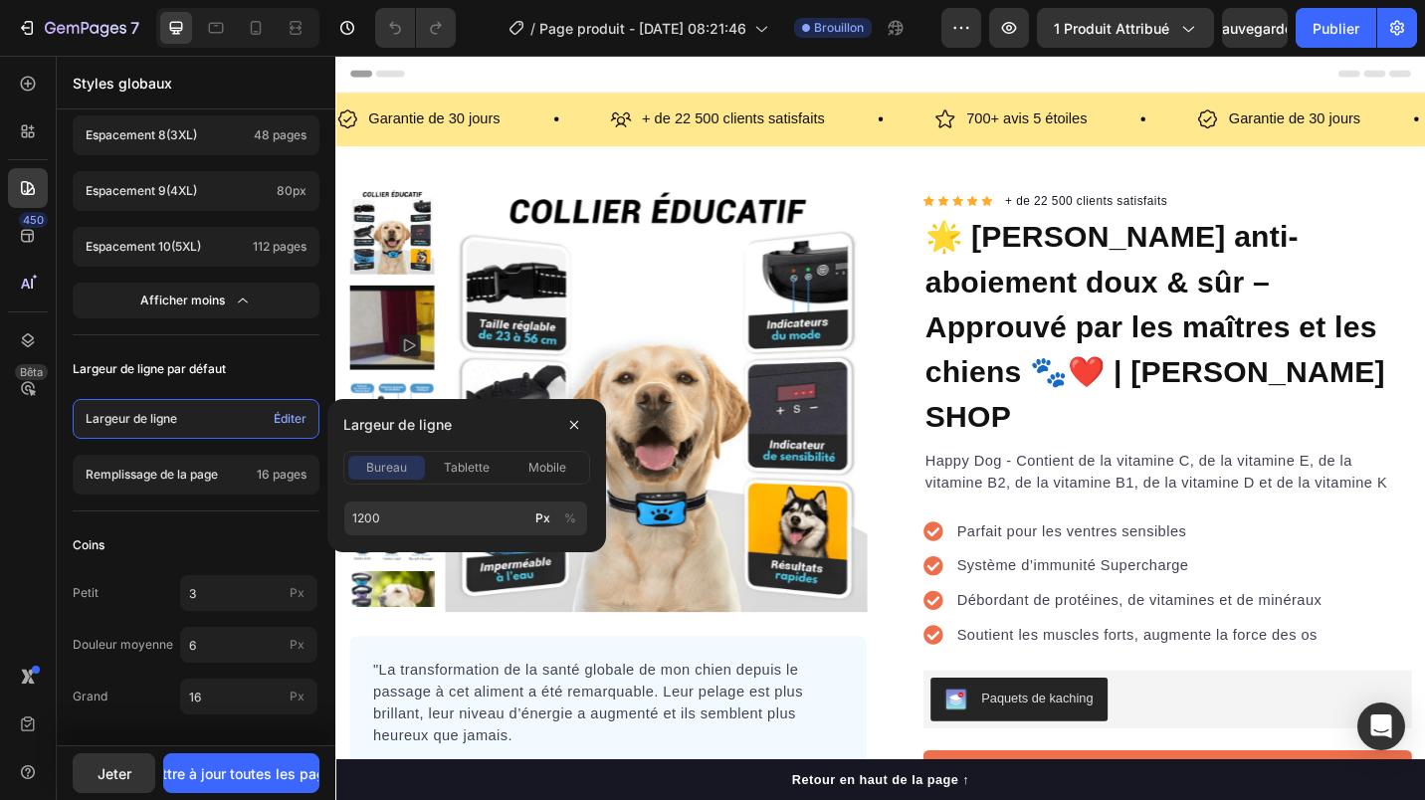
click at [517, 468] on div "mobile" at bounding box center [546, 468] width 77 height 18
click at [469, 465] on span "tablette" at bounding box center [467, 468] width 46 height 18
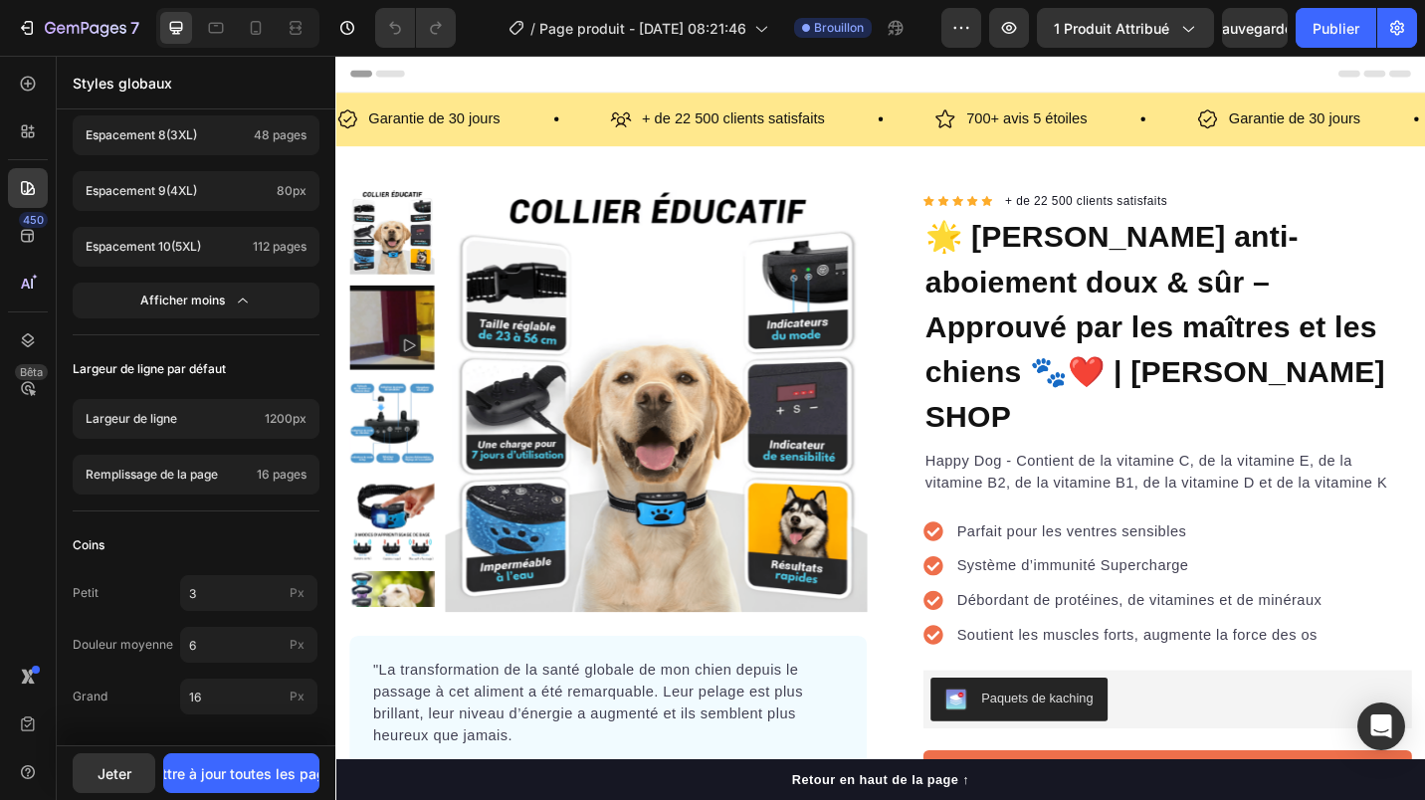
click at [176, 475] on font "Remplissage de la page" at bounding box center [152, 474] width 132 height 15
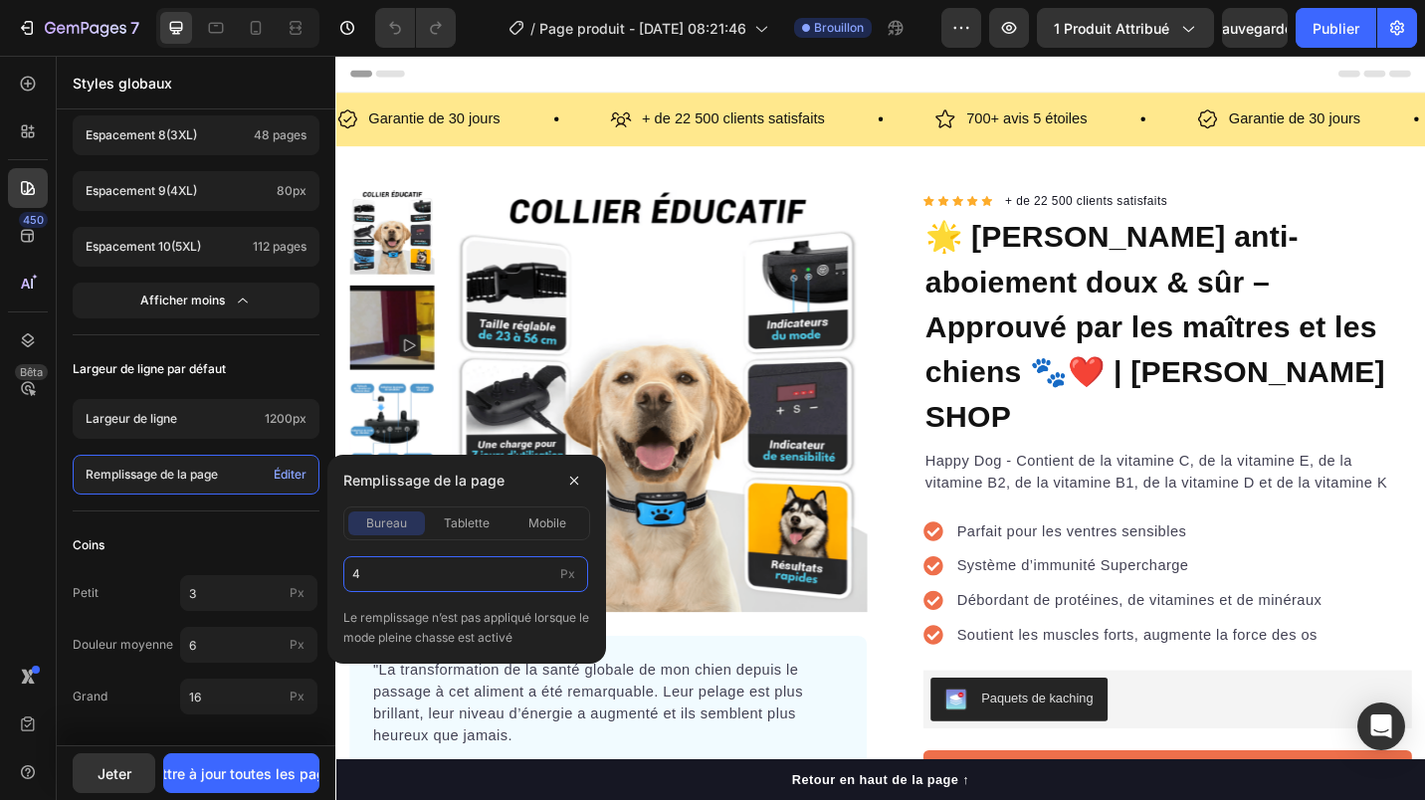
type input "40"
click at [484, 519] on span "tablette" at bounding box center [467, 523] width 46 height 18
type input "20"
click at [549, 521] on span "mobile" at bounding box center [547, 523] width 38 height 18
type input "20"
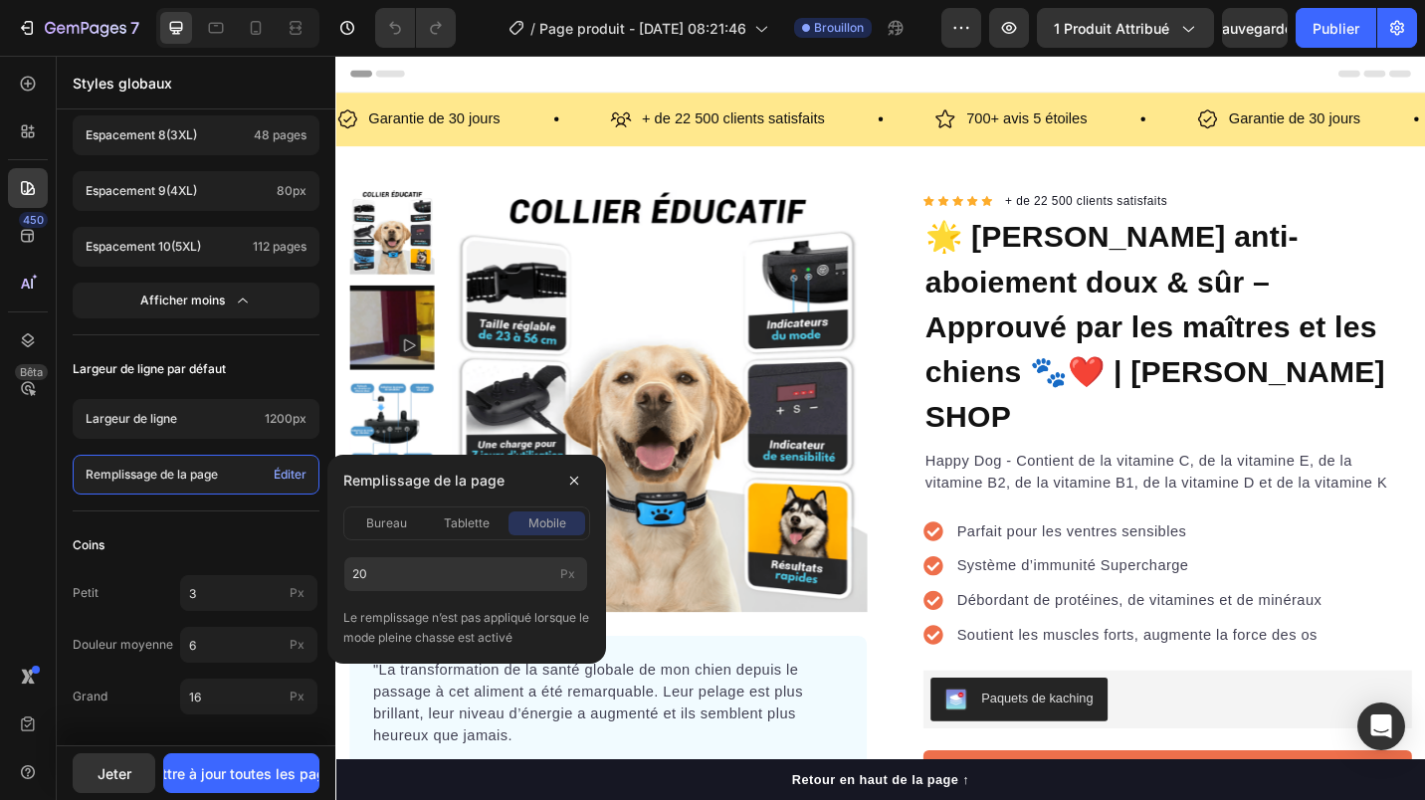
click at [209, 535] on div "Coins" at bounding box center [196, 545] width 247 height 36
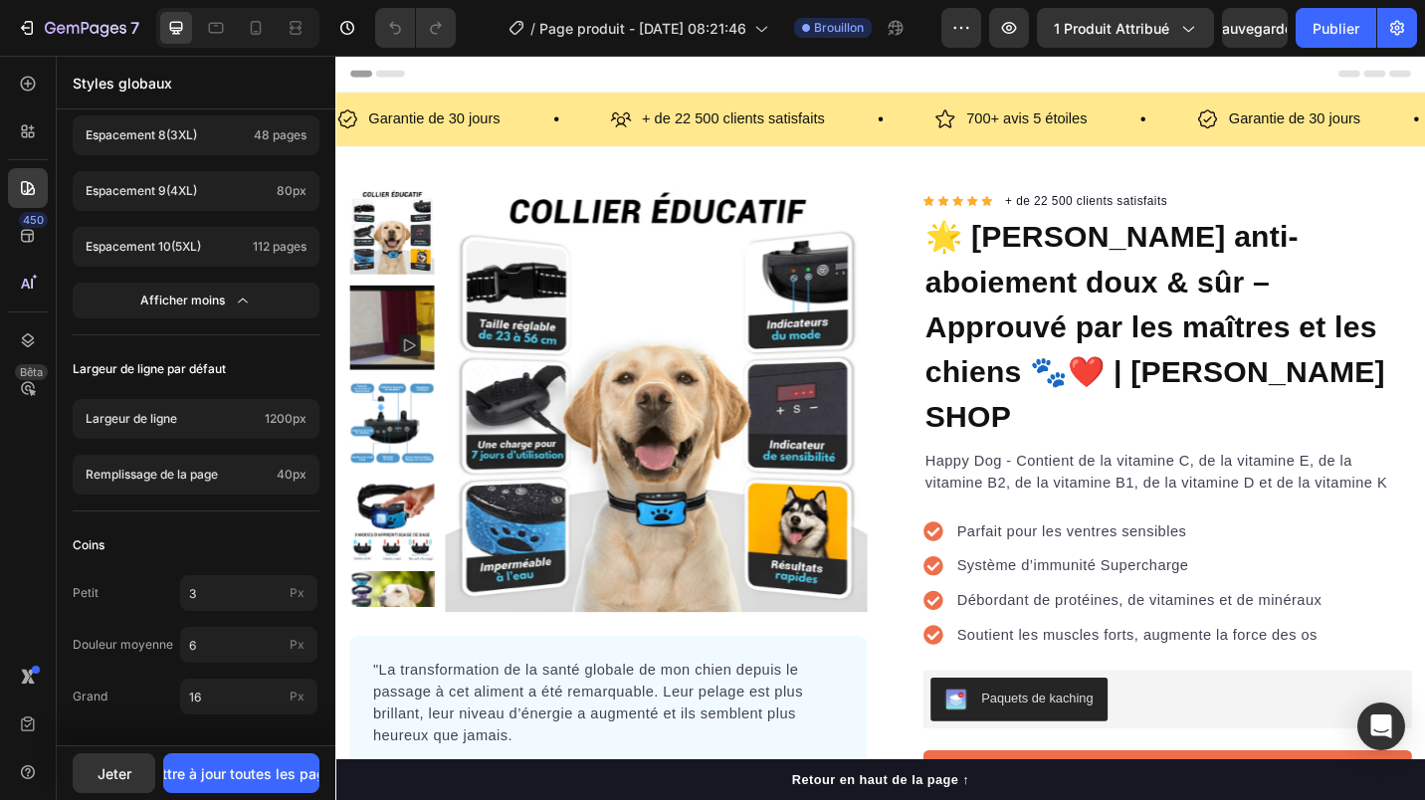
click at [238, 475] on p "Remplissage de la page" at bounding box center [177, 475] width 183 height 18
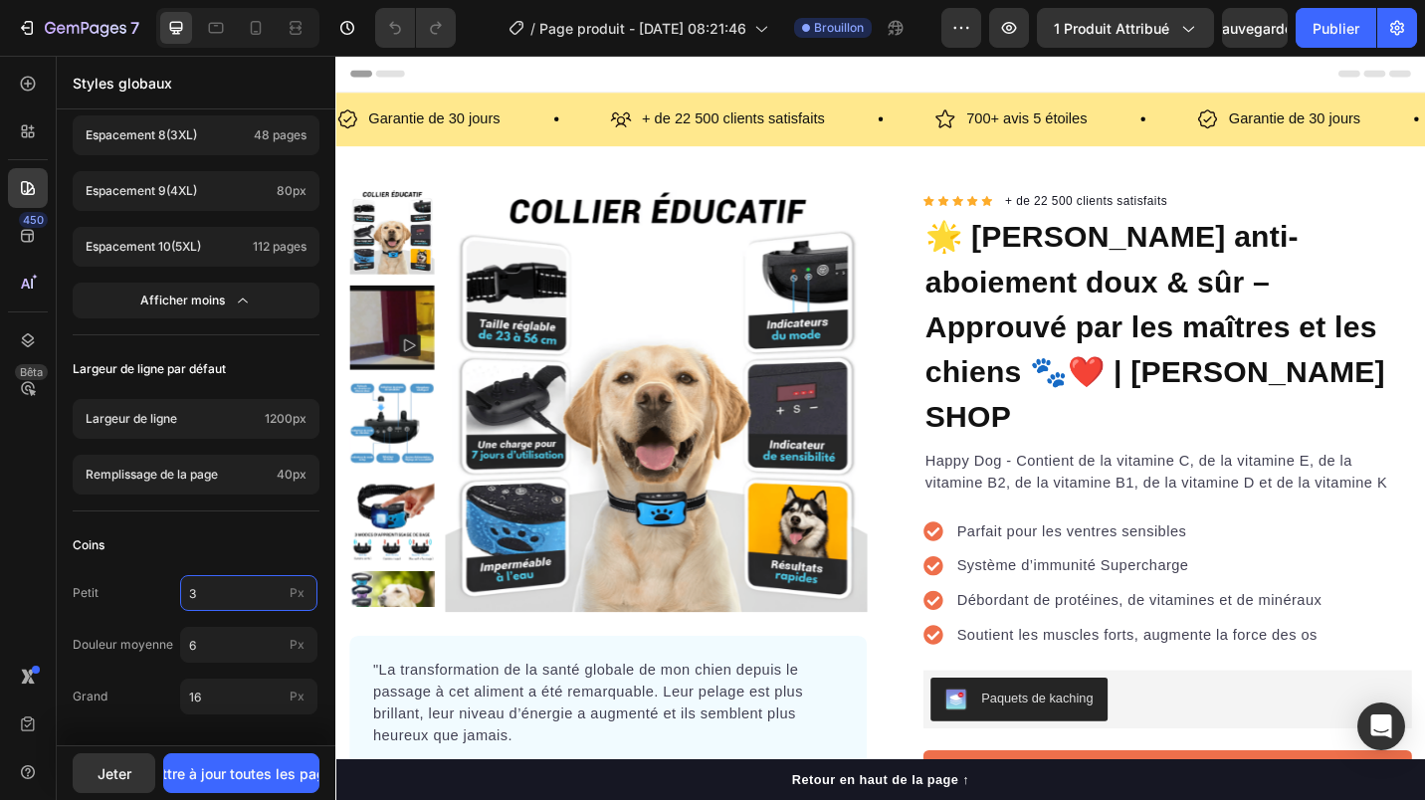
click at [264, 590] on input "3" at bounding box center [248, 593] width 137 height 36
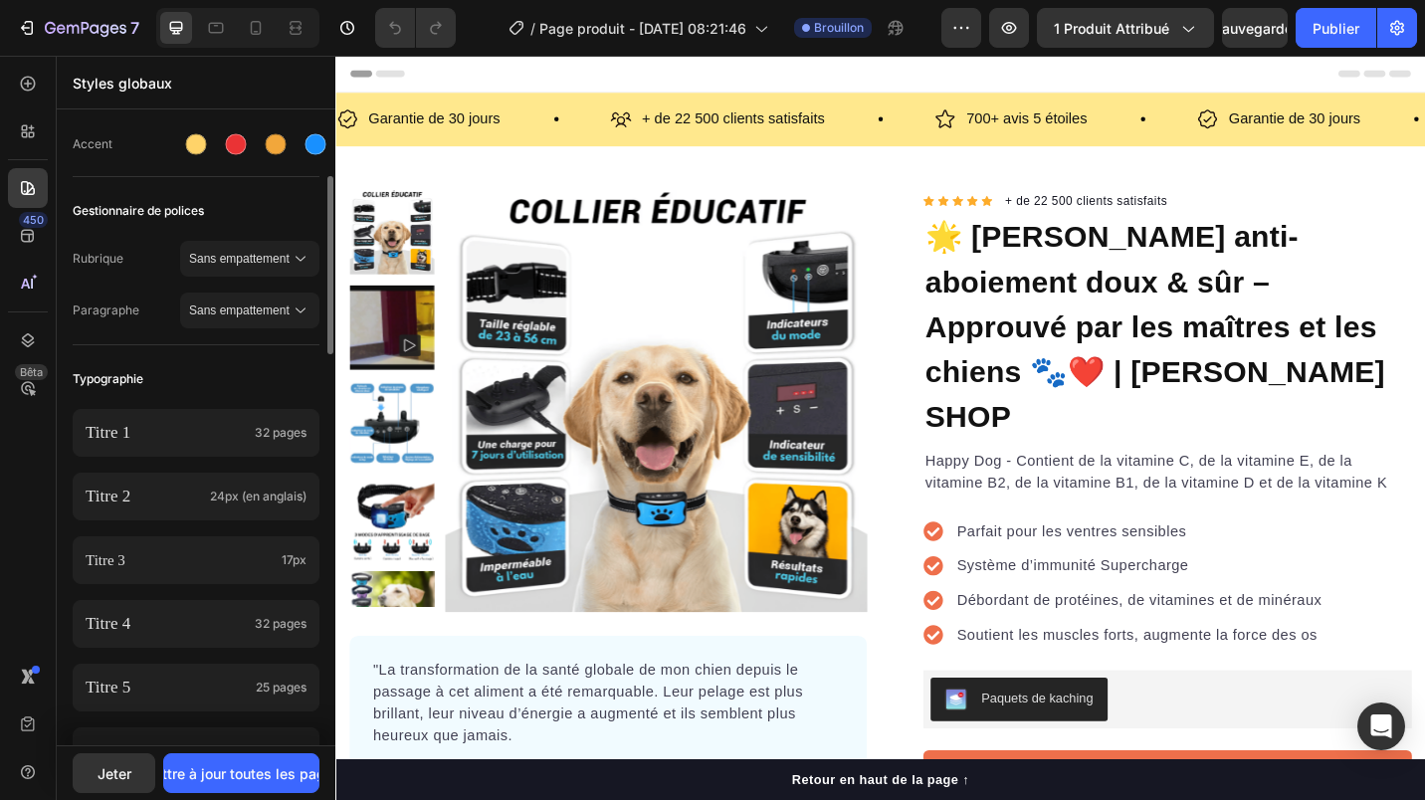
scroll to position [0, 0]
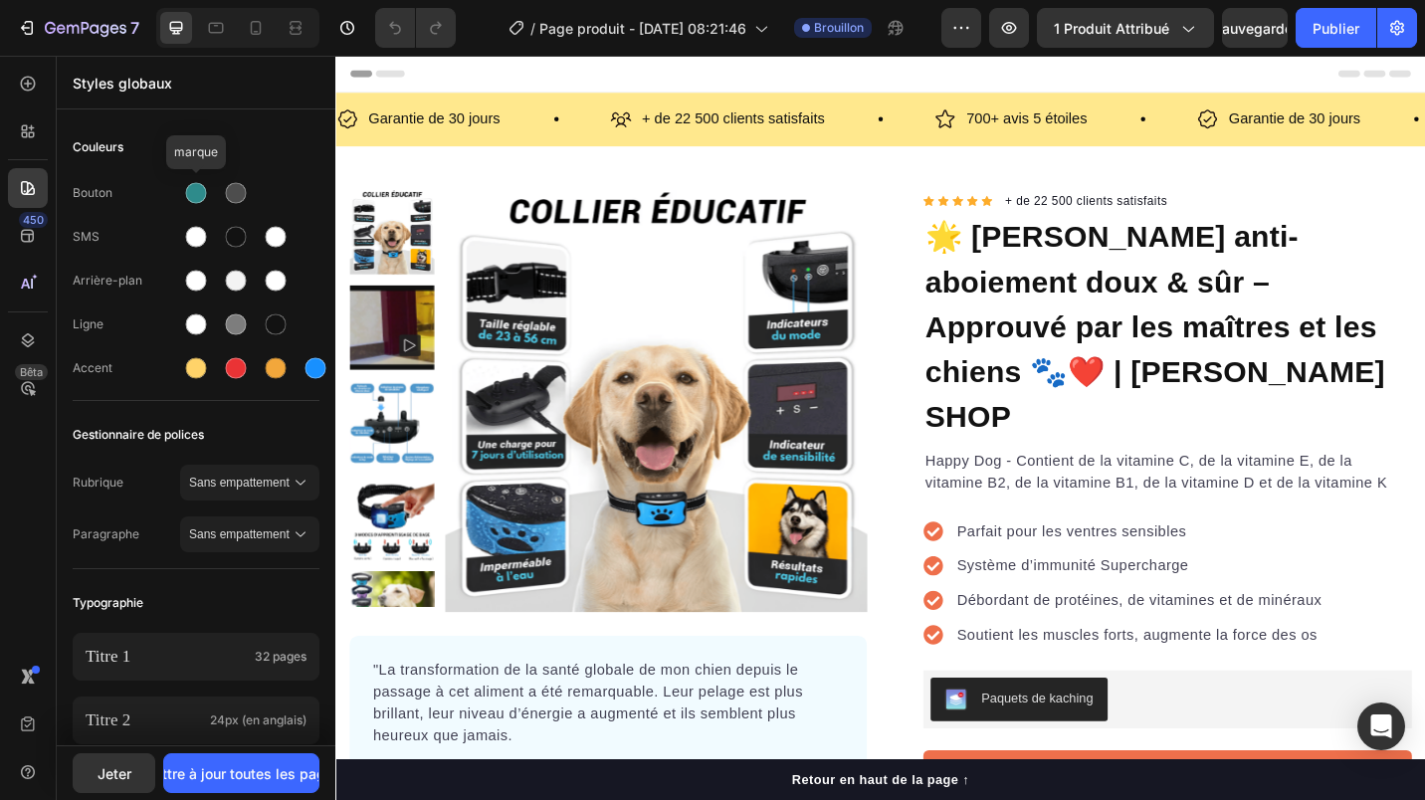
type input "8"
click at [204, 204] on div at bounding box center [196, 193] width 32 height 32
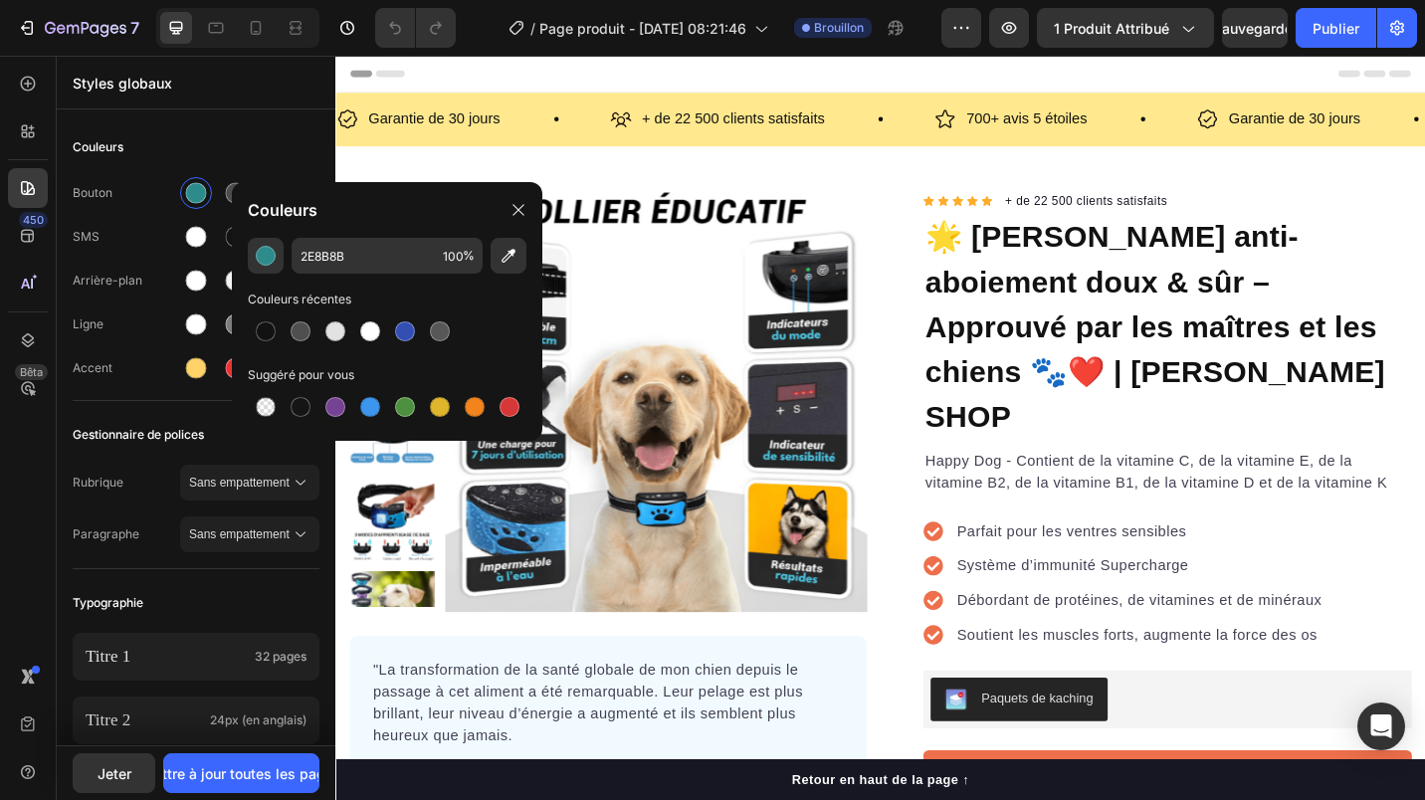
drag, startPoint x: 527, startPoint y: 212, endPoint x: 6, endPoint y: 103, distance: 532.4
click at [527, 212] on div at bounding box center [518, 210] width 32 height 32
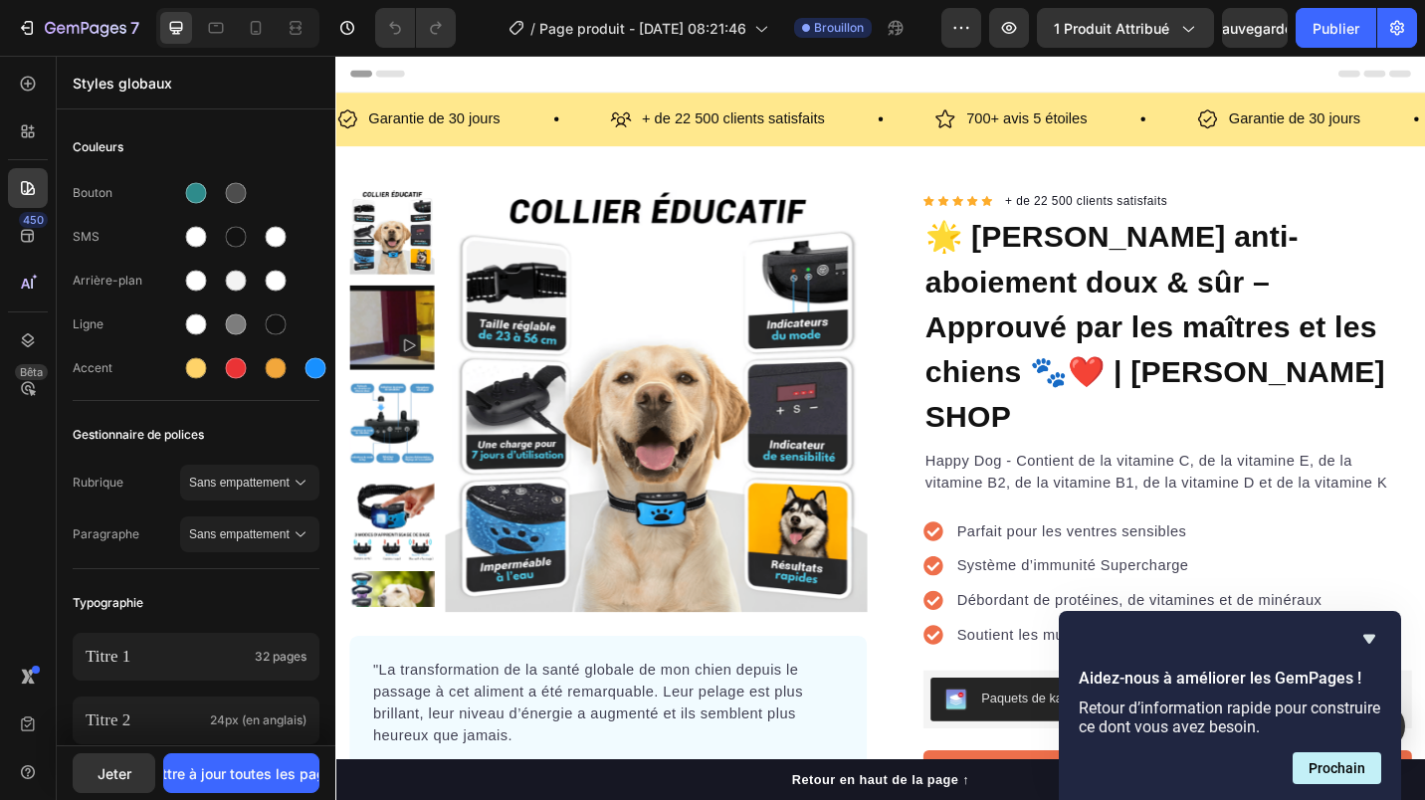
click at [242, 482] on span "Sans empattement" at bounding box center [239, 483] width 101 height 18
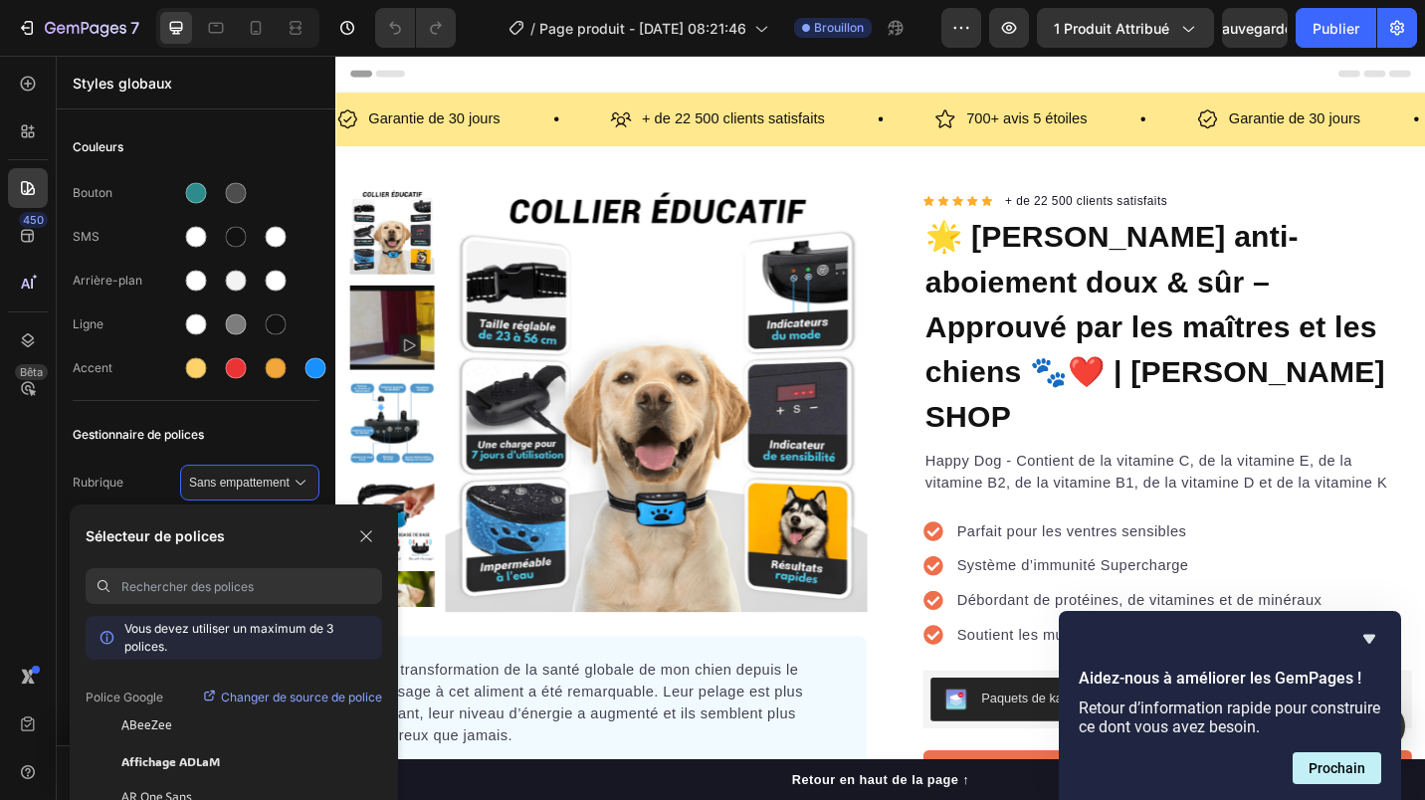
click at [157, 434] on span "Gestionnaire de polices" at bounding box center [138, 435] width 131 height 24
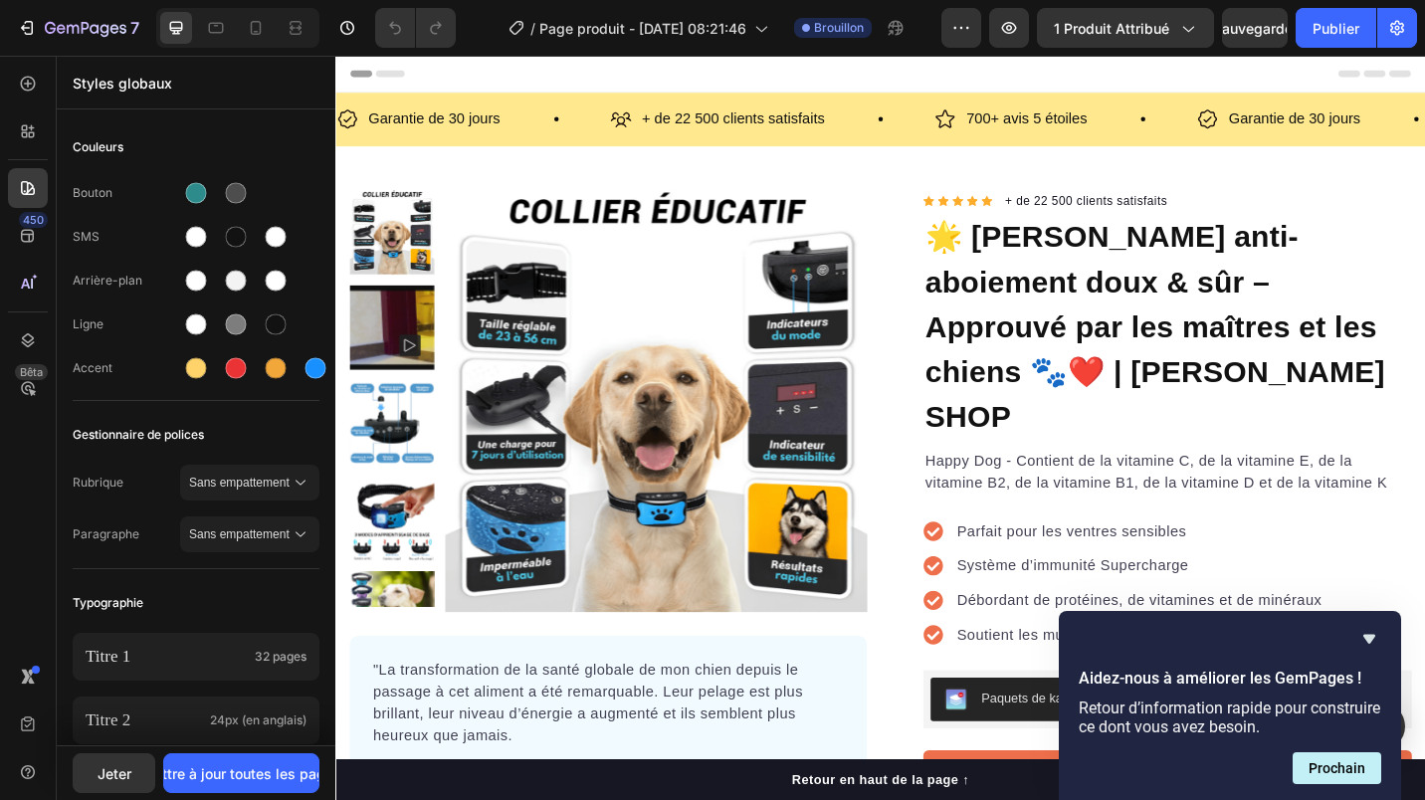
scroll to position [298, 0]
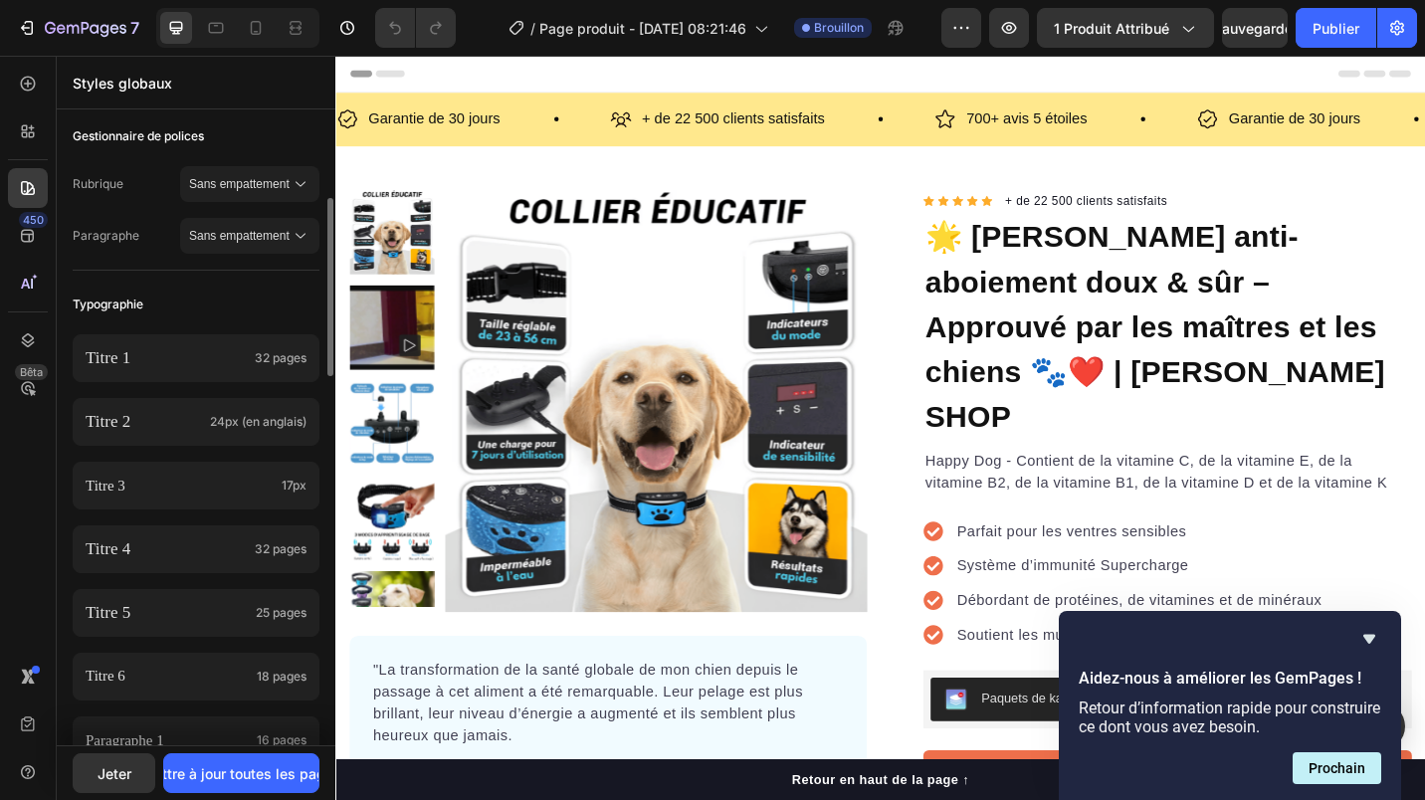
click at [286, 195] on button "Sans empattement" at bounding box center [249, 184] width 139 height 36
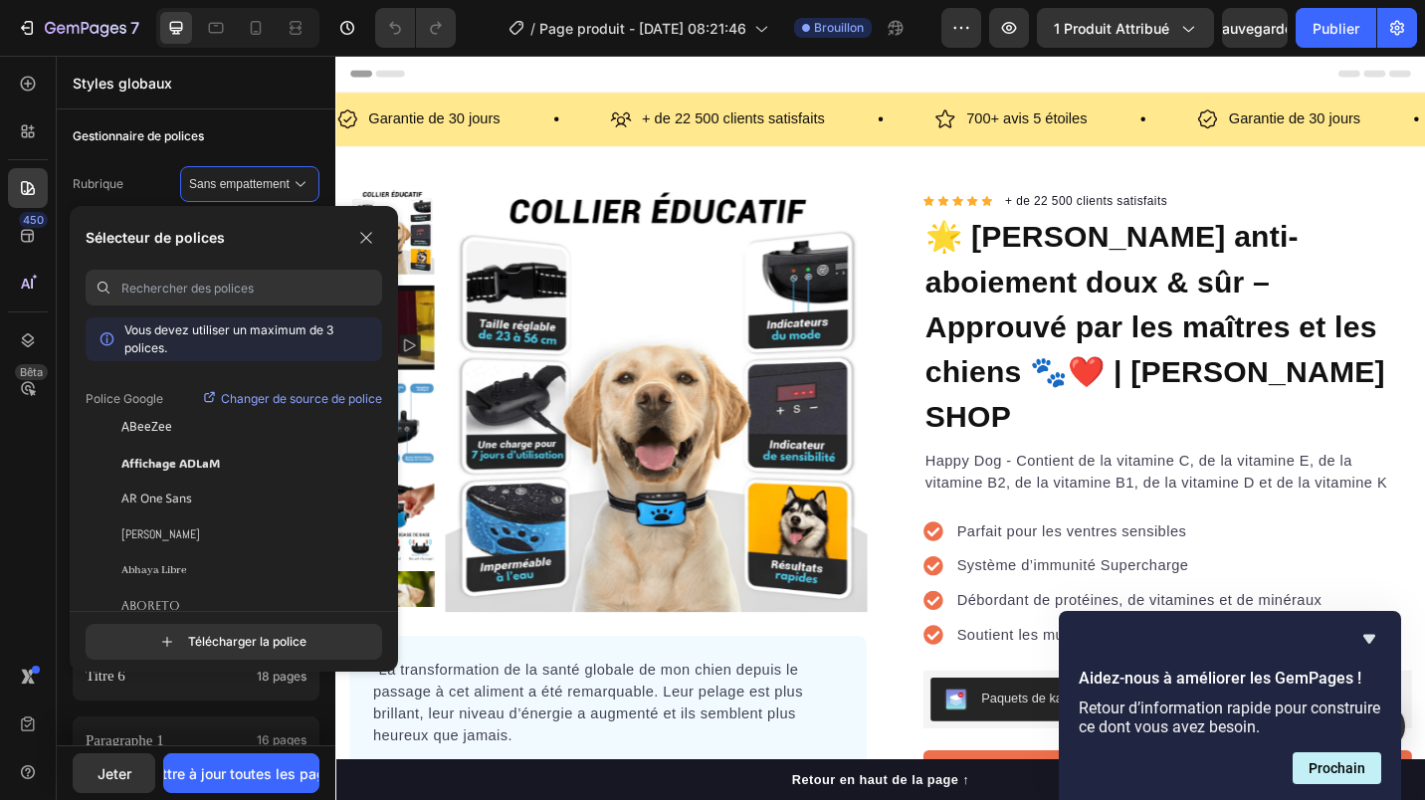
click at [146, 165] on div "Rubrique Sans empattement Paragraphe Sans empattement" at bounding box center [196, 211] width 247 height 115
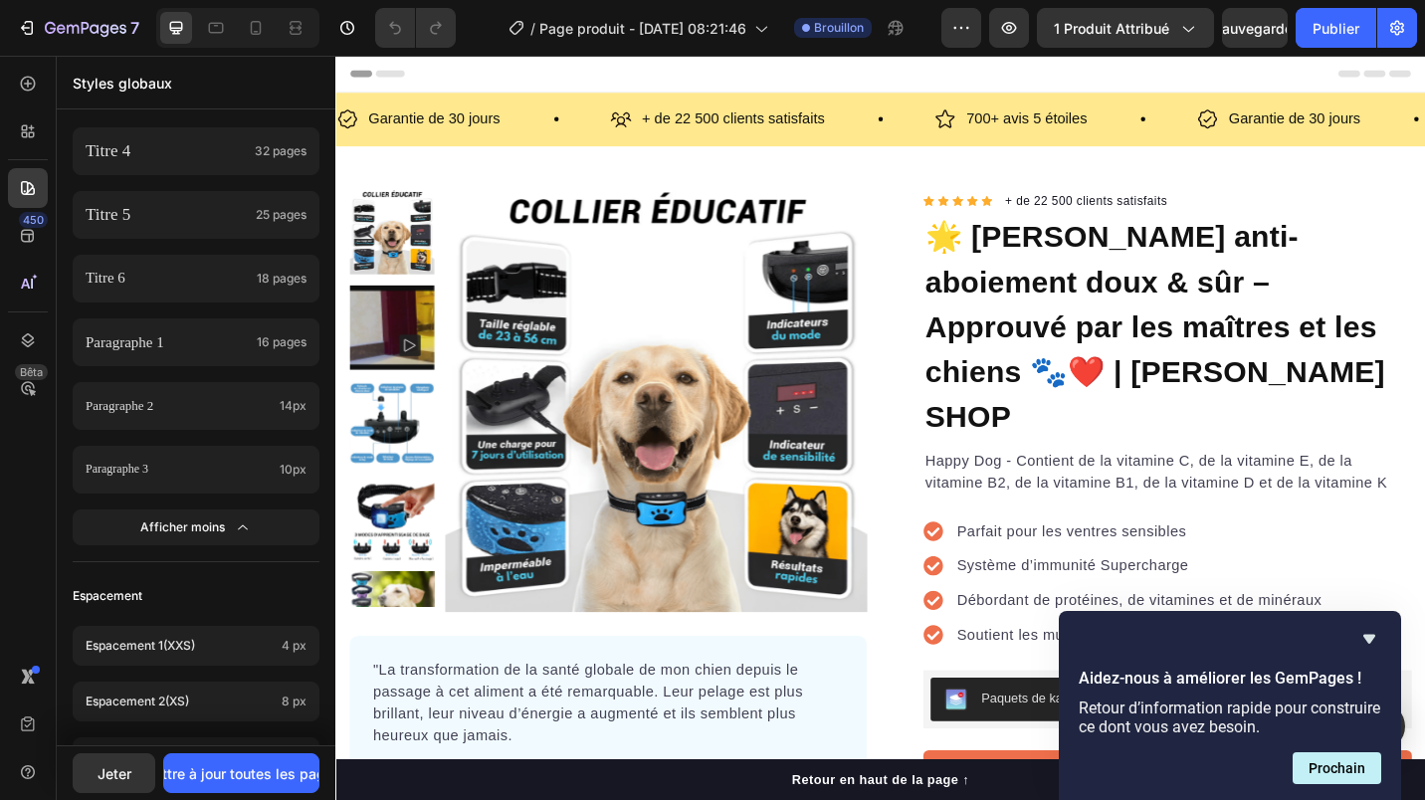
scroll to position [0, 0]
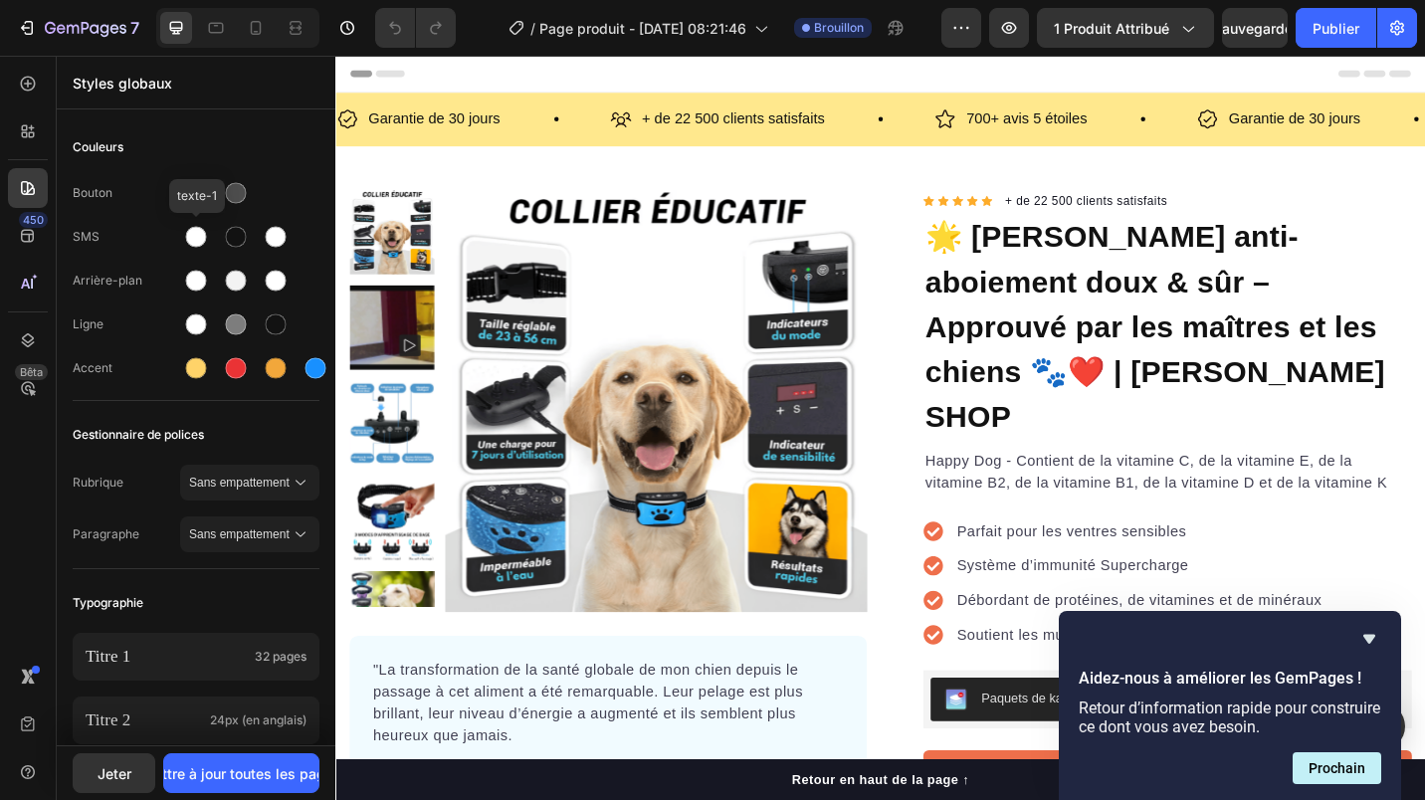
click at [200, 240] on div at bounding box center [196, 237] width 21 height 21
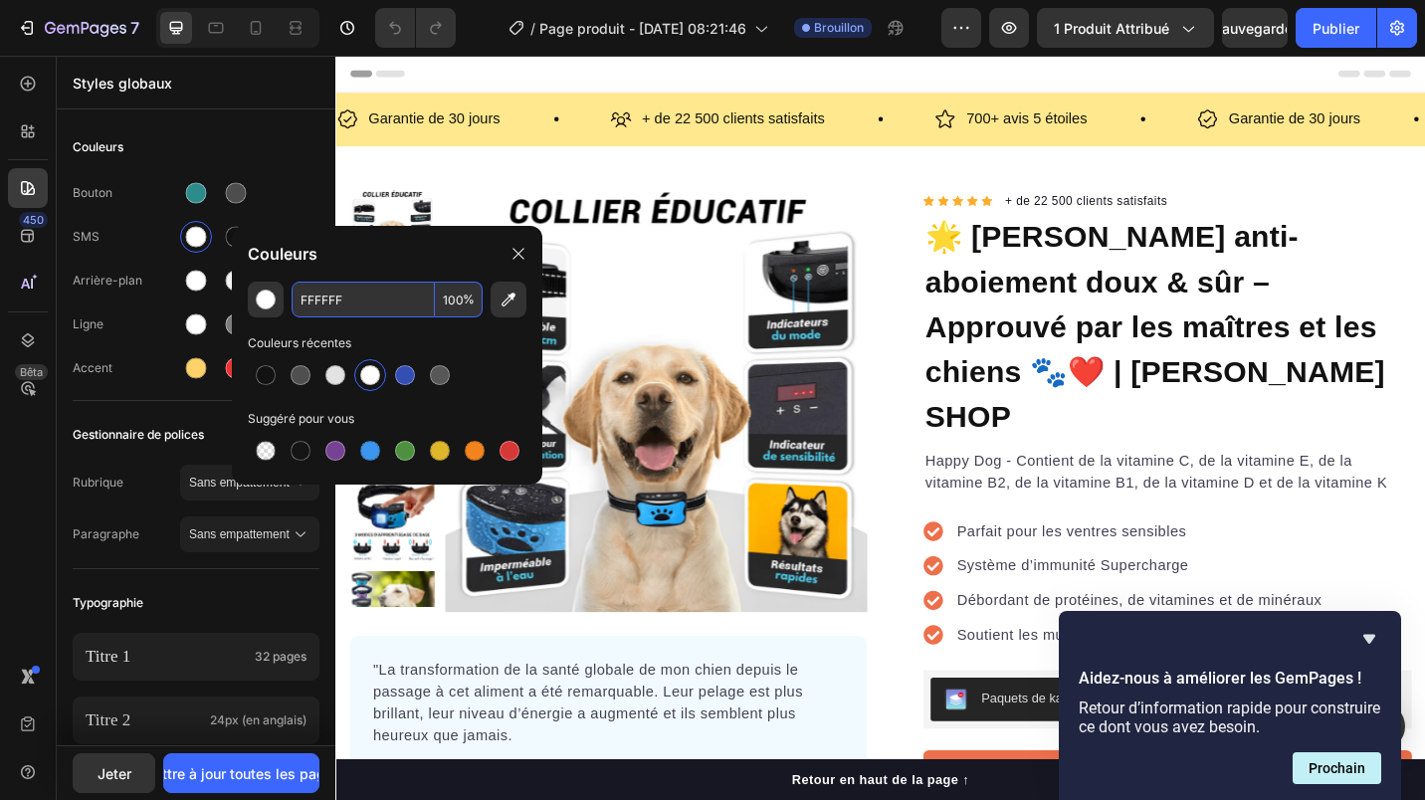
click at [324, 295] on input "FFFFFF" at bounding box center [362, 300] width 143 height 36
type input "FFD369"
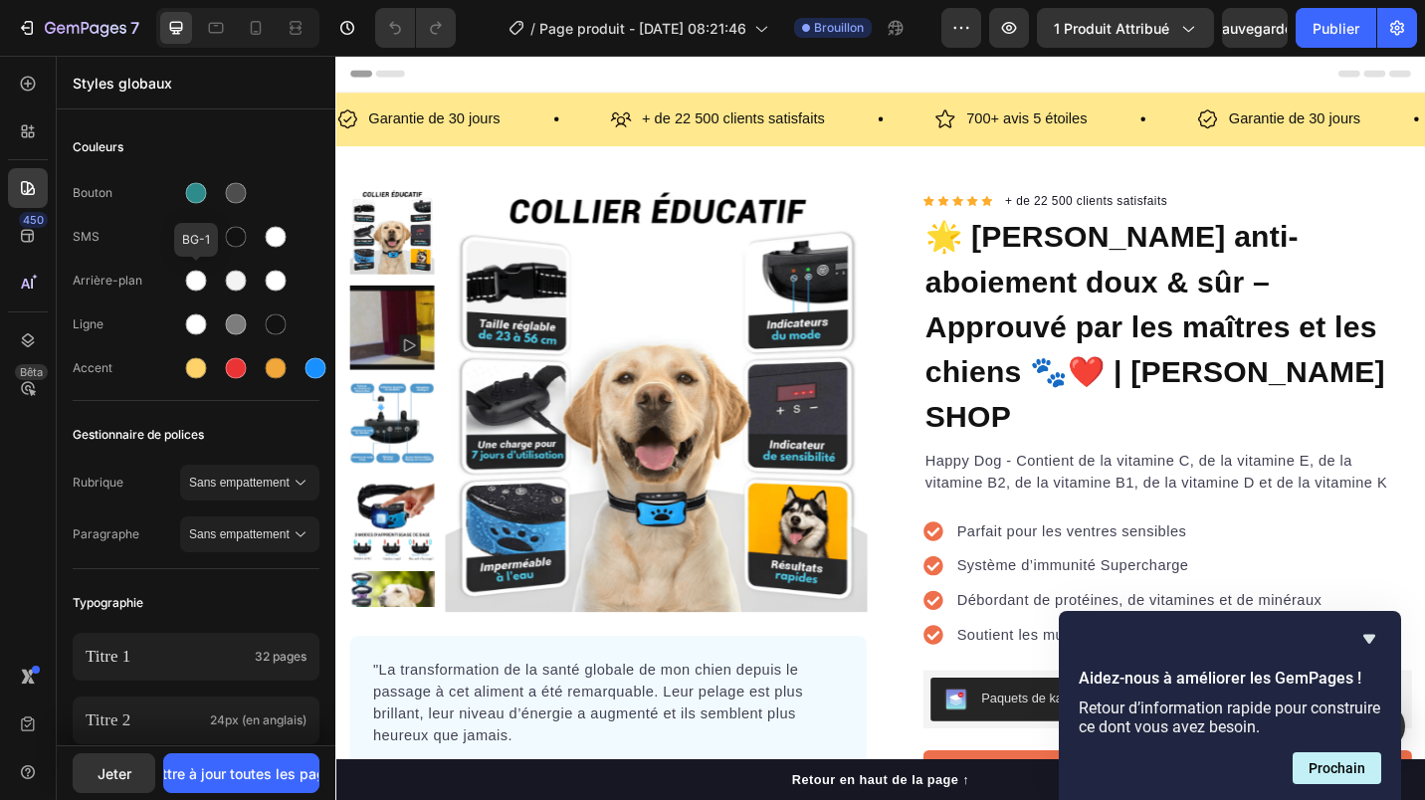
click at [199, 281] on div at bounding box center [196, 281] width 21 height 21
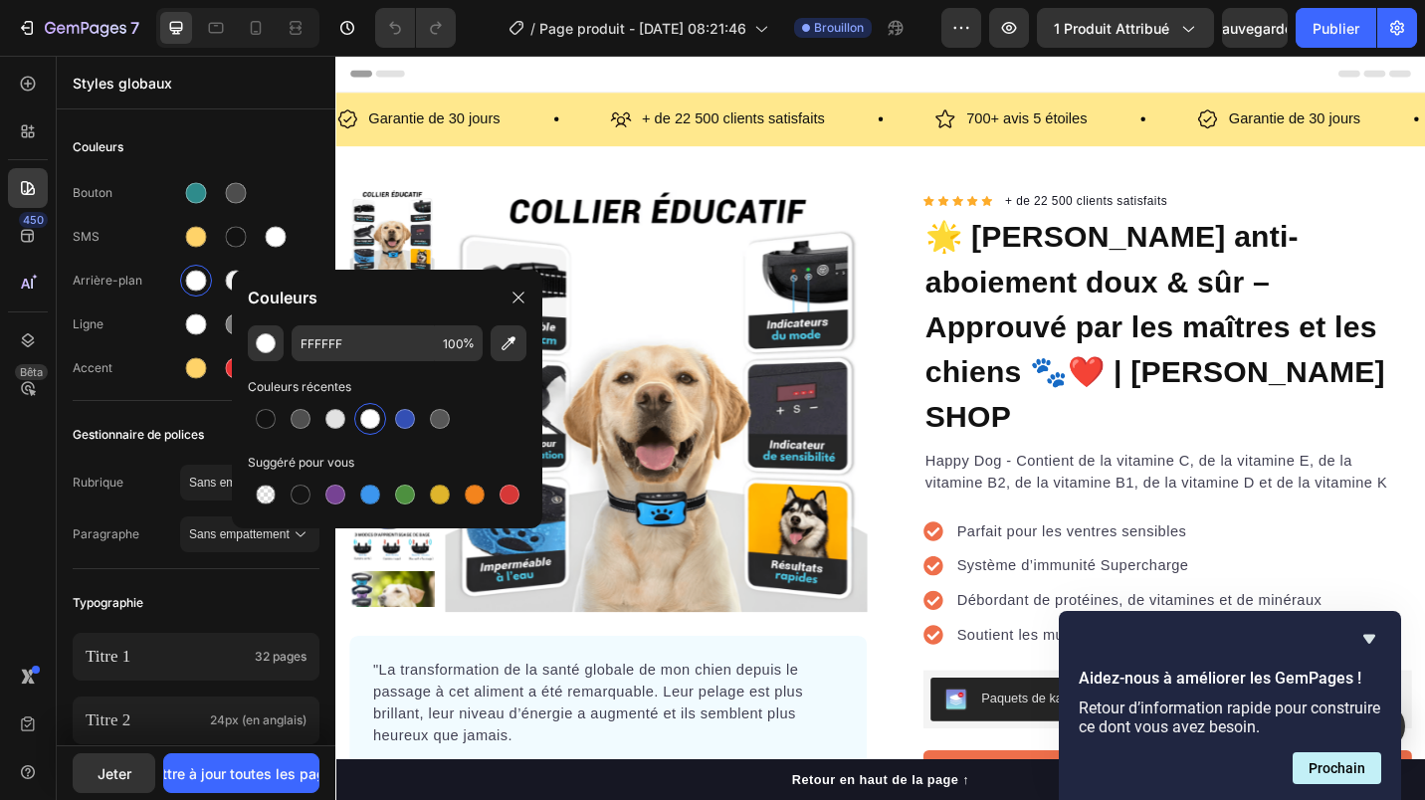
click at [153, 240] on div "SMS" at bounding box center [126, 237] width 107 height 18
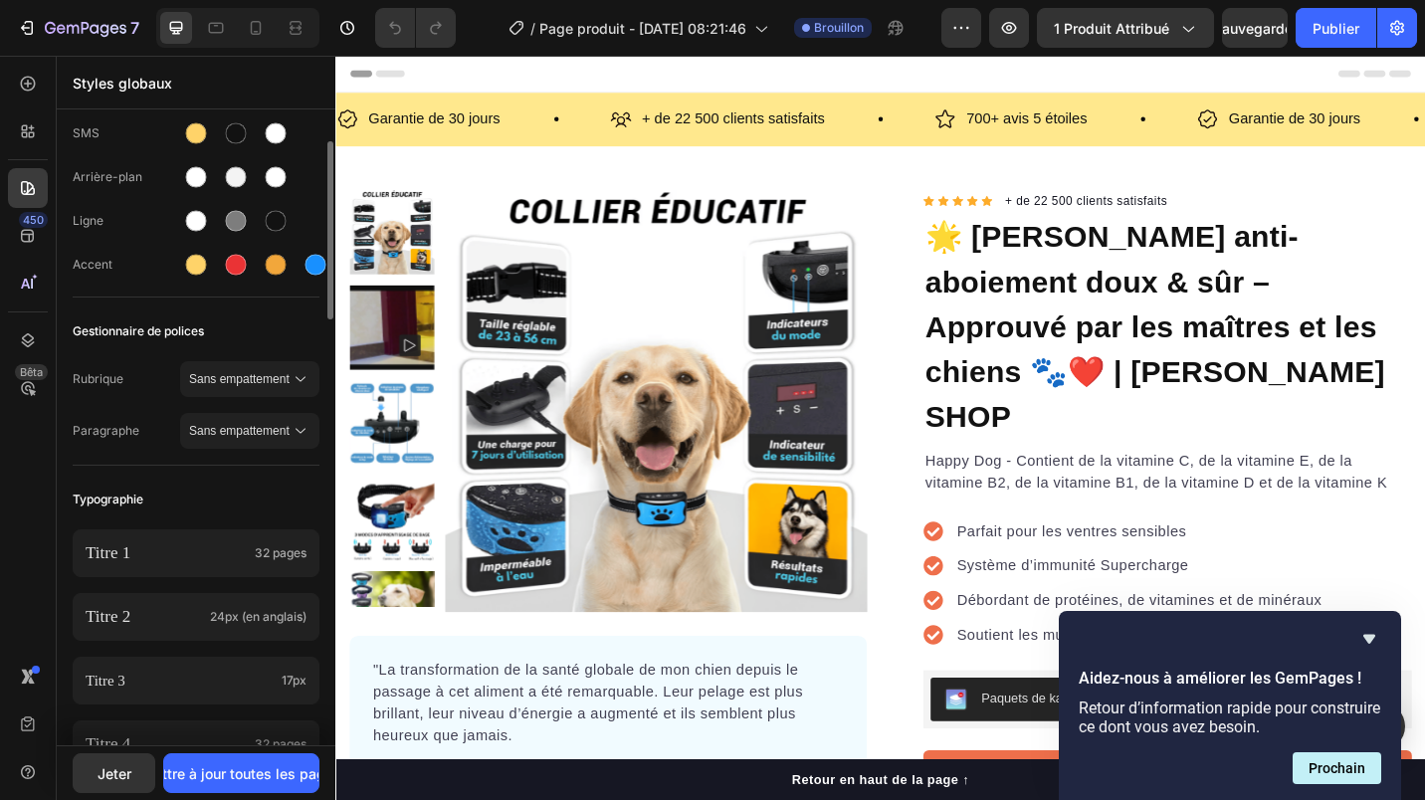
scroll to position [101, 0]
click at [200, 220] on div at bounding box center [196, 223] width 21 height 21
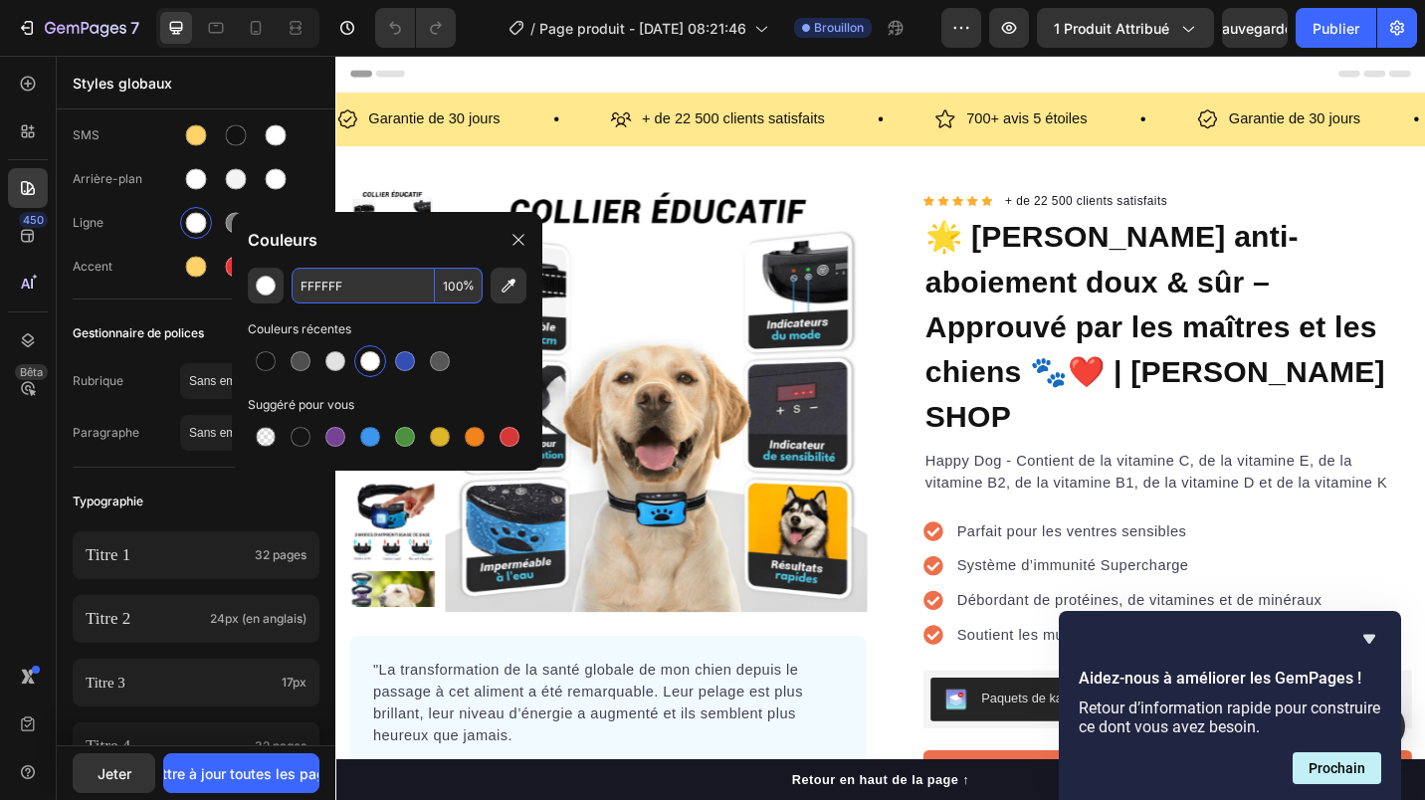
click at [321, 281] on input "FFFFFF" at bounding box center [362, 286] width 143 height 36
type input "EAEAEA"
click at [180, 316] on div "Gestionnaire de polices" at bounding box center [196, 333] width 247 height 36
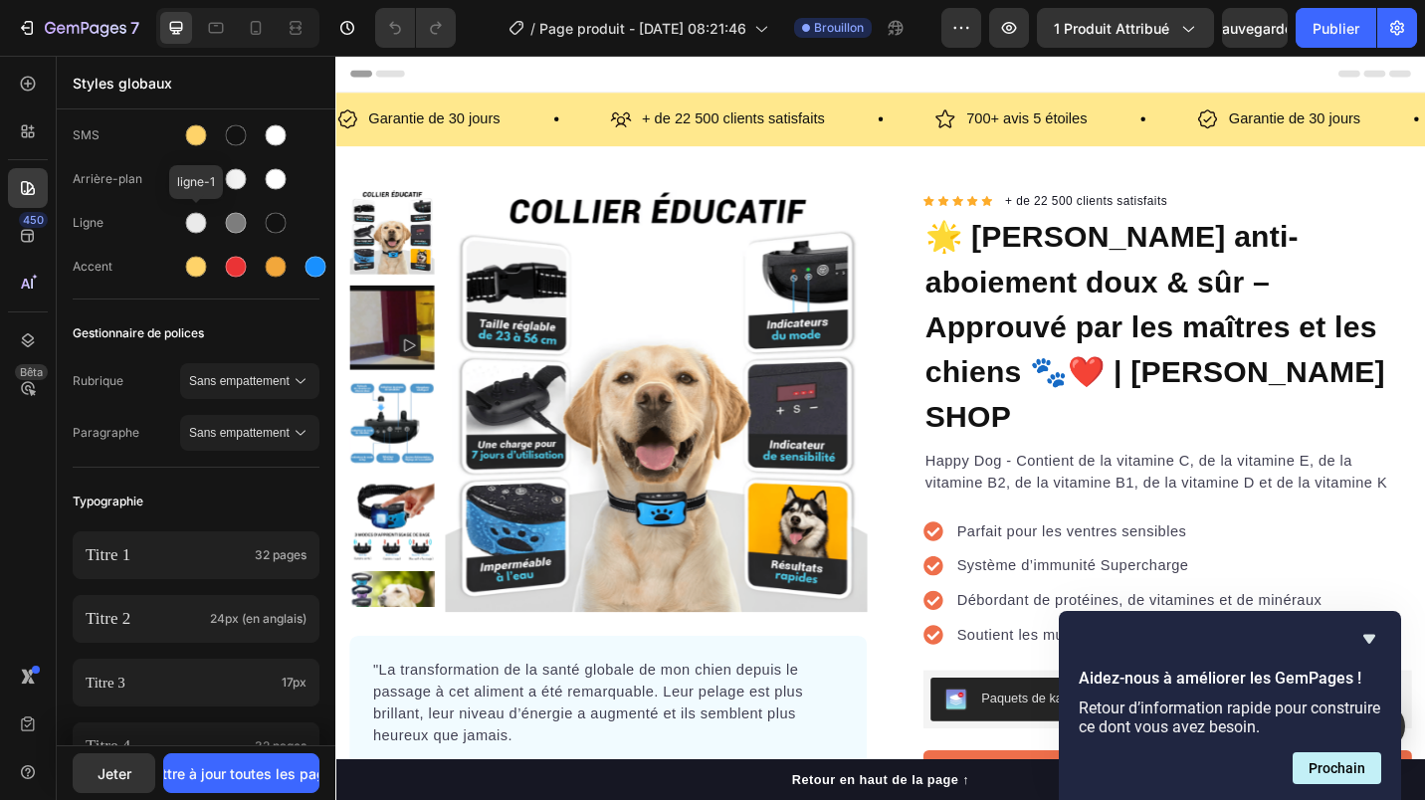
click at [191, 229] on div at bounding box center [196, 223] width 21 height 21
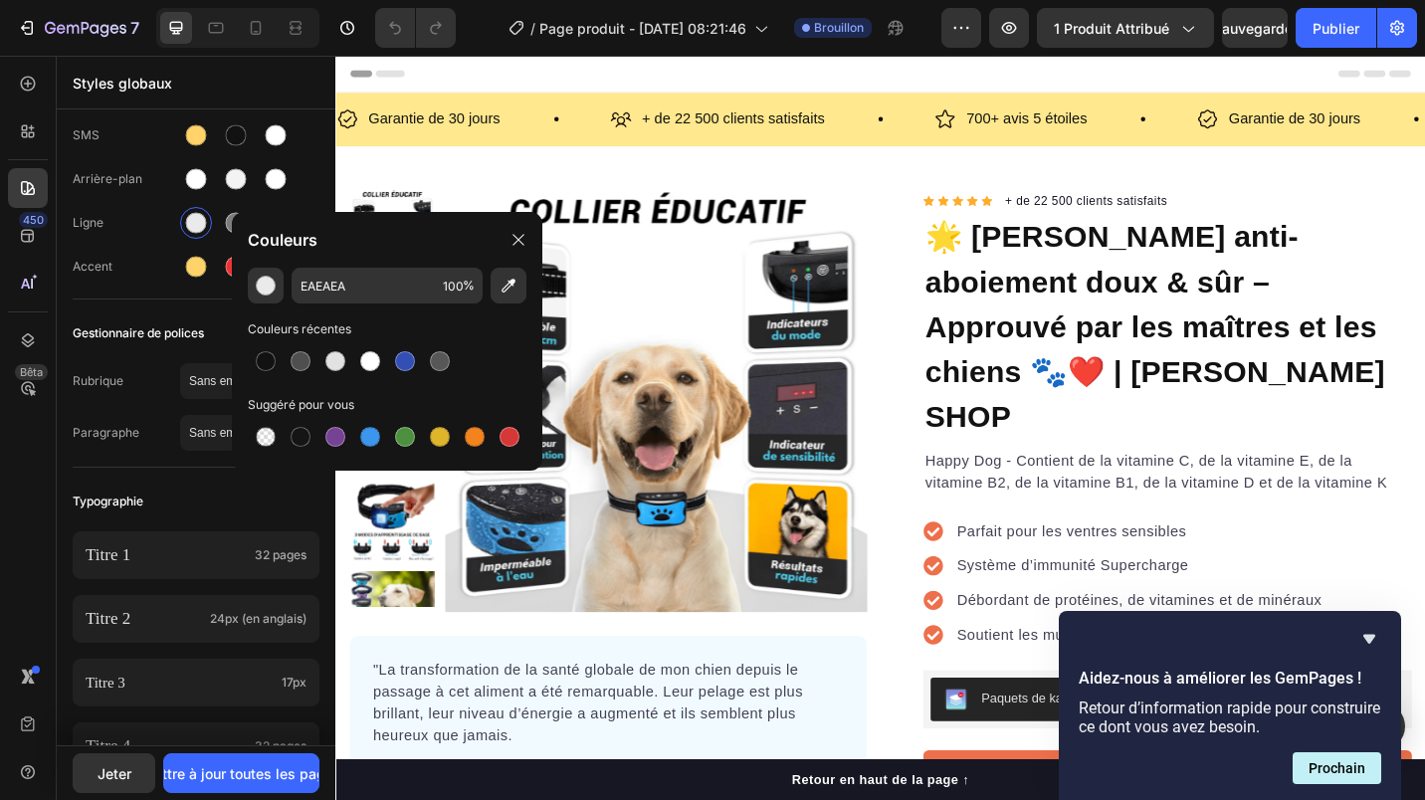
click at [123, 242] on div "Bouton SMS Arrière-plan Ligne Accent" at bounding box center [196, 181] width 247 height 235
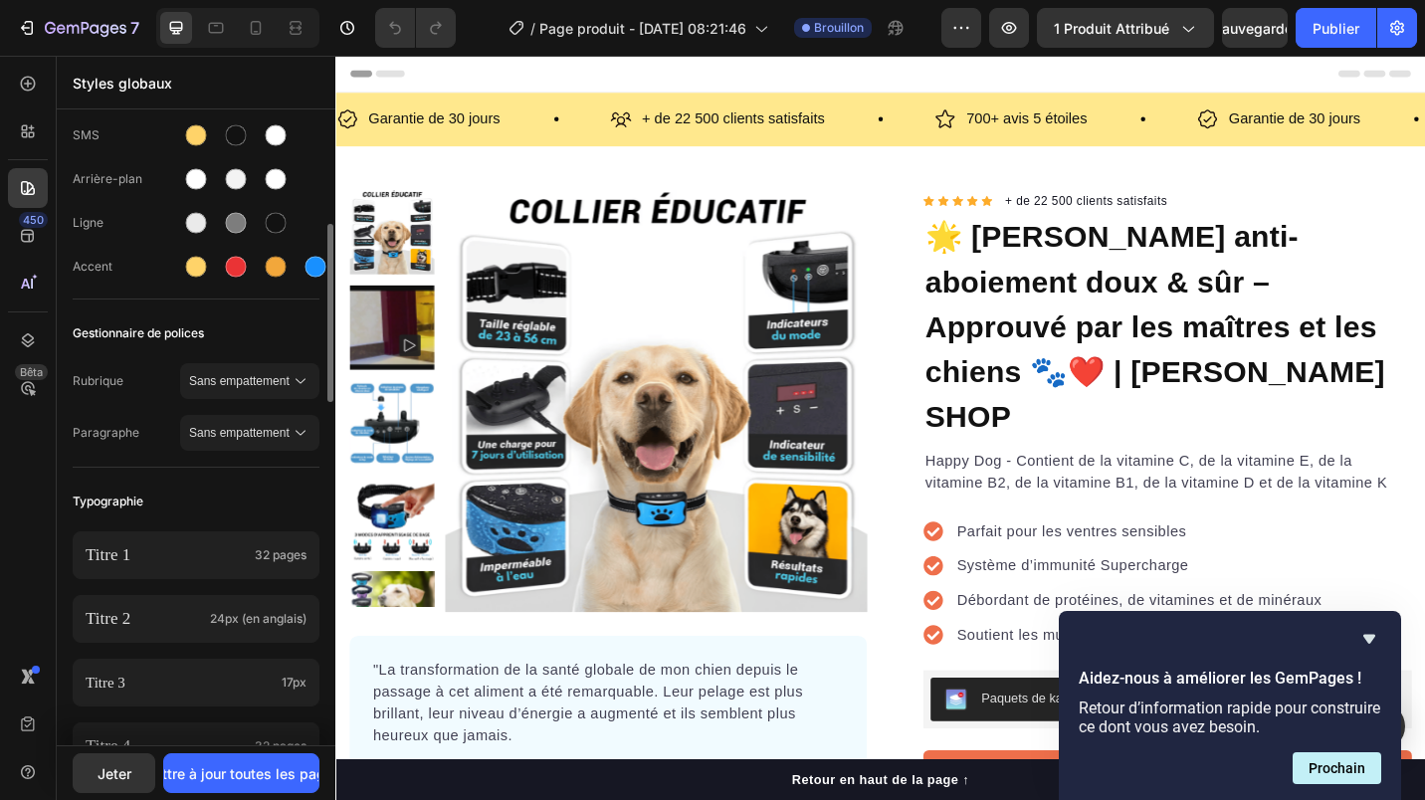
scroll to position [168, 0]
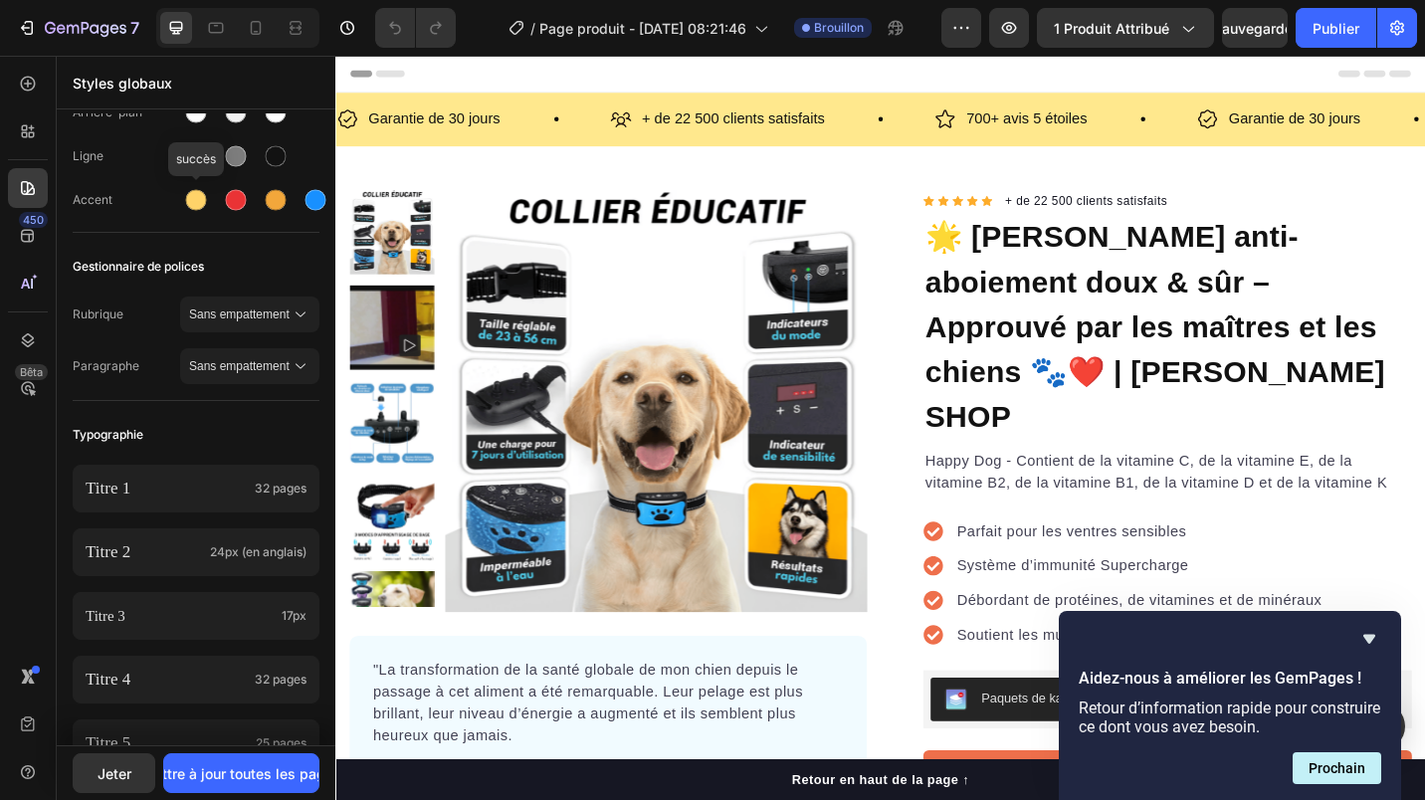
click at [190, 198] on div at bounding box center [196, 200] width 21 height 21
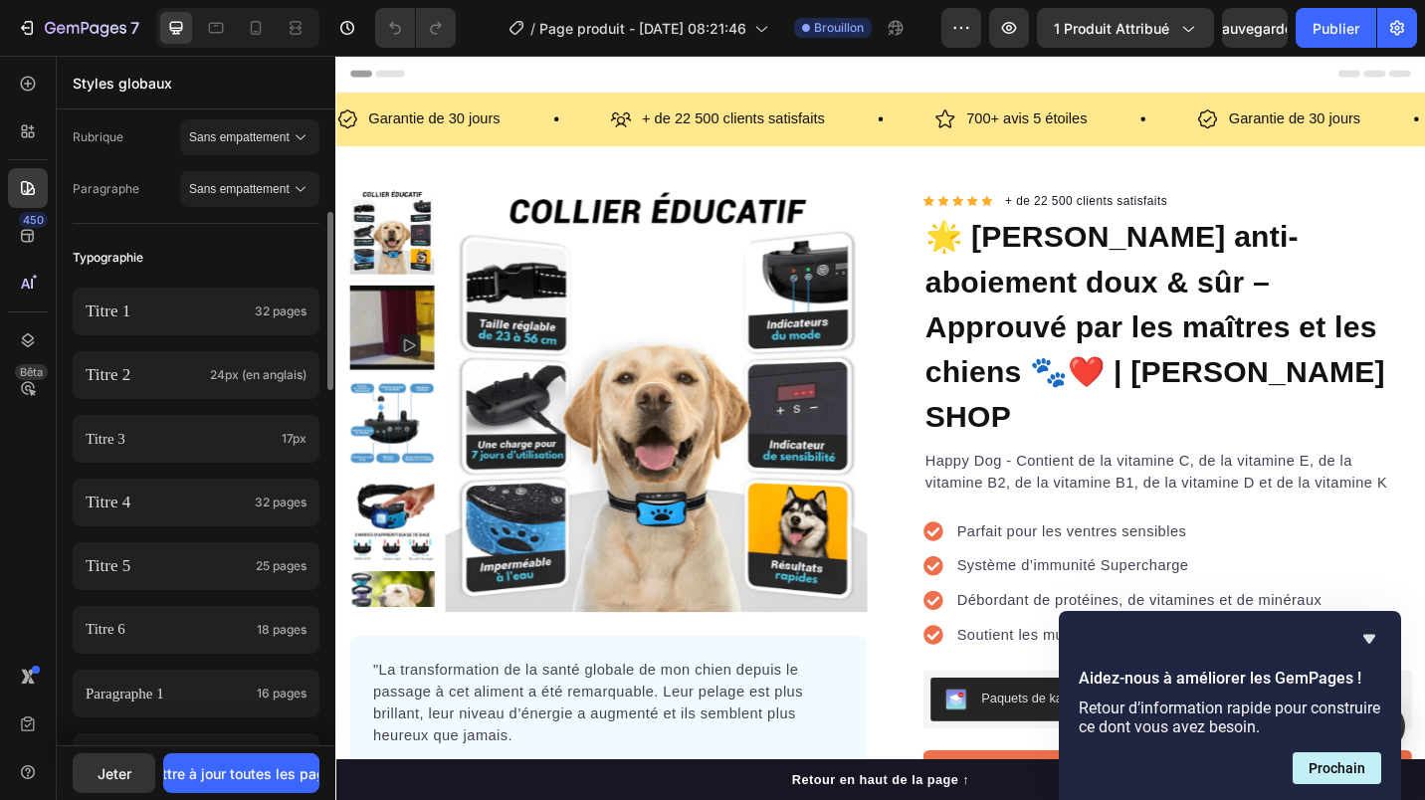
scroll to position [346, 0]
click at [226, 771] on font "Mettre à jour toutes les pages" at bounding box center [241, 773] width 200 height 21
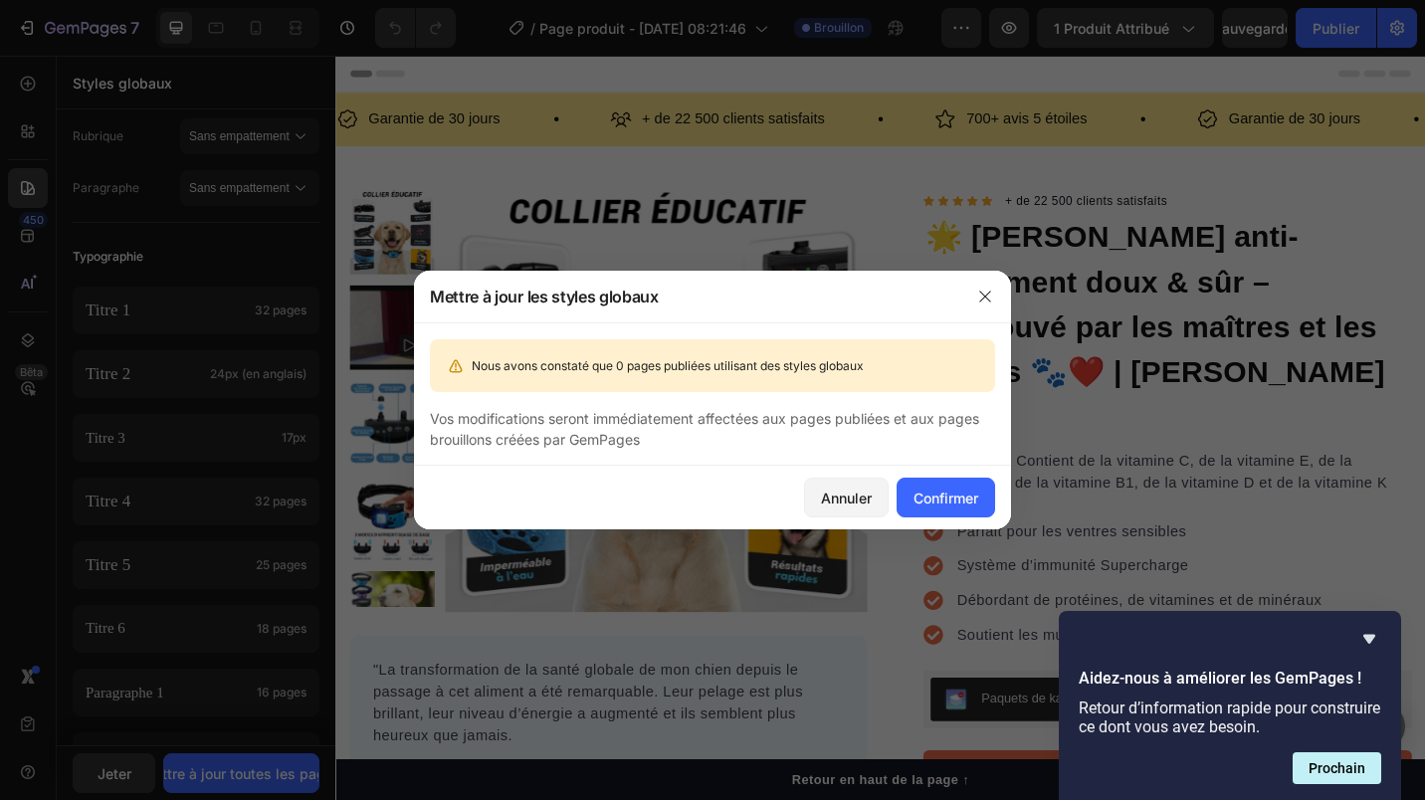
click at [962, 490] on font "Confirmer" at bounding box center [945, 497] width 65 height 21
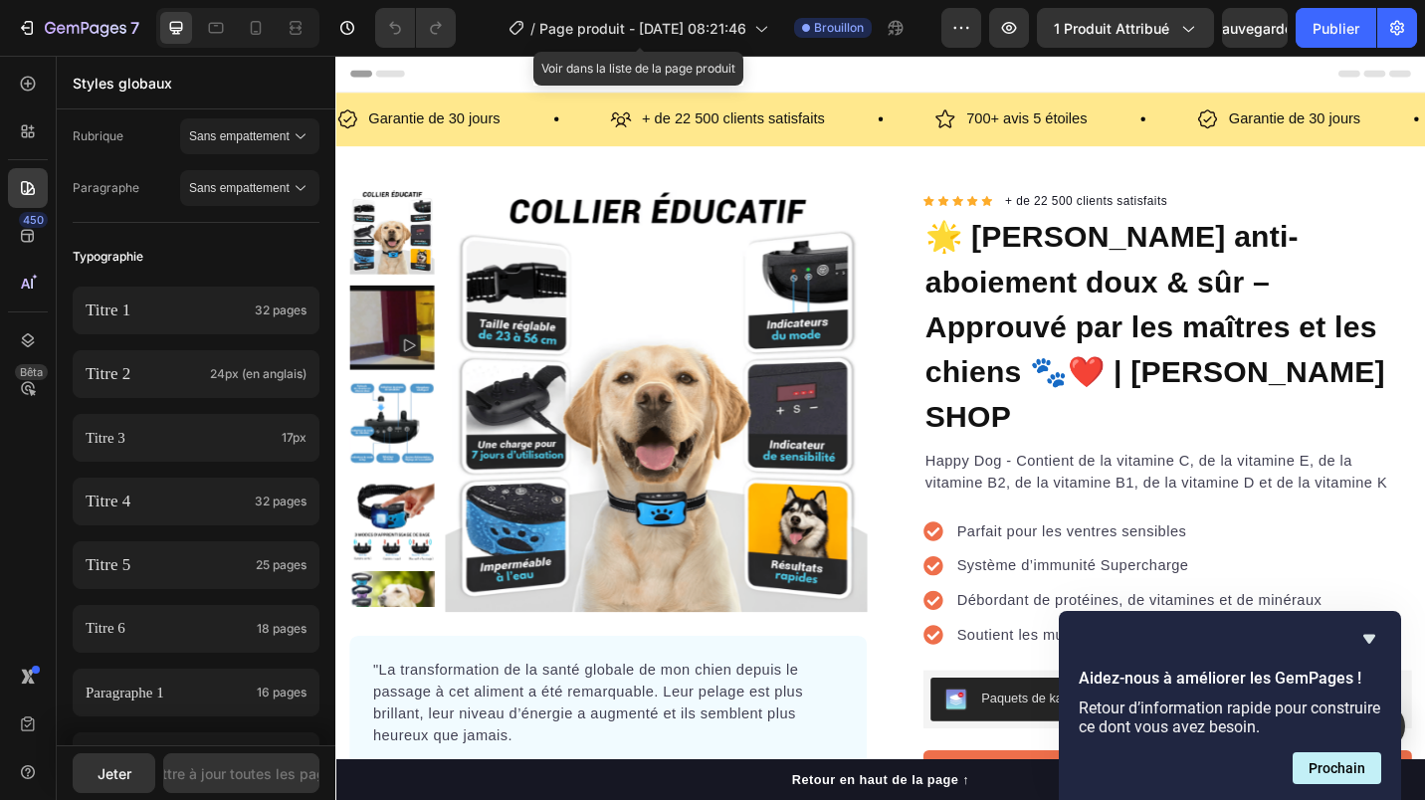
click at [589, 34] on span "Page produit - Sep 26, 08:21:46" at bounding box center [642, 28] width 207 height 21
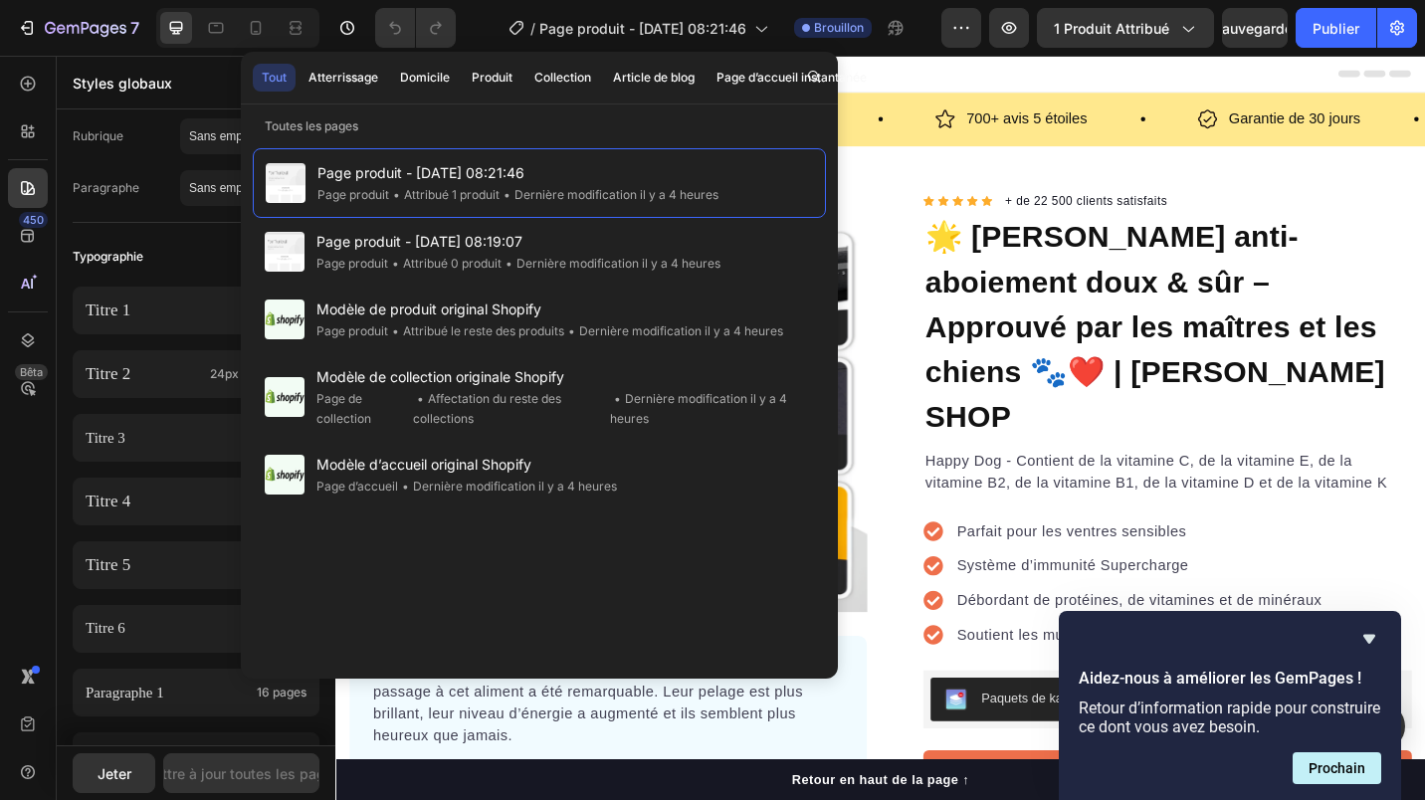
click at [486, 80] on font "Produit" at bounding box center [492, 78] width 41 height 18
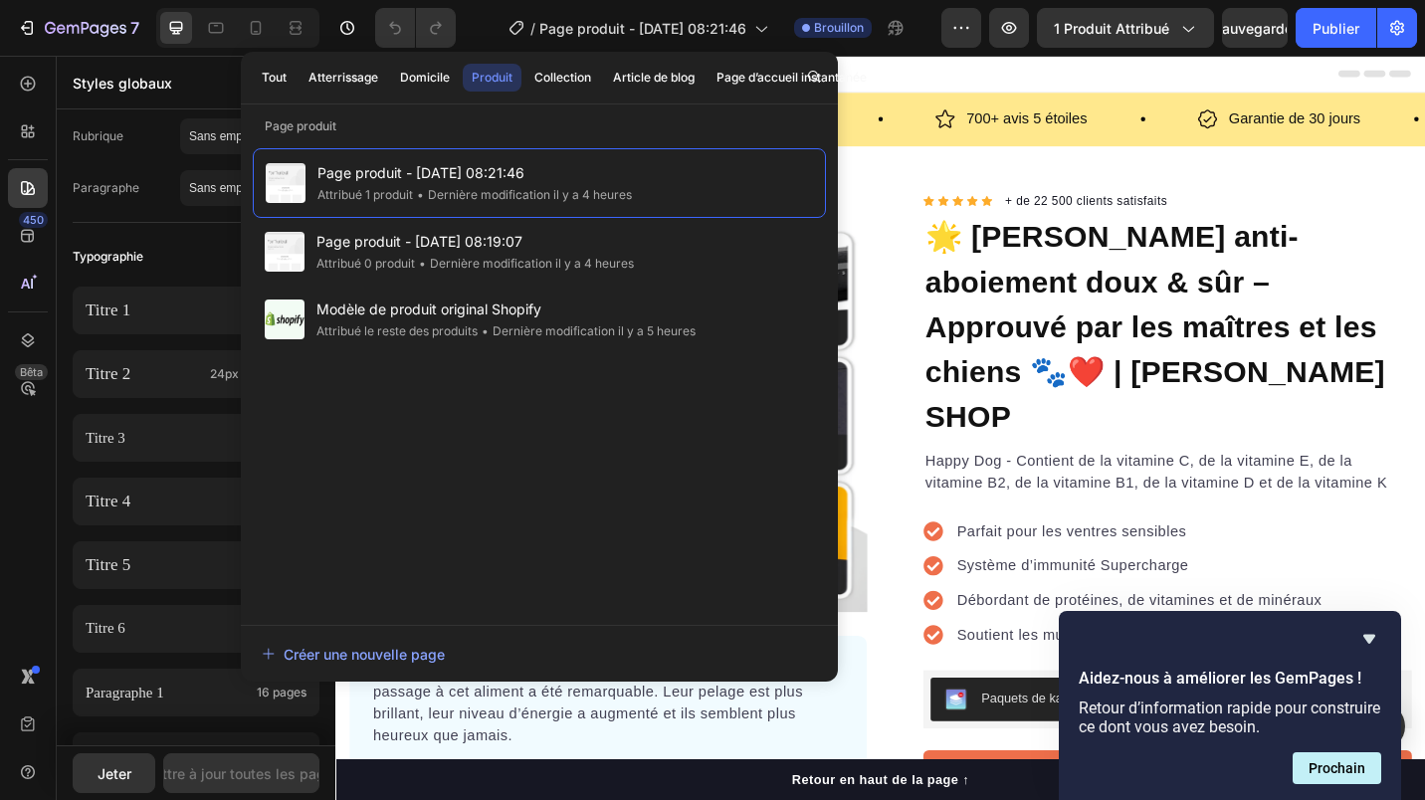
click at [362, 81] on font "Atterrissage" at bounding box center [343, 78] width 70 height 18
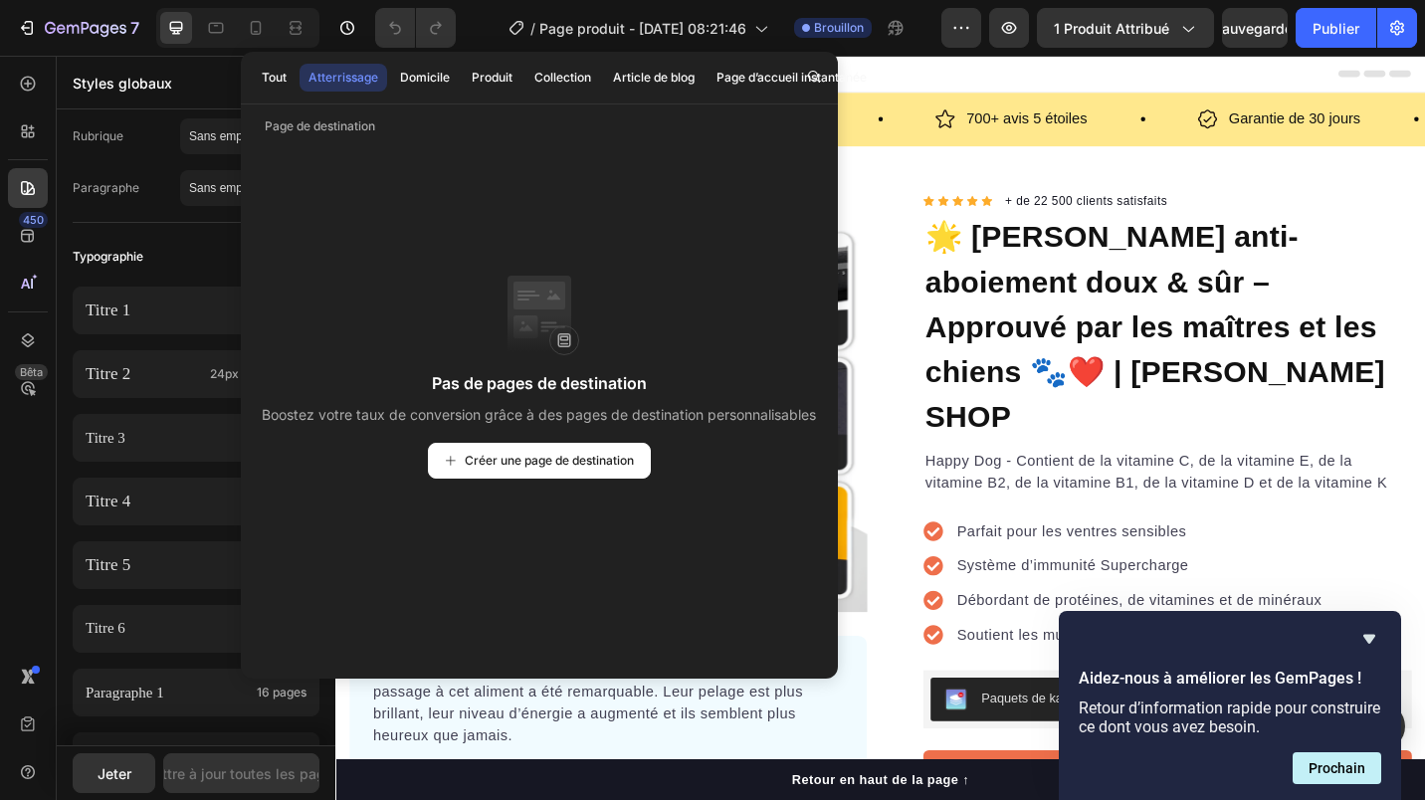
click at [429, 91] on button "Domicile" at bounding box center [425, 78] width 68 height 28
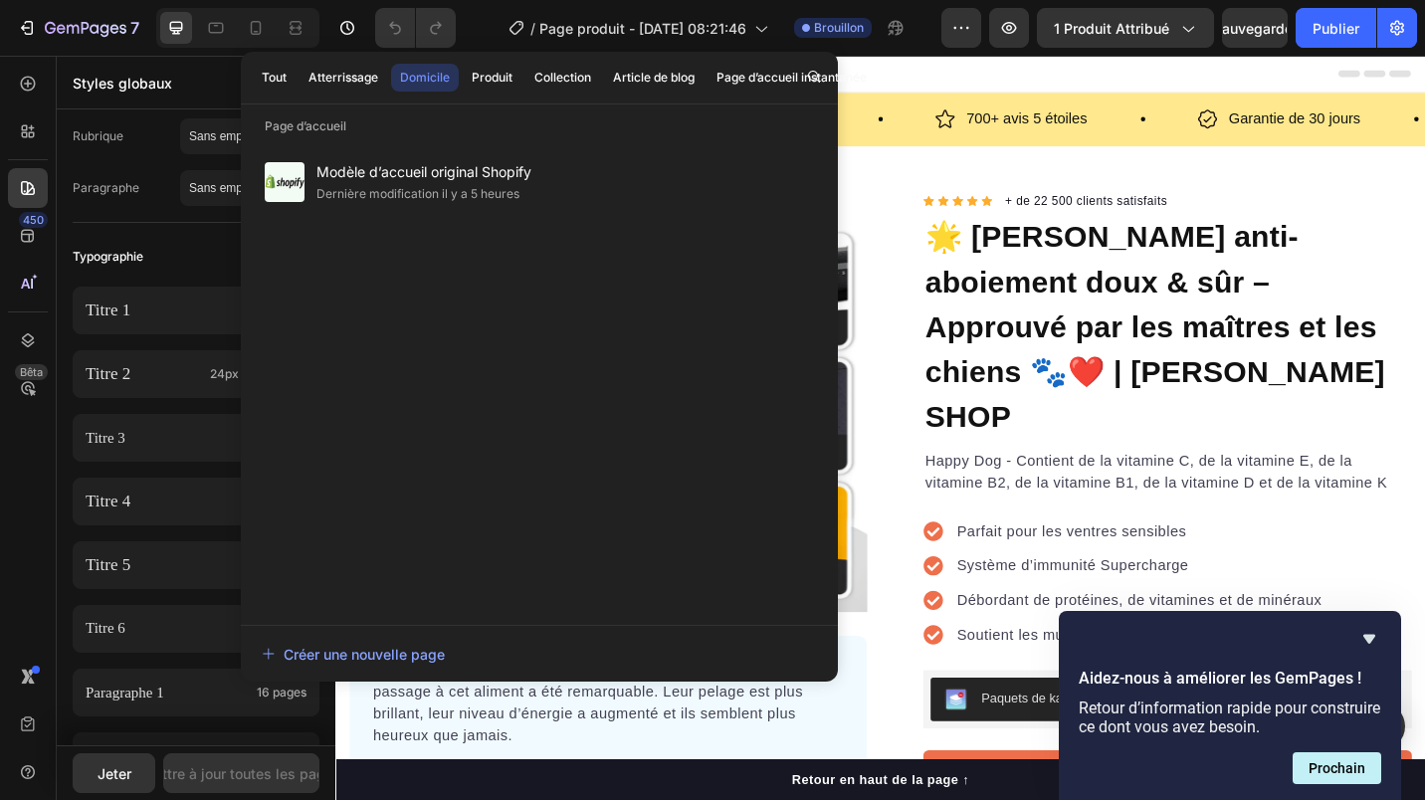
click at [284, 73] on font "Tout" at bounding box center [274, 78] width 25 height 18
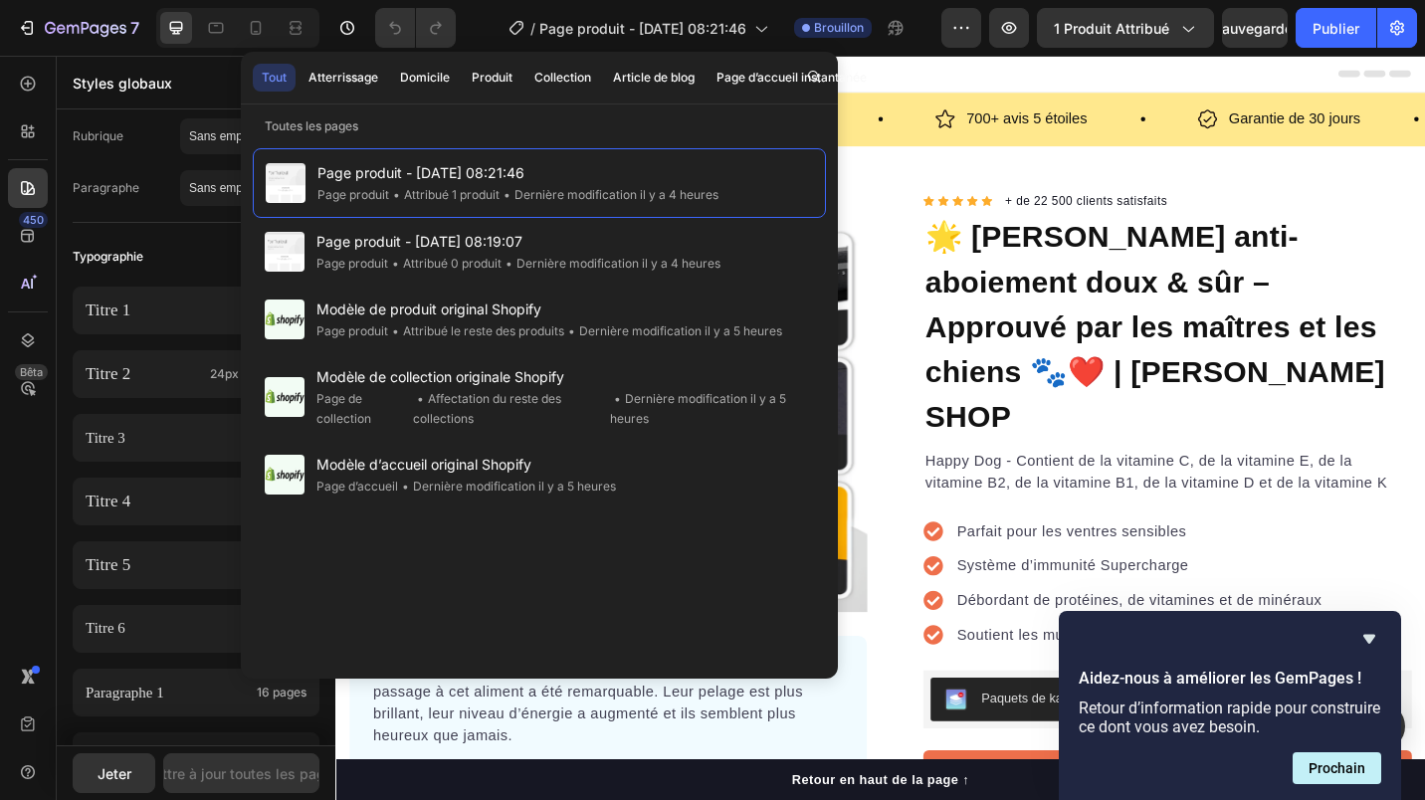
click at [1188, 32] on icon "button" at bounding box center [1187, 28] width 20 height 20
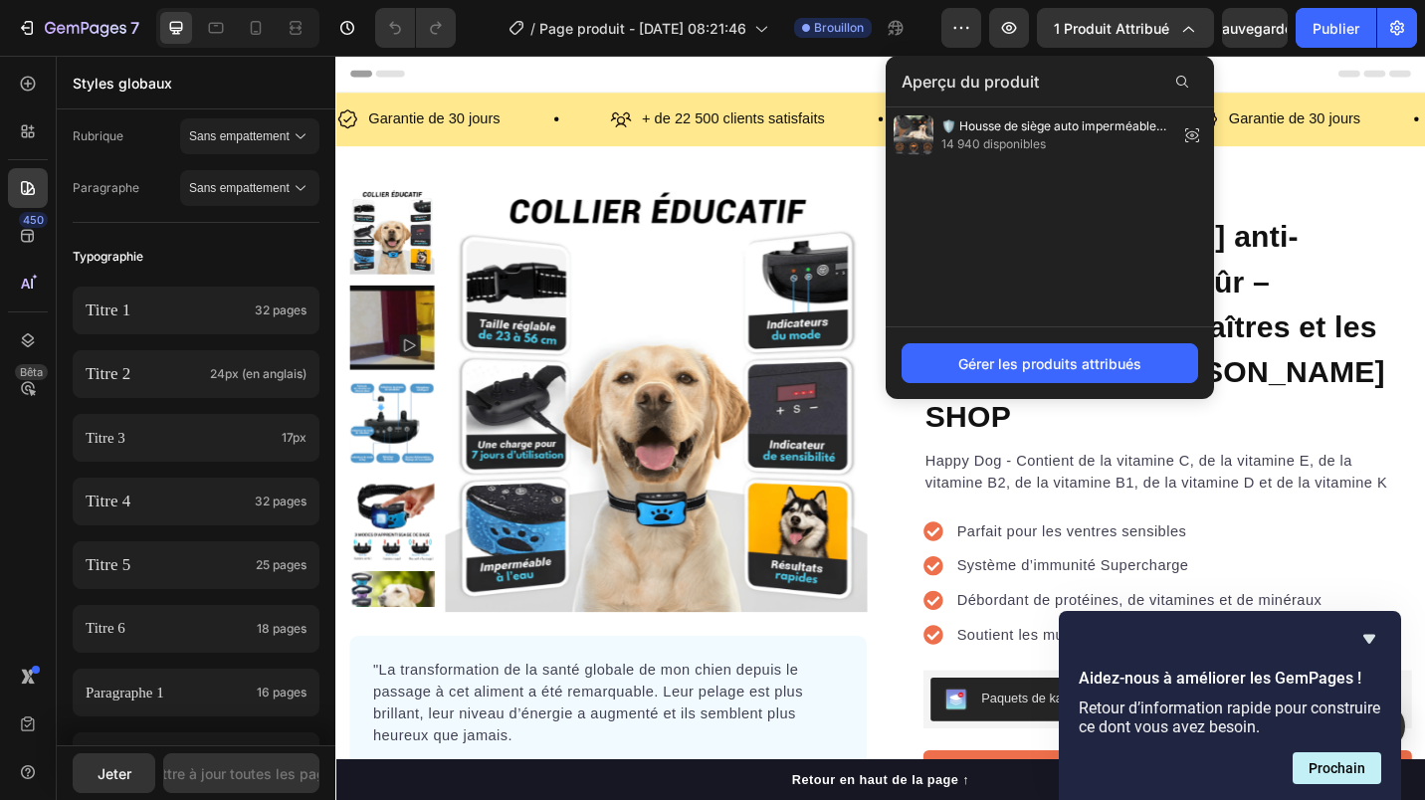
click at [1070, 360] on font "Gérer les produits attribués" at bounding box center [1049, 363] width 183 height 21
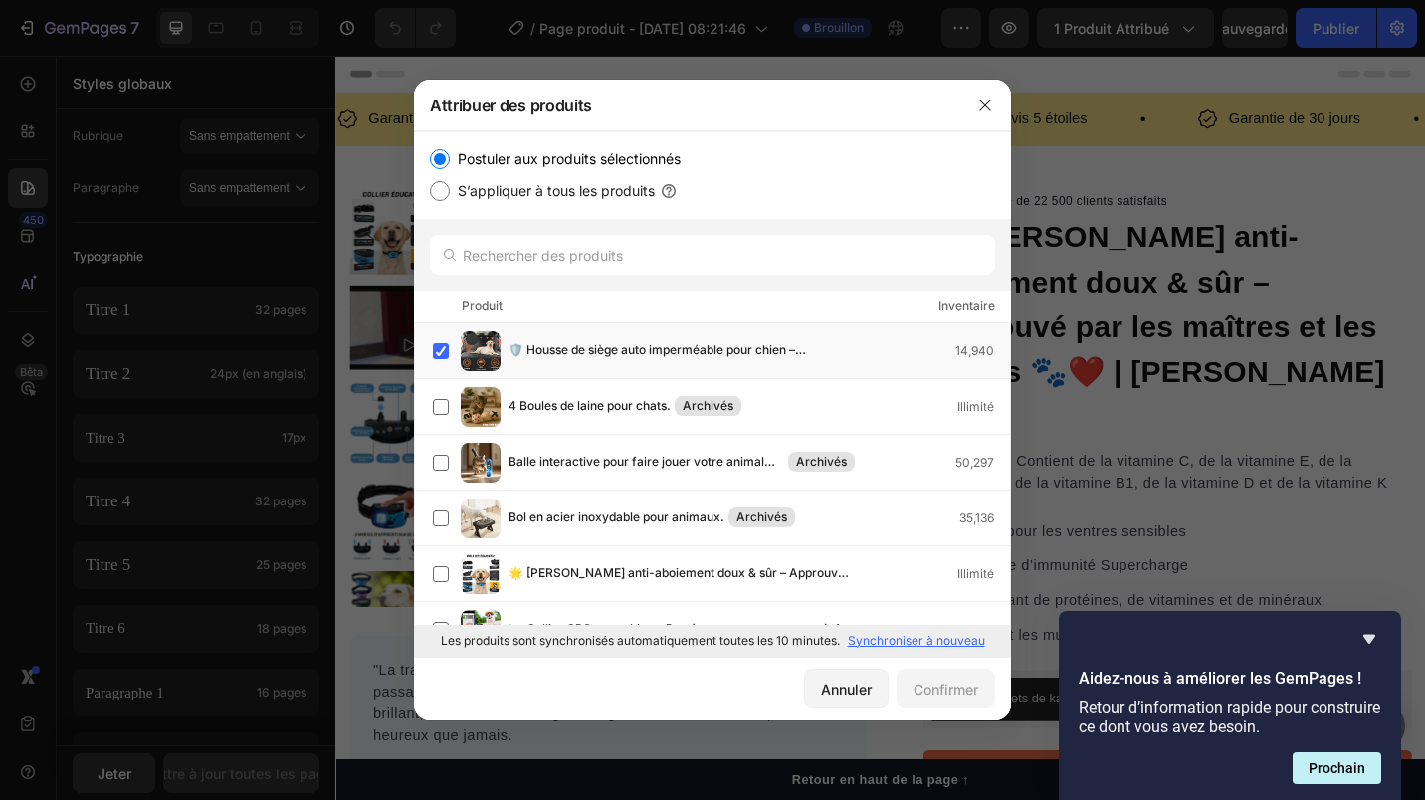
click at [568, 189] on label "S’appliquer à tous les produits" at bounding box center [552, 191] width 205 height 24
click at [450, 189] on input "S’appliquer à tous les produits" at bounding box center [440, 191] width 20 height 20
radio input "true"
click at [937, 679] on font "Confirmer" at bounding box center [945, 688] width 65 height 21
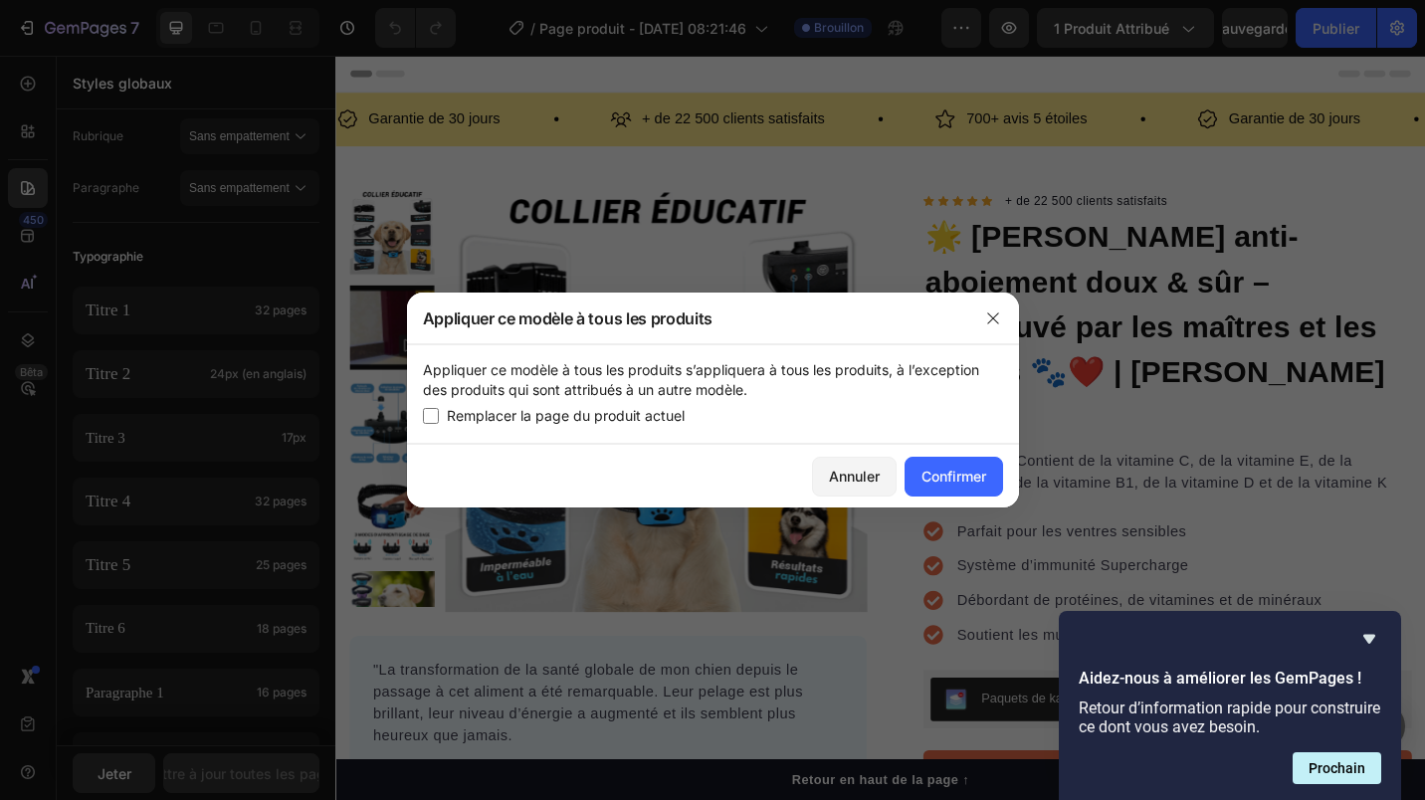
click at [580, 416] on span "Remplacer la page du produit actuel" at bounding box center [566, 416] width 238 height 24
checkbox input "true"
click at [954, 468] on font "Confirmer" at bounding box center [953, 476] width 65 height 21
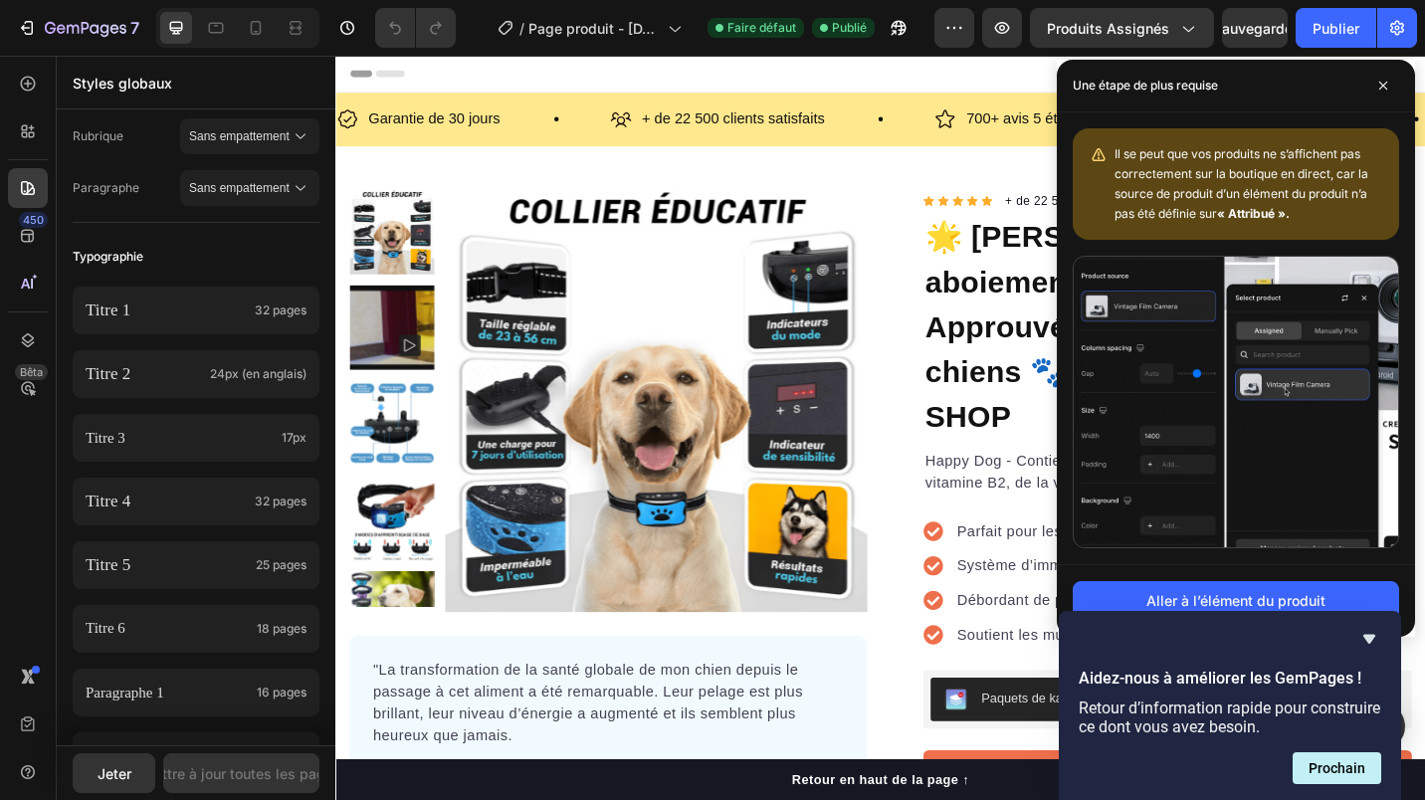
click at [1362, 642] on icon "Masquer l’enquête" at bounding box center [1369, 639] width 24 height 24
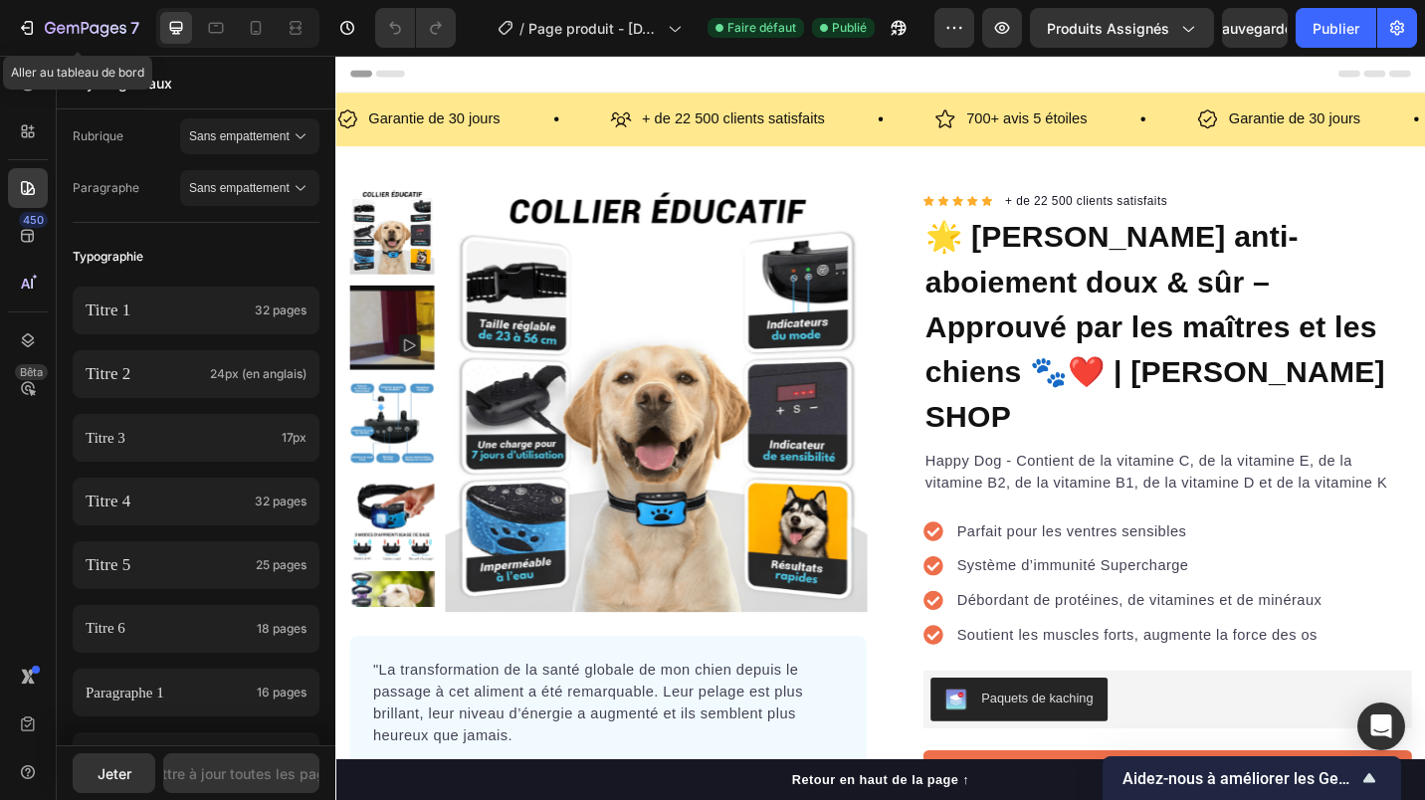
click at [66, 30] on icon "button" at bounding box center [86, 29] width 82 height 17
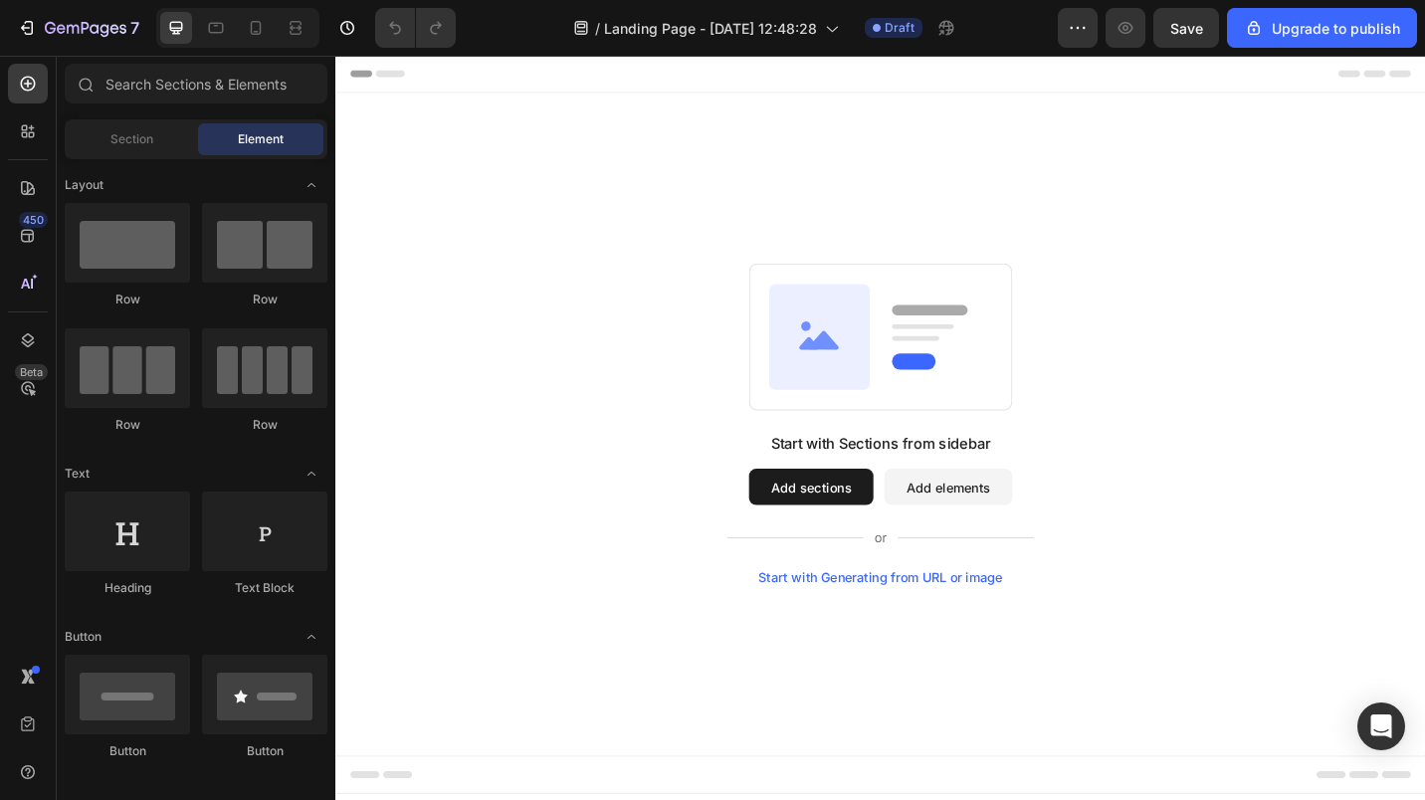
click at [942, 622] on div "Start with Generating from URL or image" at bounding box center [933, 628] width 268 height 16
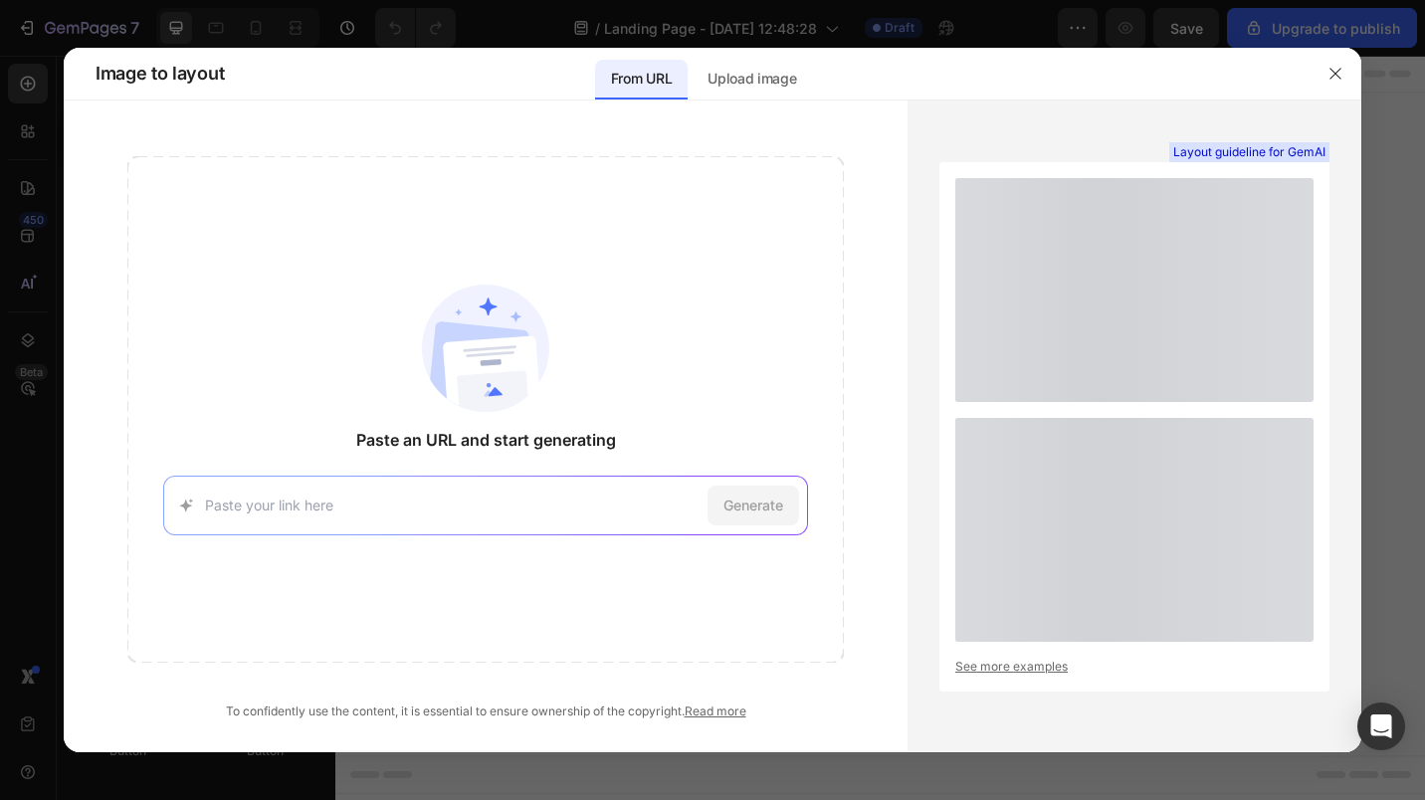
drag, startPoint x: 607, startPoint y: 566, endPoint x: 889, endPoint y: 573, distance: 282.6
click at [889, 573] on div "Paste an URL and start generating Generate To confidently use the content, it i…" at bounding box center [486, 438] width 844 height 564
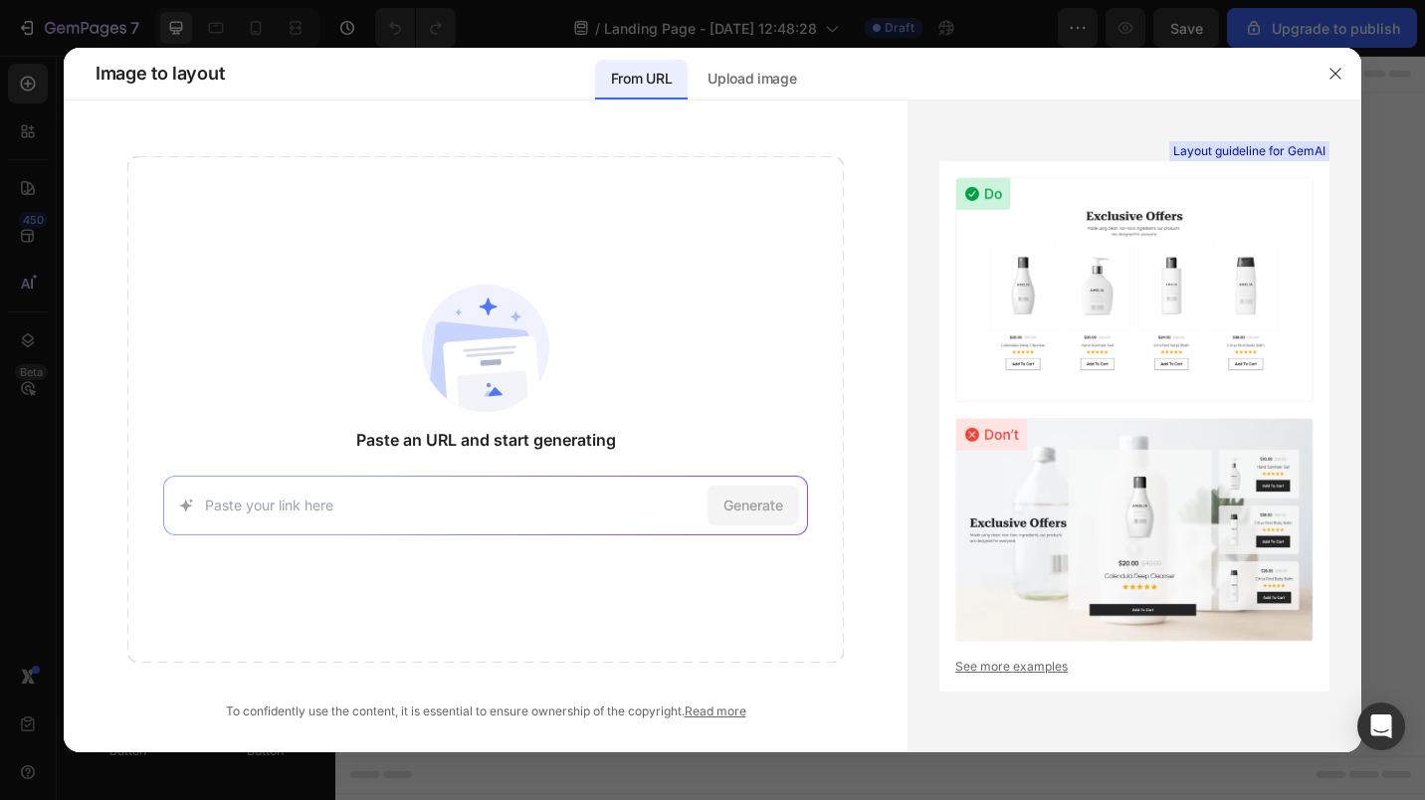
click at [477, 504] on input at bounding box center [452, 504] width 494 height 21
paste input "[URL][DOMAIN_NAME]"
type input "[URL][DOMAIN_NAME]"
click at [775, 507] on span "Generate" at bounding box center [753, 504] width 60 height 21
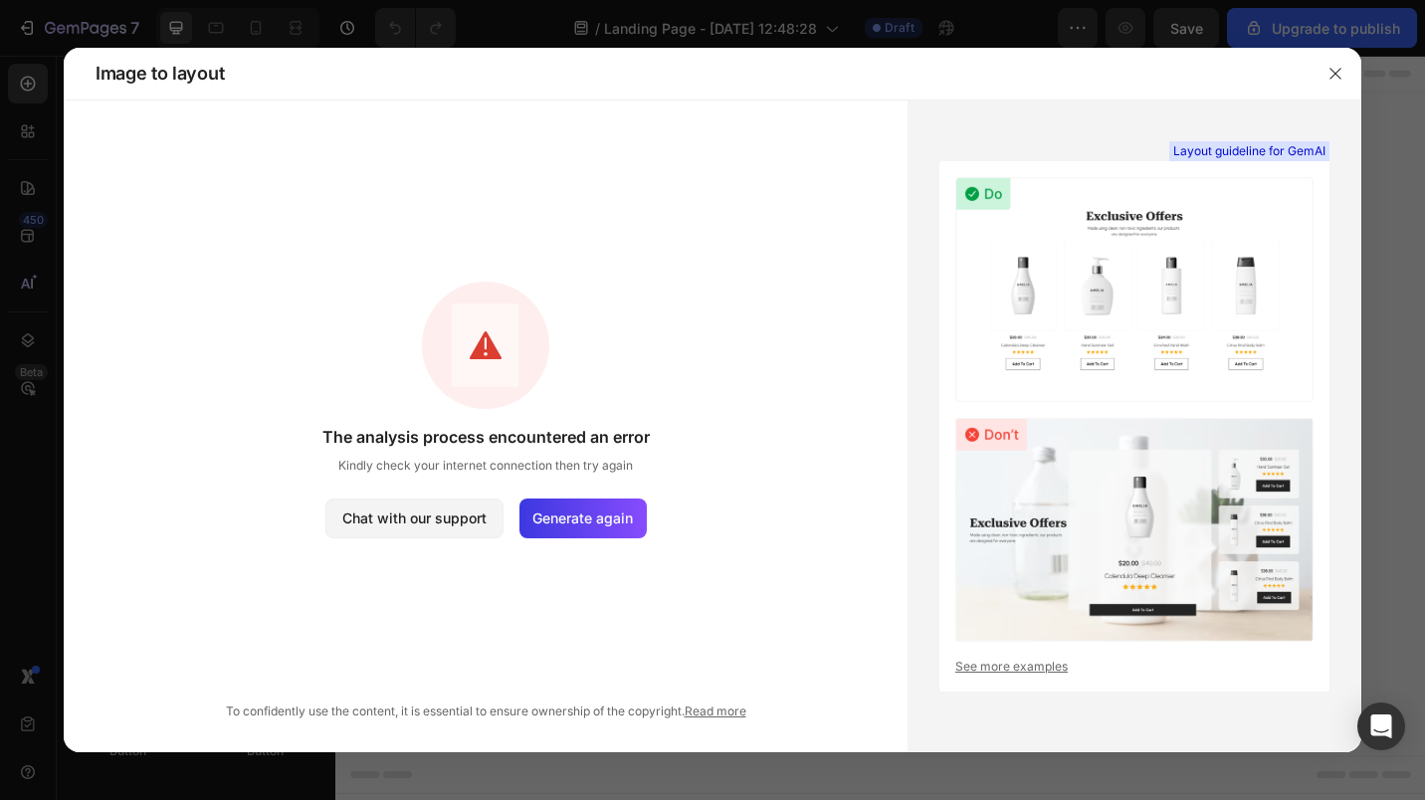
click at [1332, 72] on icon "button" at bounding box center [1335, 74] width 16 height 16
